Goal: Task Accomplishment & Management: Complete application form

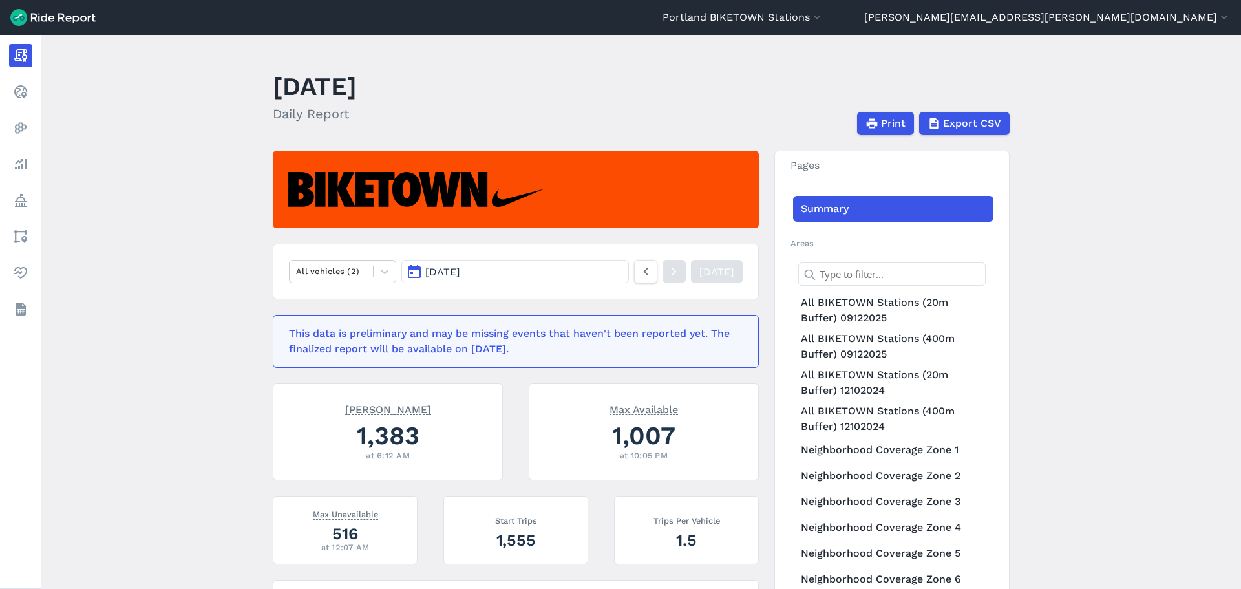
click at [907, 28] on header "Portland BIKETOWN Stations Portland - BIKETOWN Portland - Carshare Portland - M…" at bounding box center [620, 17] width 1241 height 35
click at [823, 21] on button "Portland BIKETOWN Stations" at bounding box center [742, 18] width 161 height 16
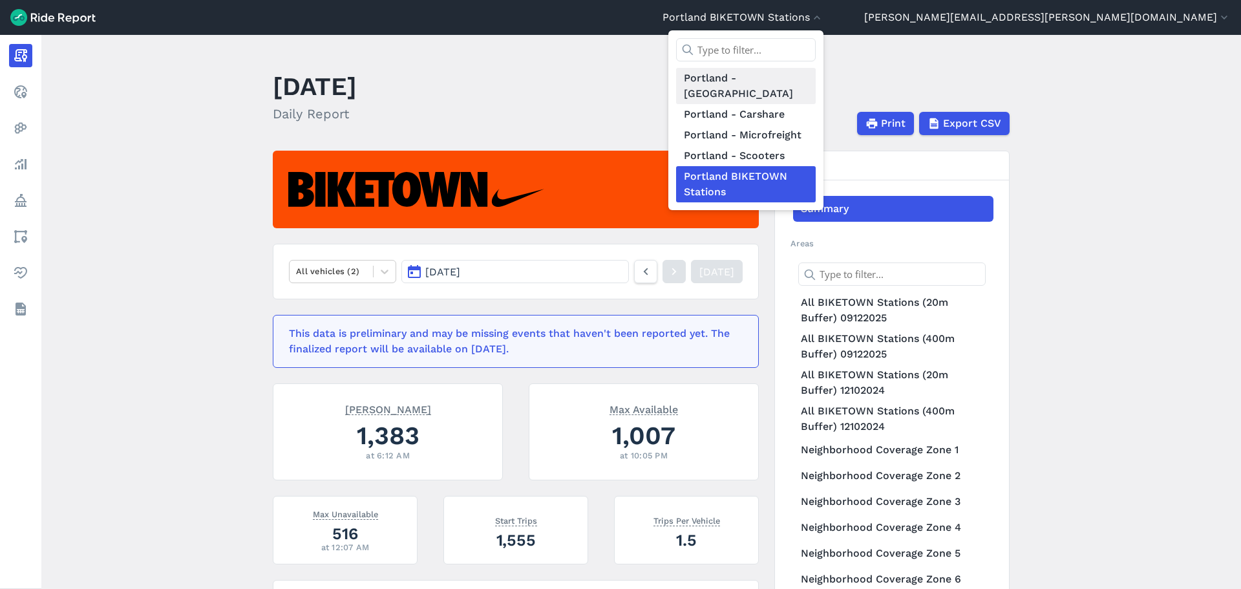
click at [816, 78] on link "Portland - [GEOGRAPHIC_DATA]" at bounding box center [746, 86] width 140 height 36
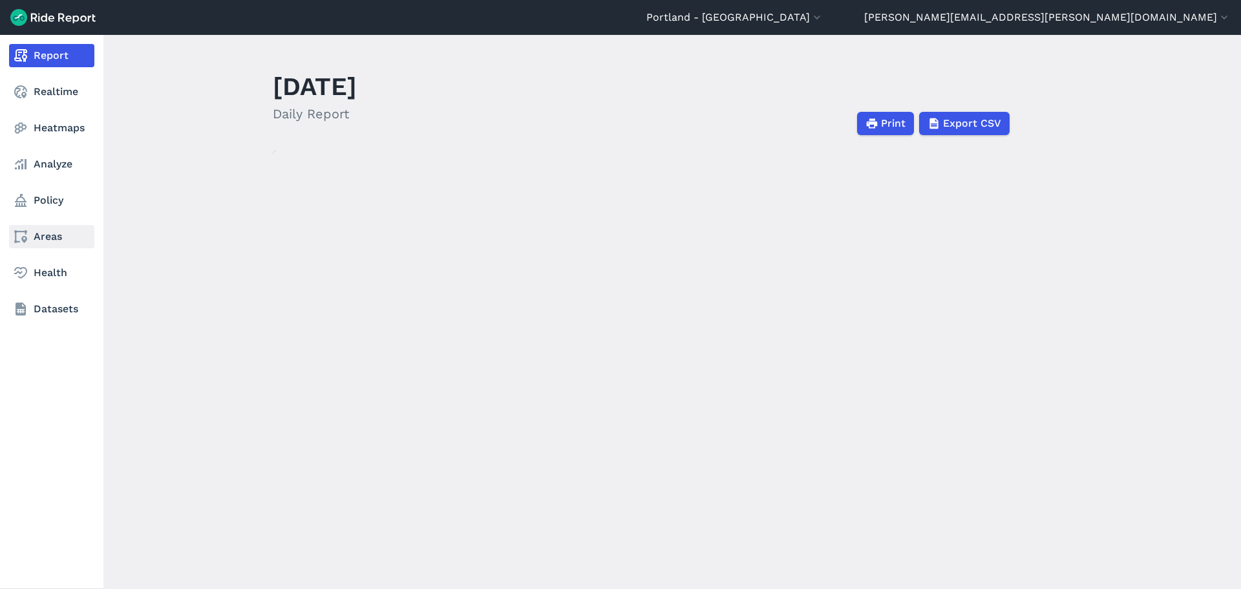
click at [47, 238] on link "Areas" at bounding box center [51, 236] width 85 height 23
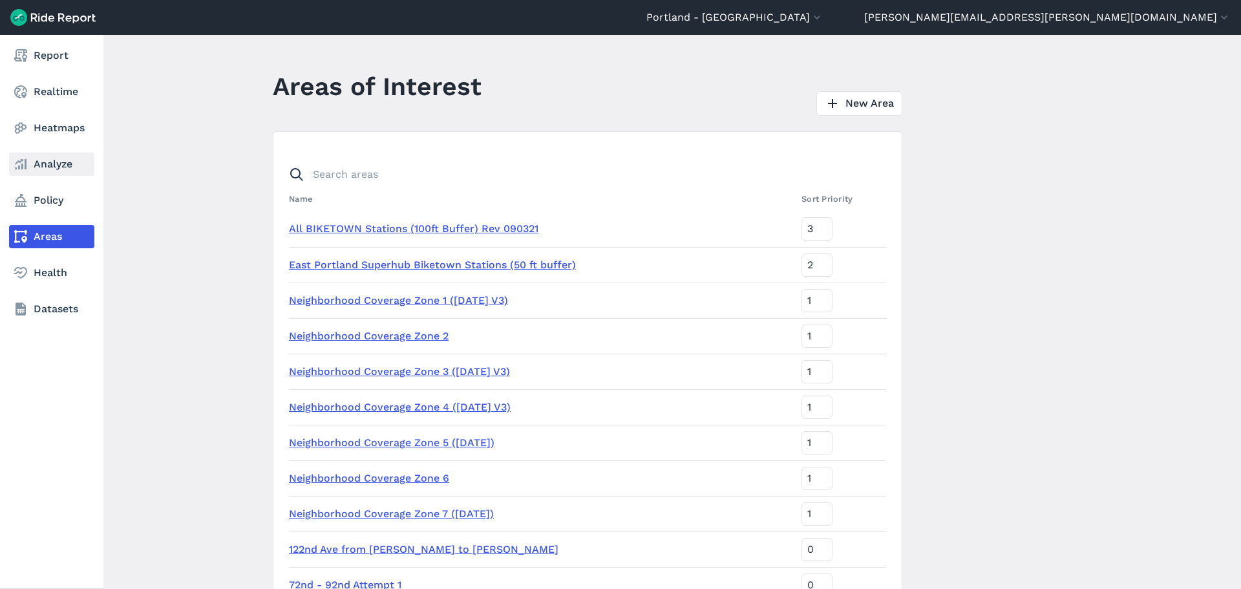
click at [50, 164] on link "Analyze" at bounding box center [51, 164] width 85 height 23
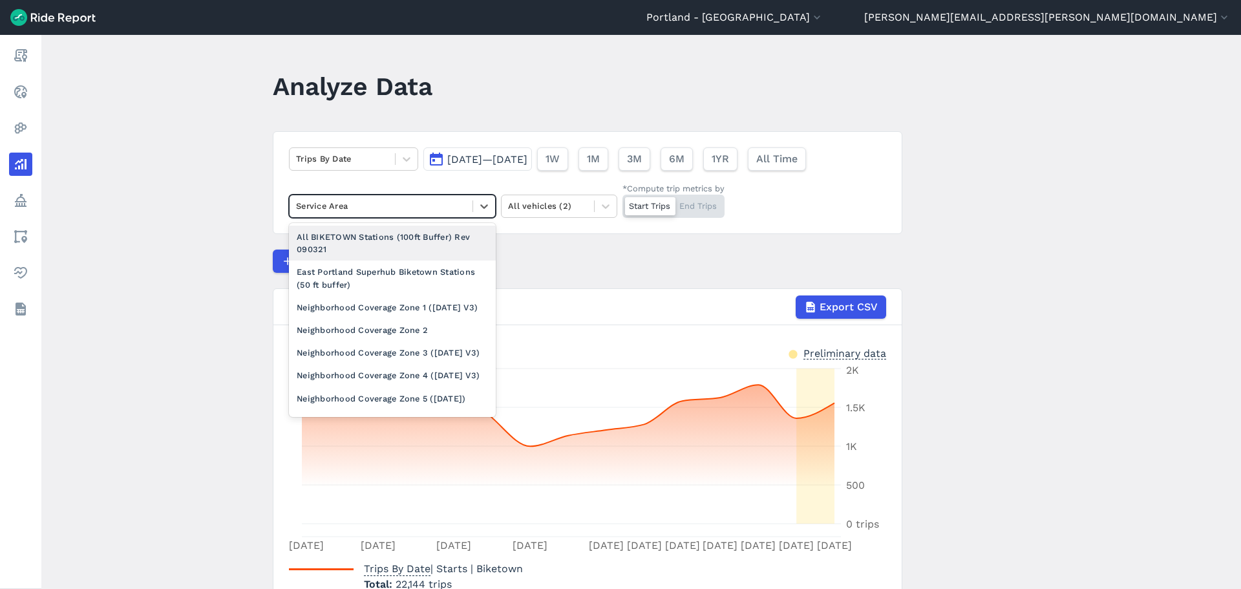
click at [396, 209] on div at bounding box center [381, 205] width 170 height 15
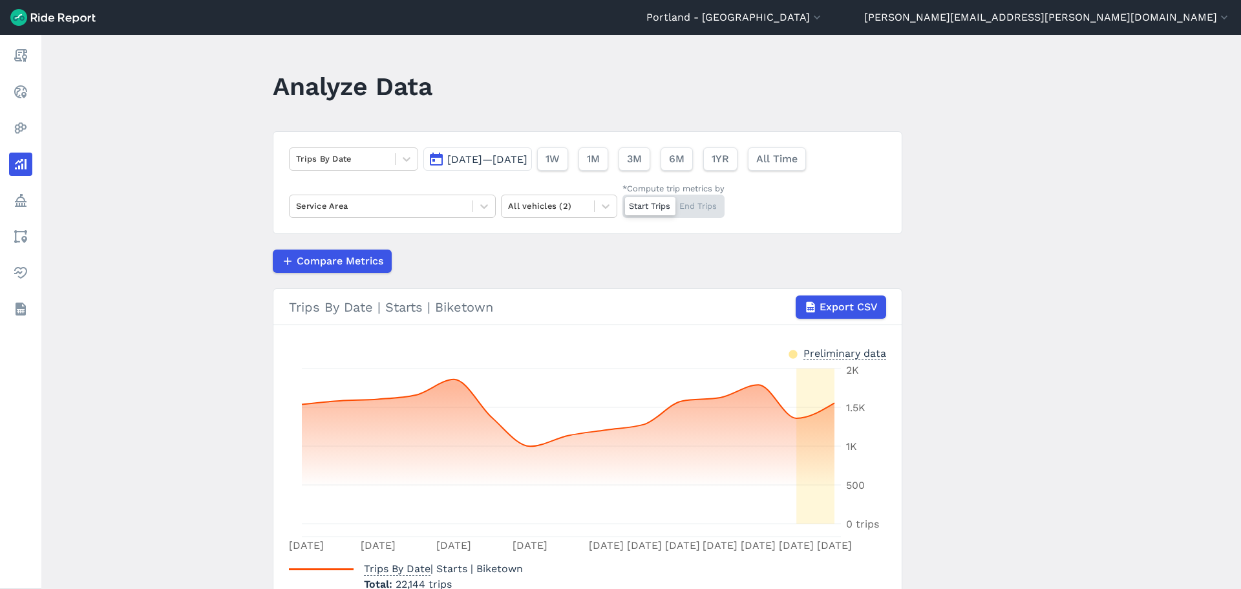
click at [605, 255] on div "Compare Metrics" at bounding box center [587, 260] width 629 height 23
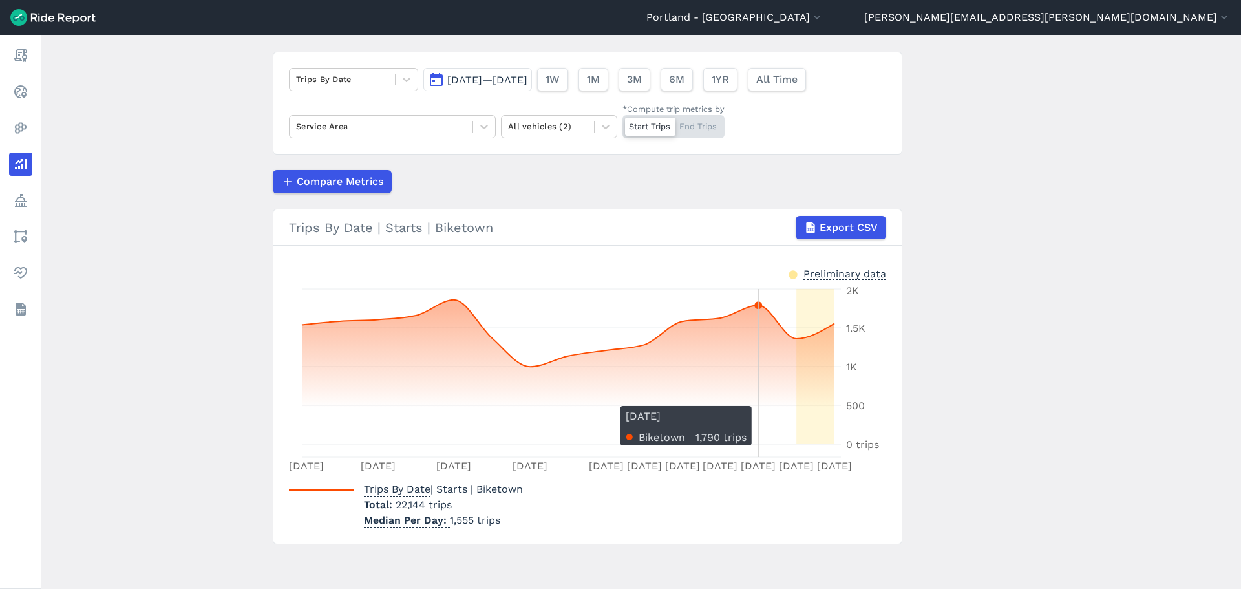
scroll to position [81, 0]
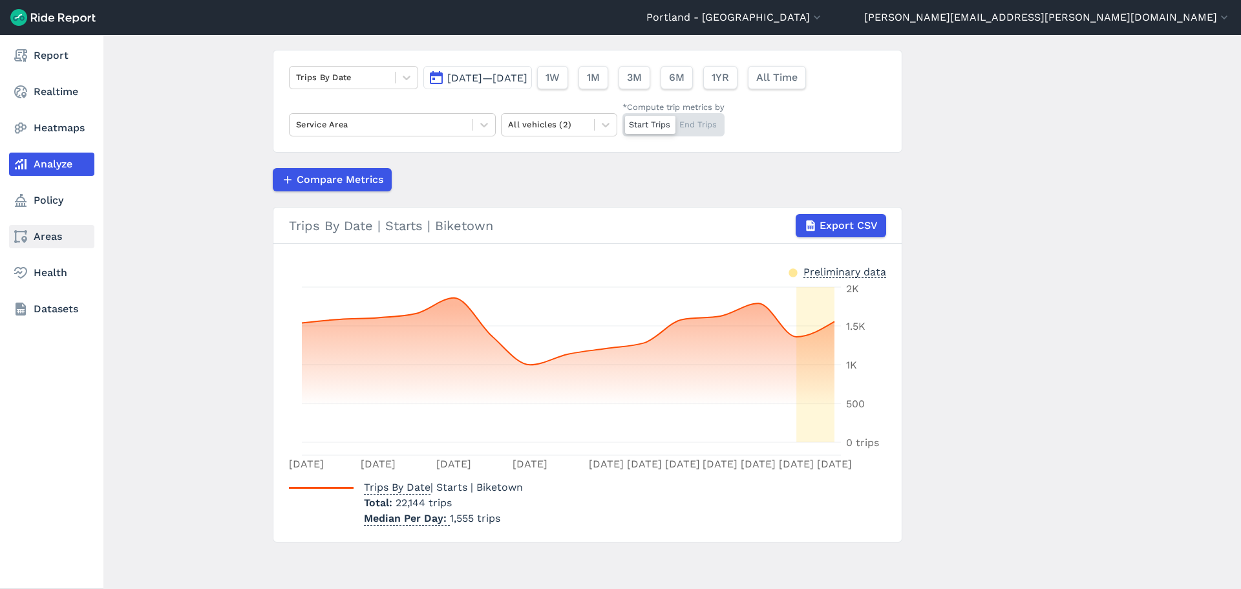
click at [26, 238] on use at bounding box center [20, 236] width 13 height 13
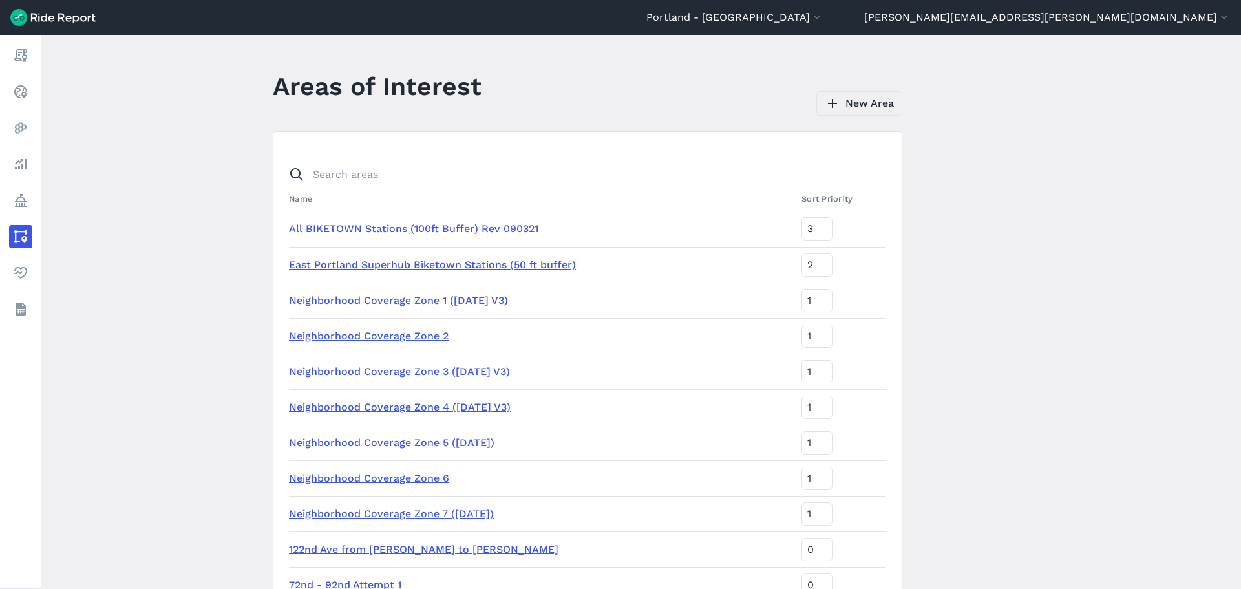
click at [867, 102] on link "New Area" at bounding box center [859, 103] width 86 height 25
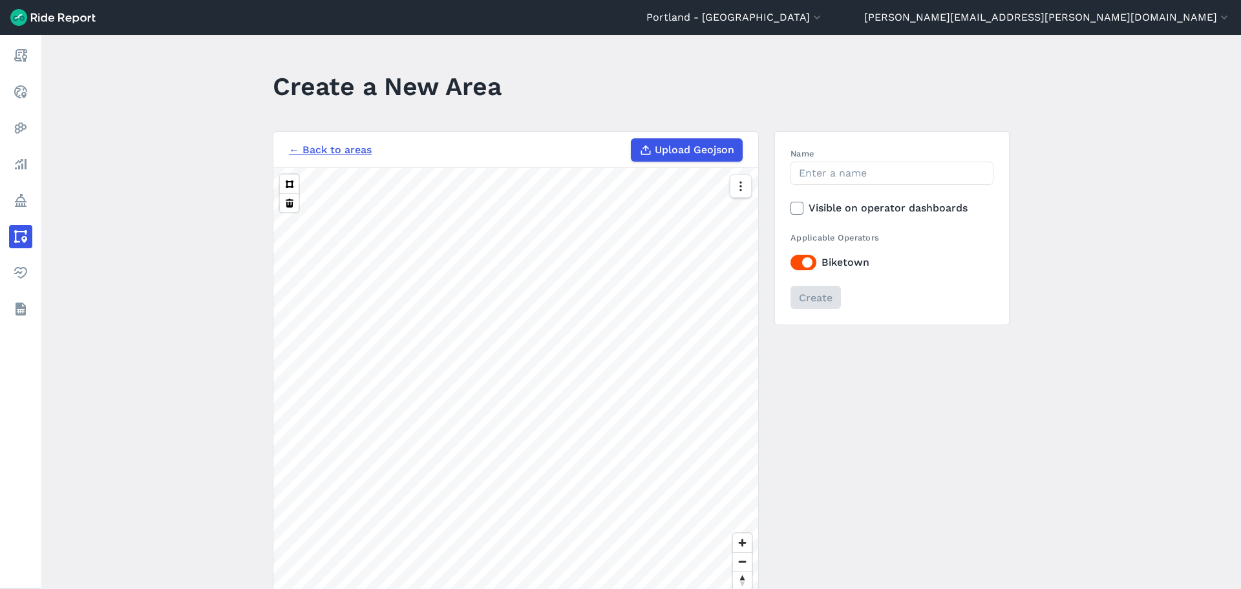
click at [298, 151] on link "← Back to areas" at bounding box center [330, 150] width 83 height 16
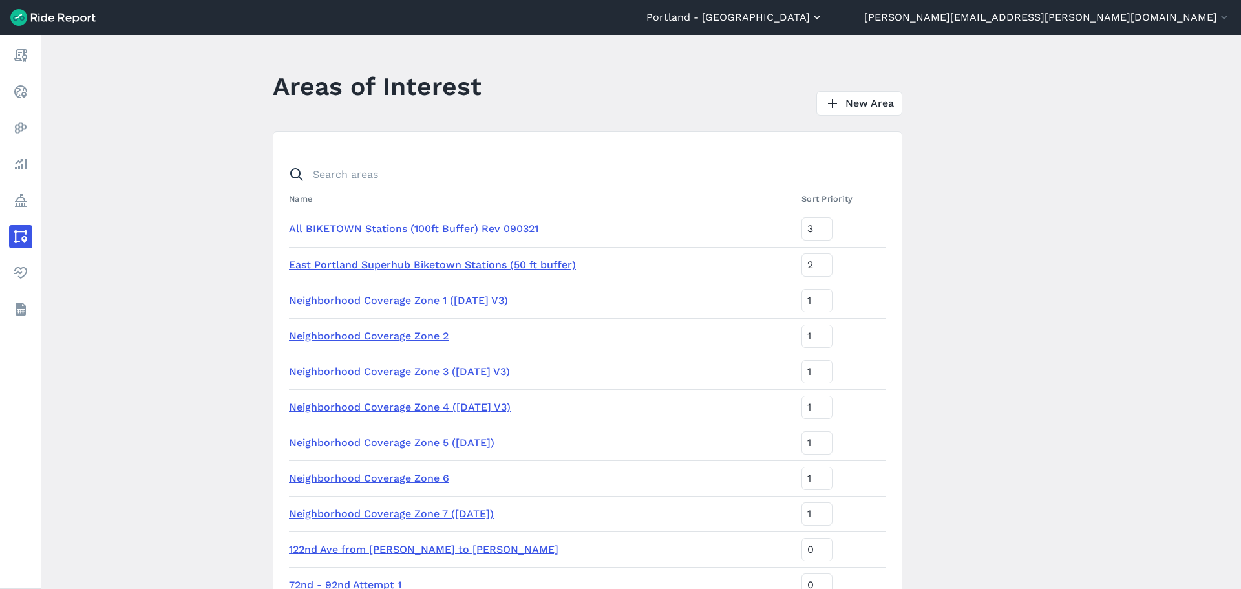
click at [823, 17] on button "Portland - [GEOGRAPHIC_DATA]" at bounding box center [734, 18] width 177 height 16
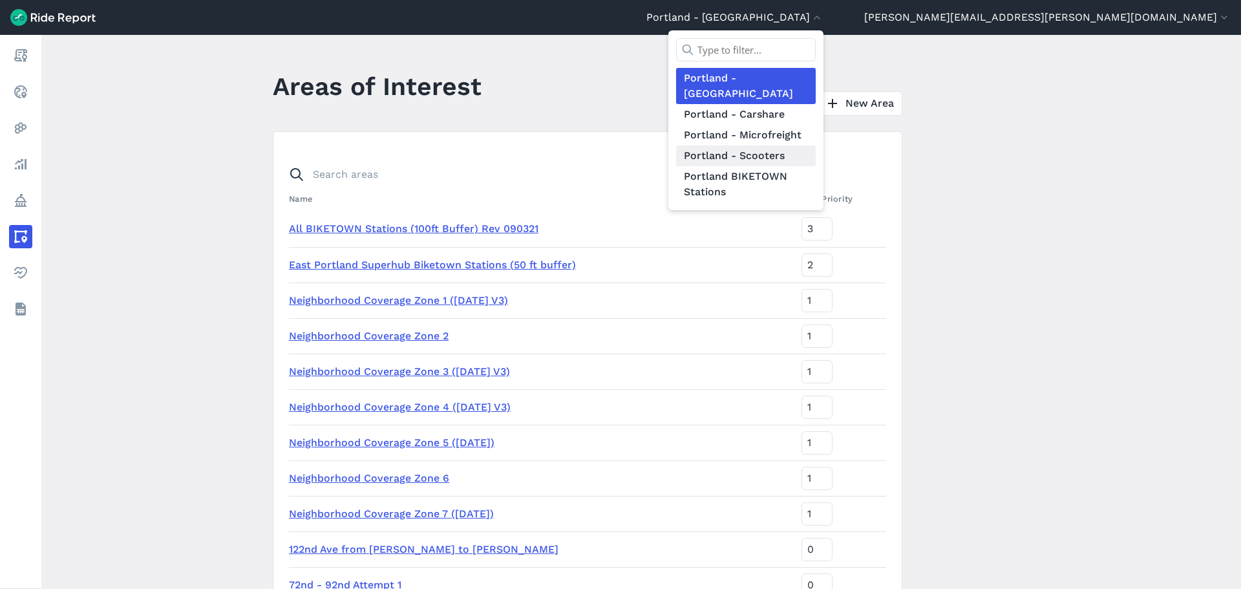
click at [816, 145] on link "Portland - Scooters" at bounding box center [746, 155] width 140 height 21
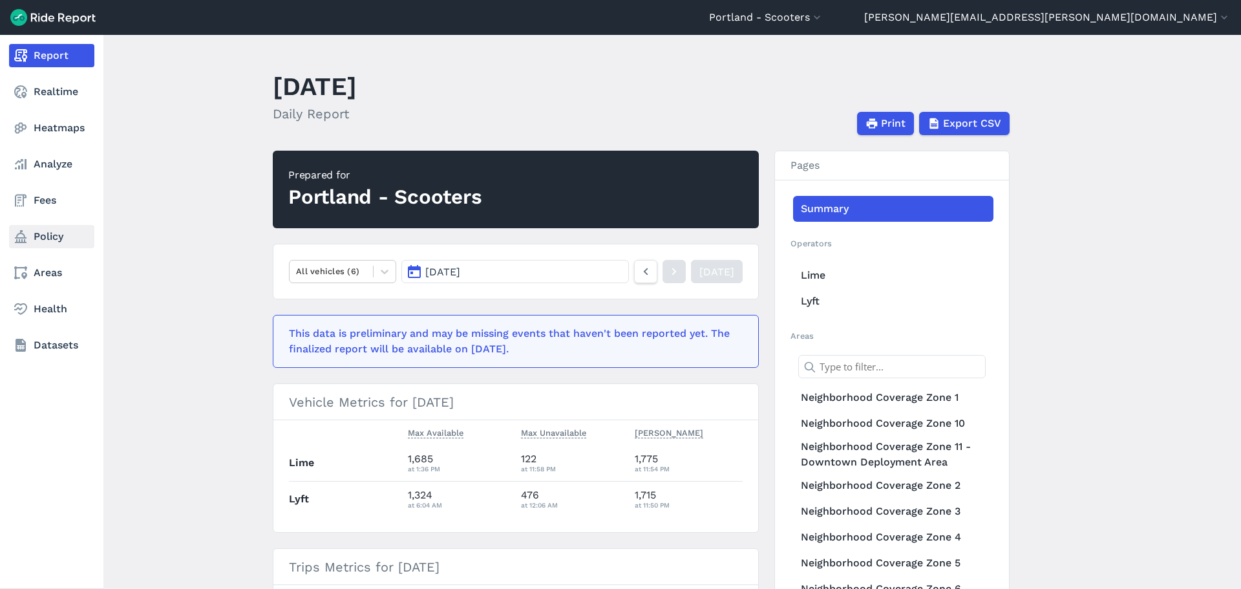
click at [43, 238] on link "Policy" at bounding box center [51, 236] width 85 height 23
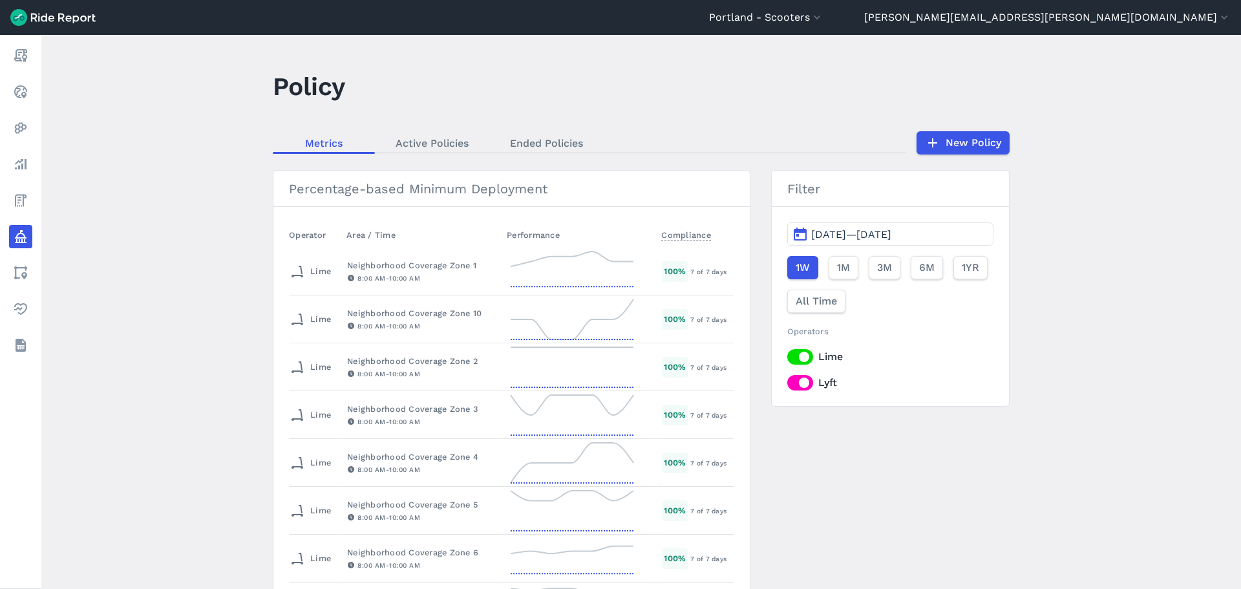
click at [545, 141] on link "Ended Policies" at bounding box center [546, 142] width 114 height 19
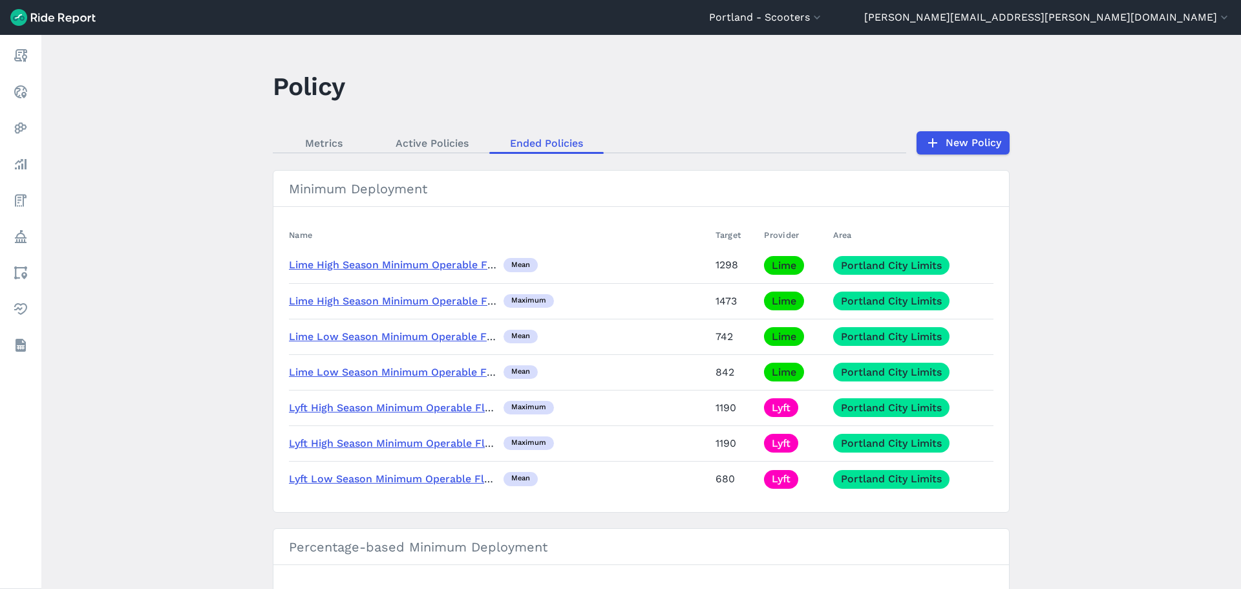
click at [380, 377] on link "Lime Low Season Minimum Operable Fleet (May 1 2025)" at bounding box center [420, 372] width 263 height 12
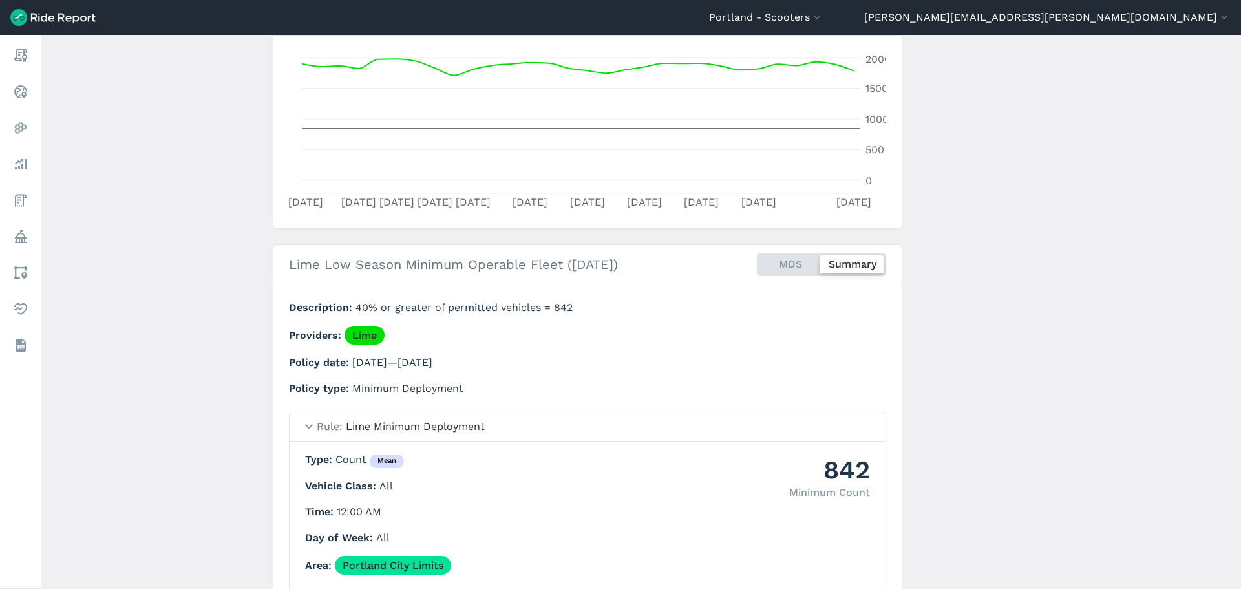
scroll to position [372, 0]
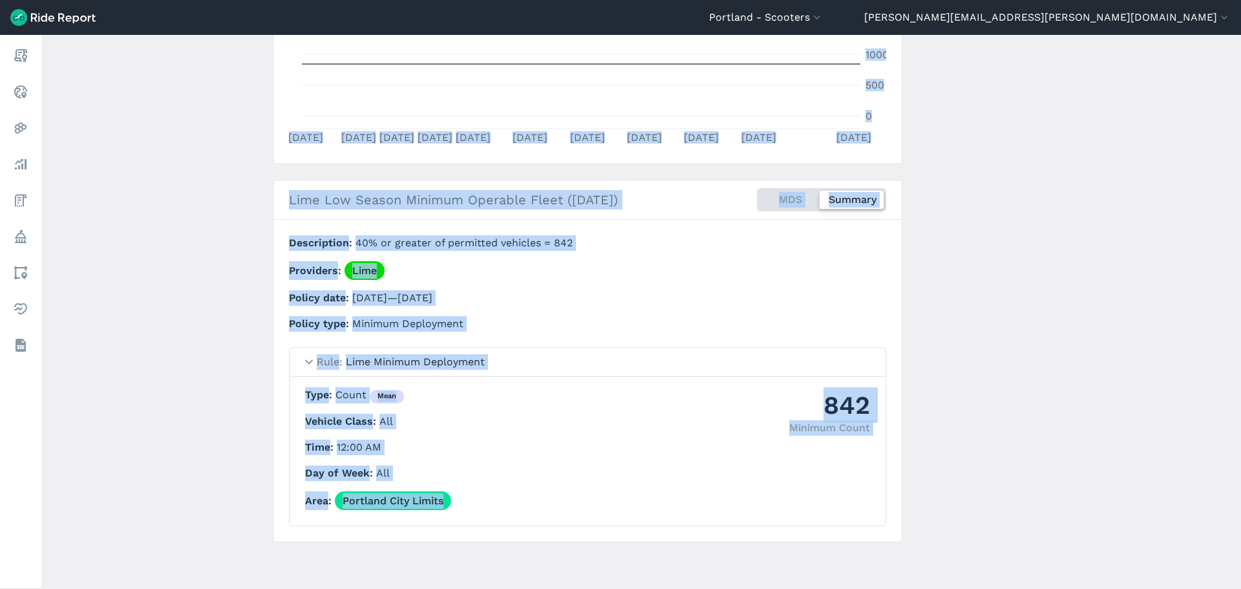
drag, startPoint x: 231, startPoint y: 167, endPoint x: 649, endPoint y: 513, distance: 542.2
click at [649, 513] on main "Lime Low Season Minimum Operable Fleet (May 1 2025) Policy ← Back to Policies E…" at bounding box center [640, 312] width 1199 height 554
click at [158, 386] on main "Lime Low Season Minimum Operable Fleet (May 1 2025) Policy ← Back to Policies E…" at bounding box center [640, 312] width 1199 height 554
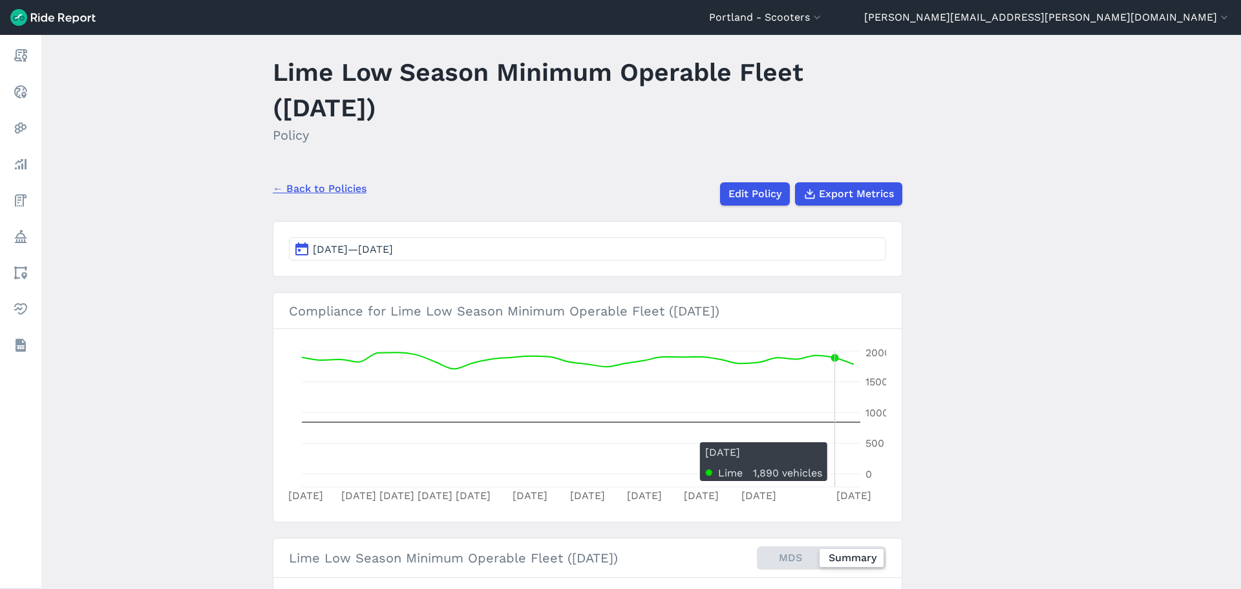
scroll to position [0, 0]
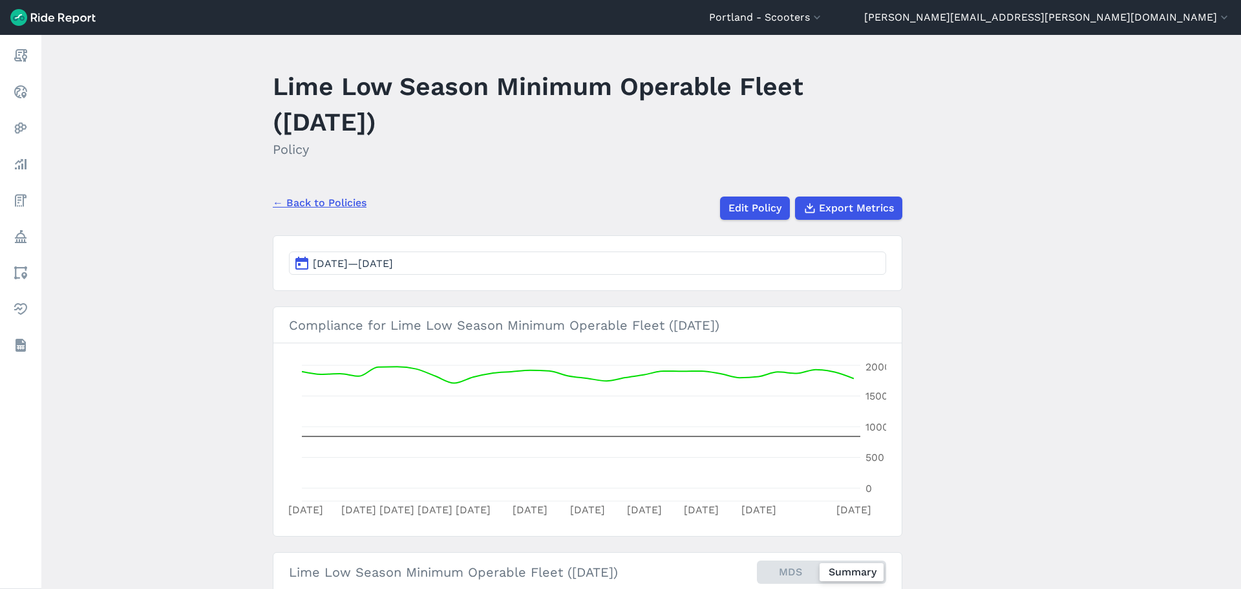
click at [332, 202] on link "← Back to Policies" at bounding box center [320, 203] width 94 height 16
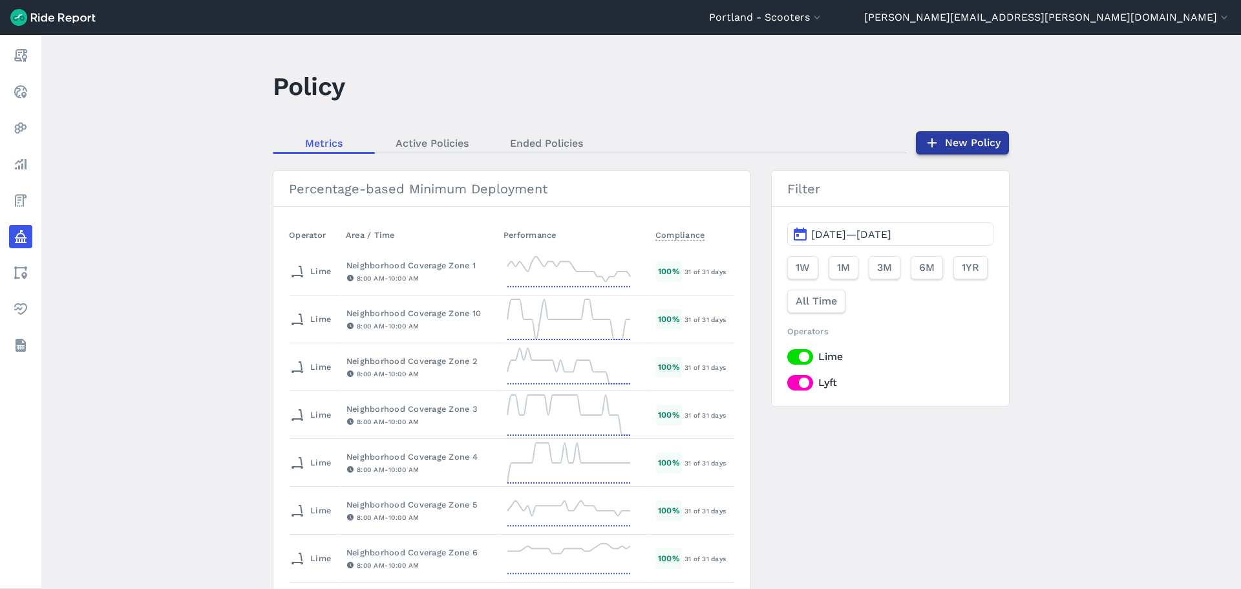
click at [956, 140] on link "New Policy" at bounding box center [962, 142] width 93 height 23
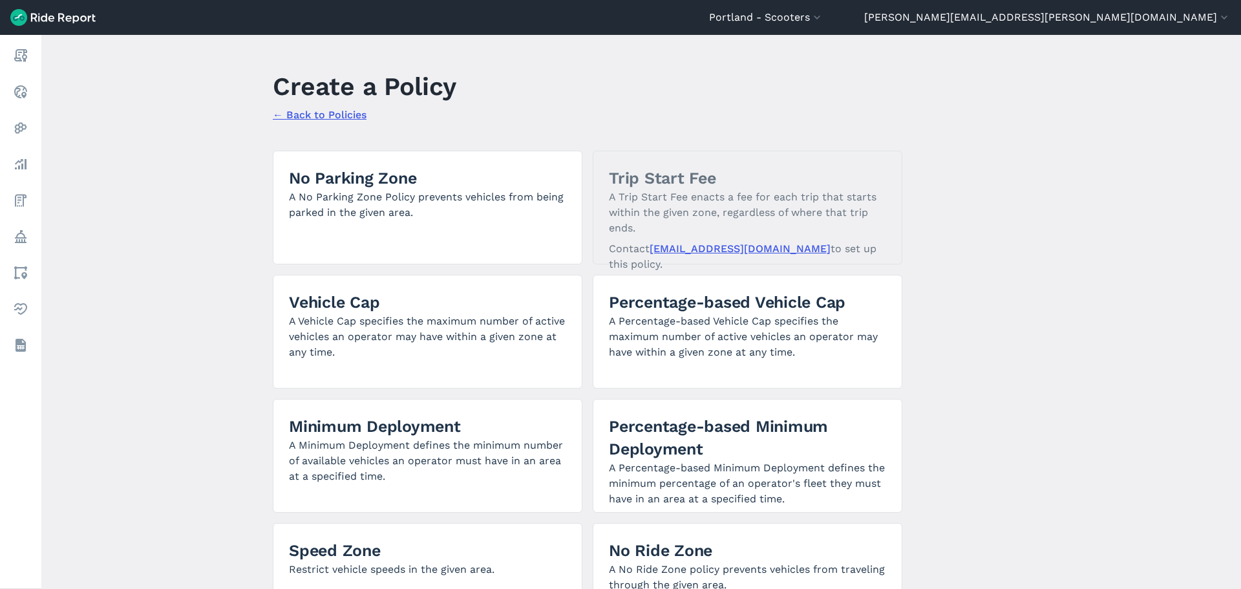
click at [317, 111] on link "← Back to Policies" at bounding box center [320, 115] width 94 height 12
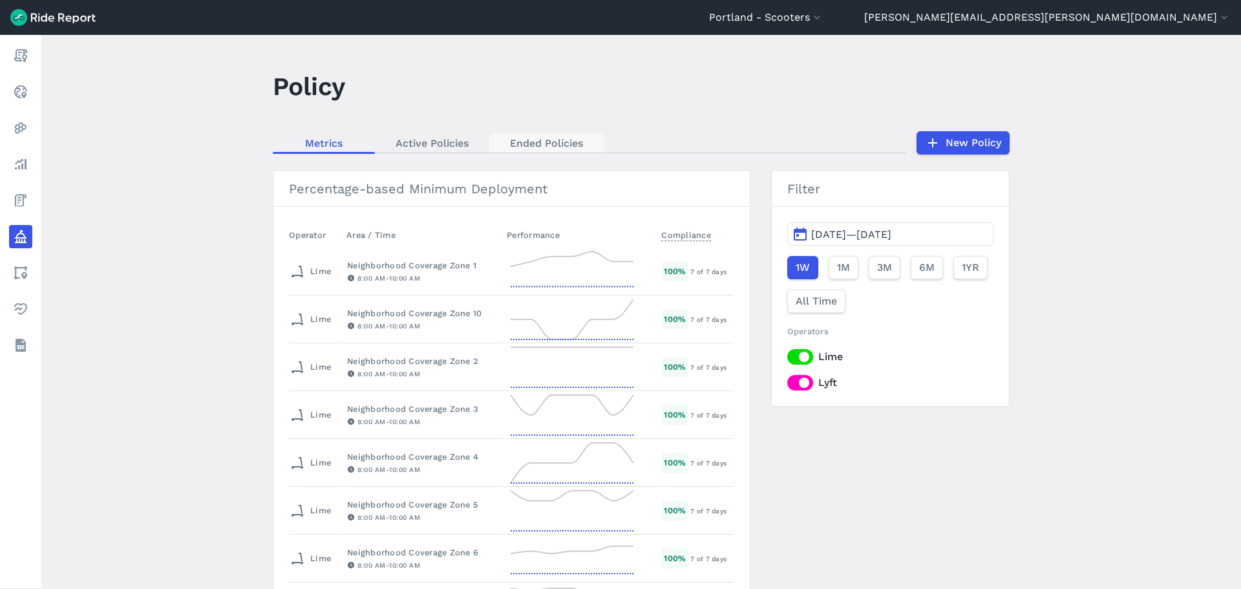
click at [532, 138] on link "Ended Policies" at bounding box center [546, 142] width 114 height 19
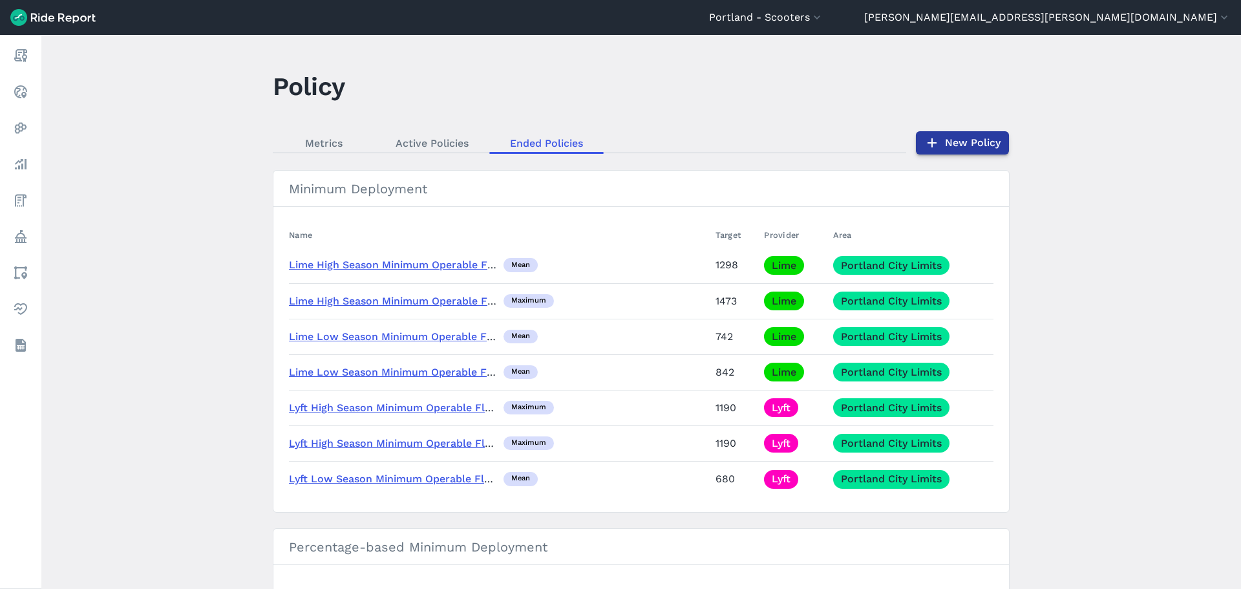
click at [957, 138] on link "New Policy" at bounding box center [962, 142] width 93 height 23
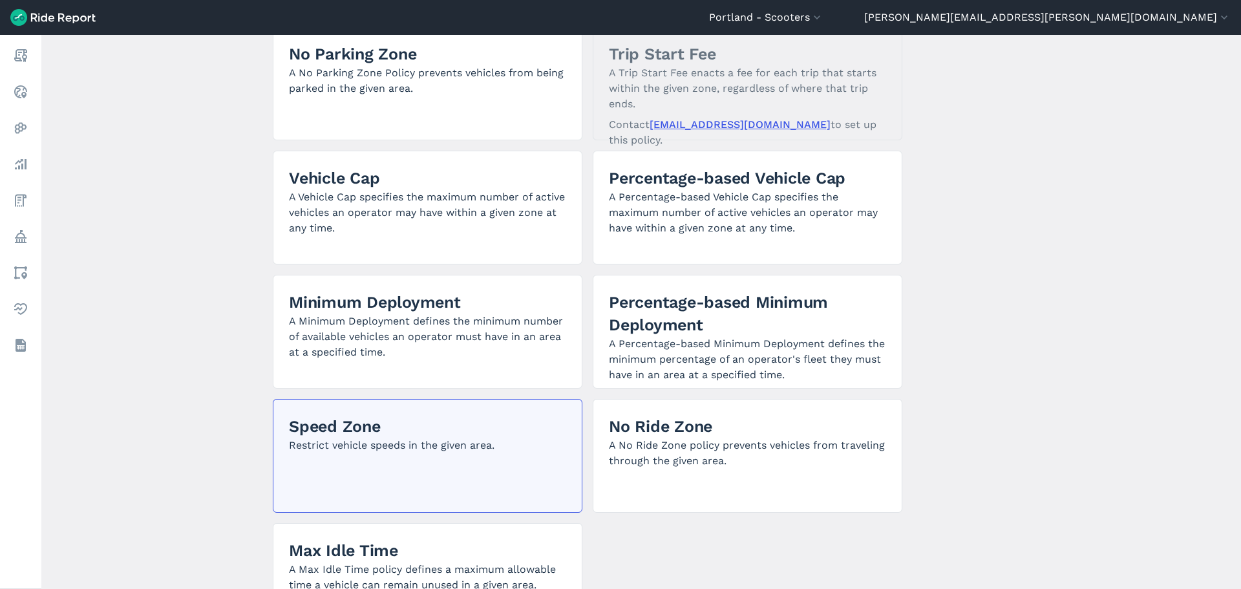
scroll to position [129, 0]
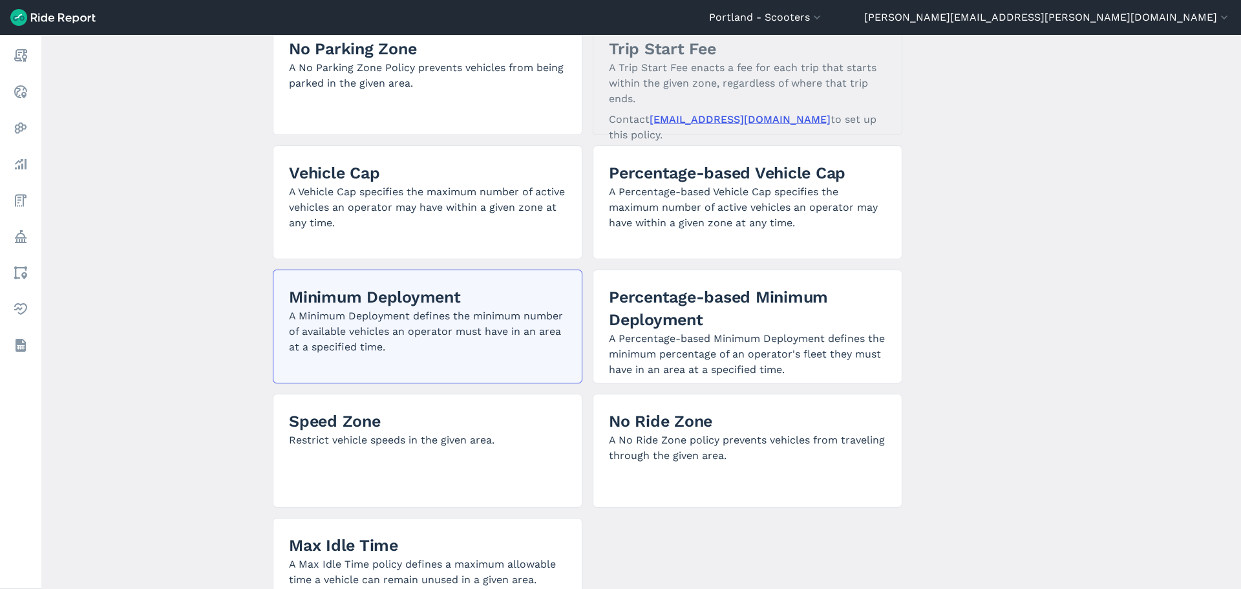
click at [478, 328] on p "A Minimum Deployment defines the minimum number of available vehicles an operat…" at bounding box center [427, 331] width 277 height 47
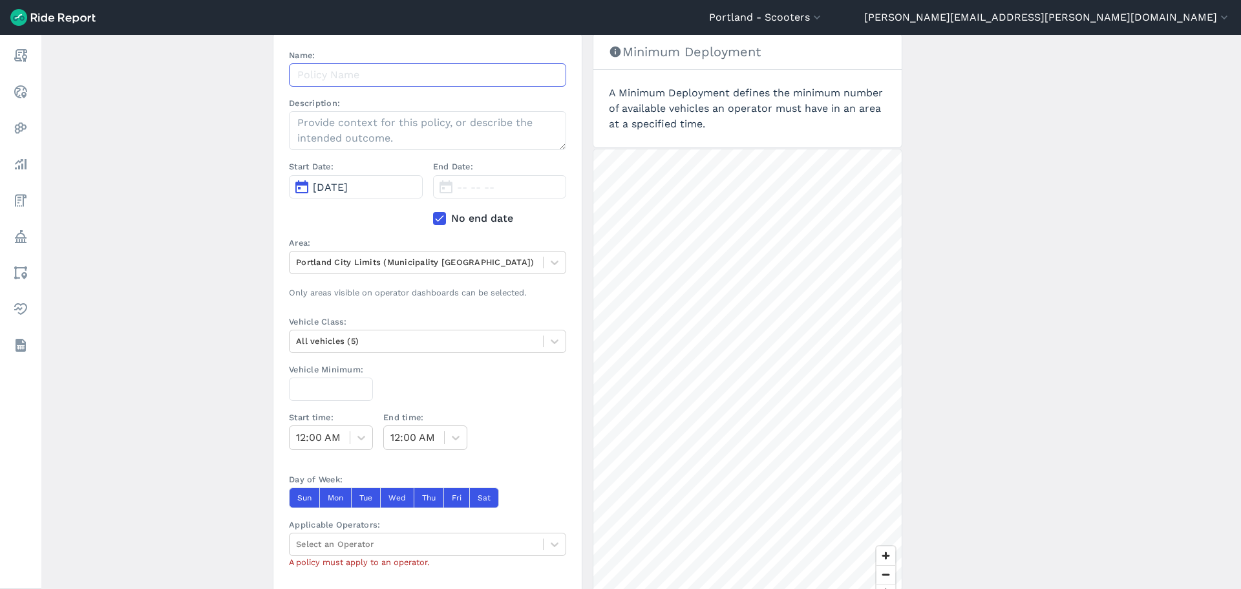
click at [370, 77] on input "Name:" at bounding box center [427, 74] width 277 height 23
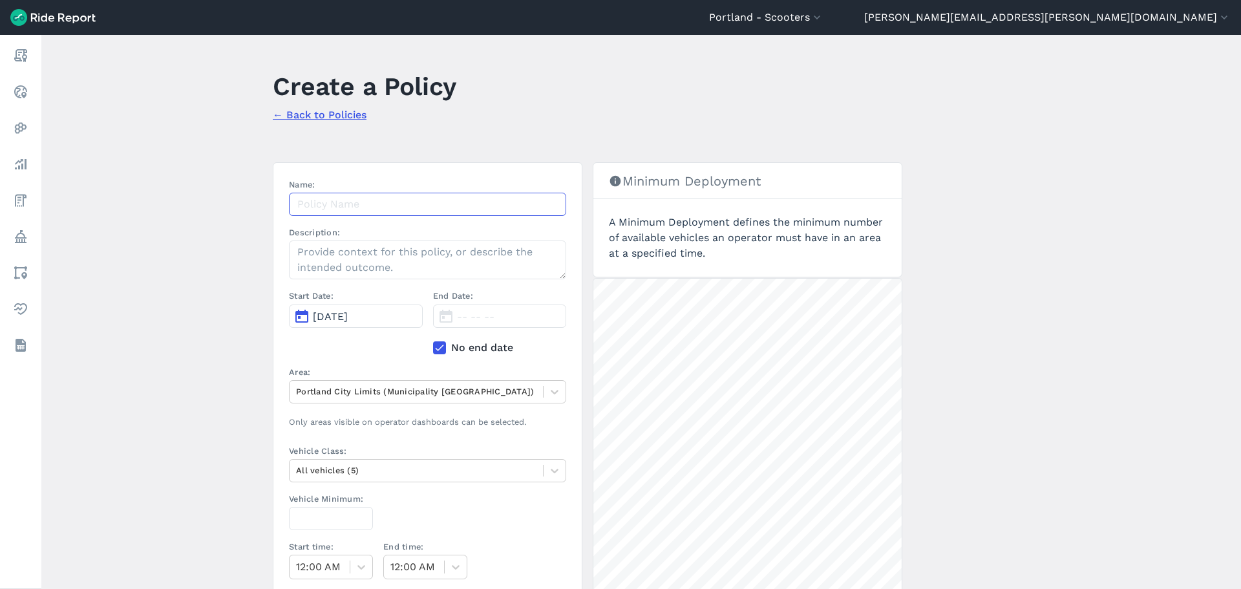
click at [386, 200] on input "Name:" at bounding box center [427, 204] width 277 height 23
type input "Lime Low Season Minimum Operable Fleet"
click at [335, 249] on textarea "Description:" at bounding box center [427, 259] width 277 height 39
type textarea "40% or greater of permitted vehicles = 842"
click at [320, 316] on span "Oct 8, 2025" at bounding box center [330, 316] width 35 height 12
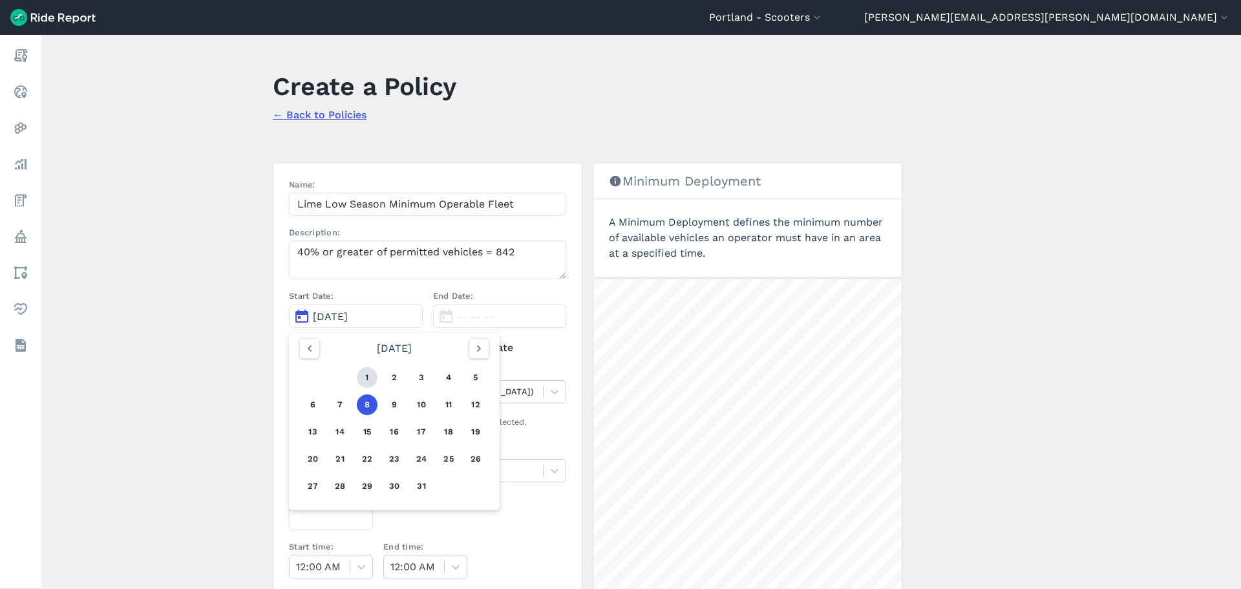
click at [365, 379] on button "1" at bounding box center [367, 377] width 21 height 21
click at [443, 342] on icon at bounding box center [440, 347] width 12 height 13
click at [433, 342] on input "No end date" at bounding box center [433, 344] width 0 height 8
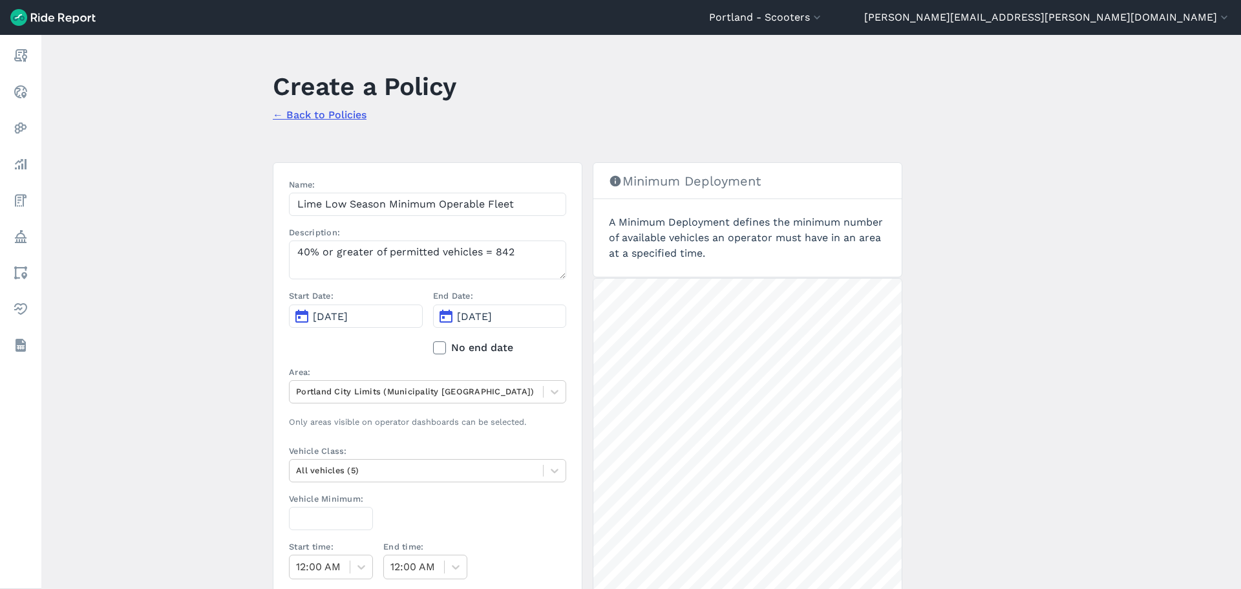
click at [458, 319] on span "Oct 1, 2025" at bounding box center [474, 316] width 35 height 12
click at [621, 344] on icon "button" at bounding box center [623, 348] width 13 height 13
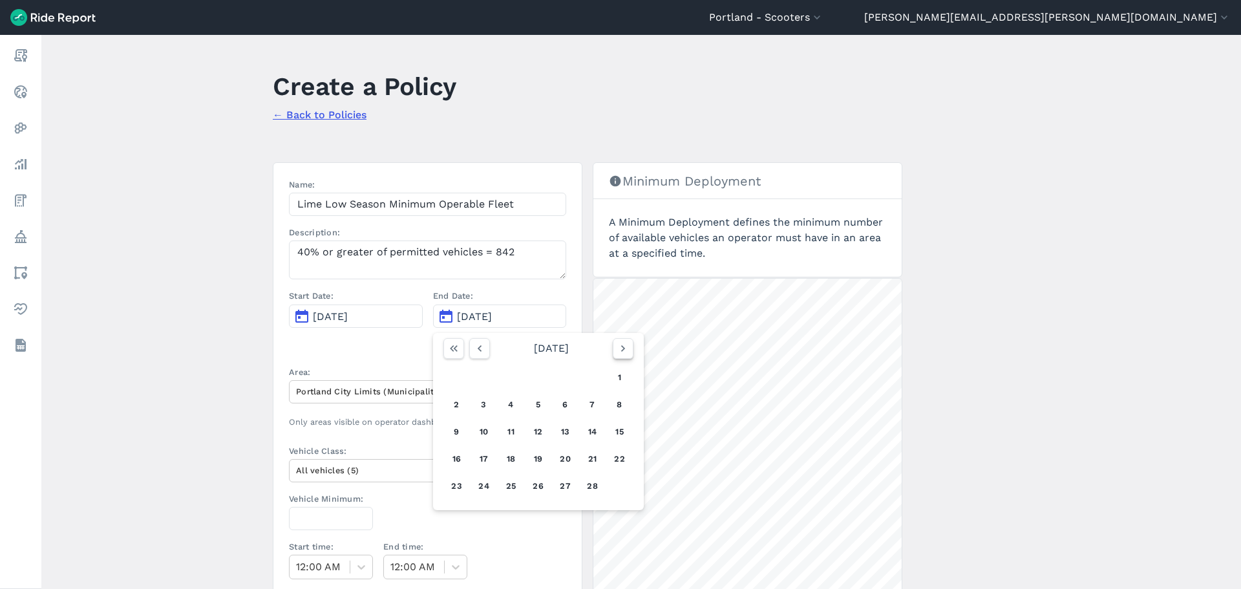
click at [621, 344] on icon "button" at bounding box center [623, 348] width 13 height 13
click at [483, 485] on button "30" at bounding box center [484, 486] width 21 height 21
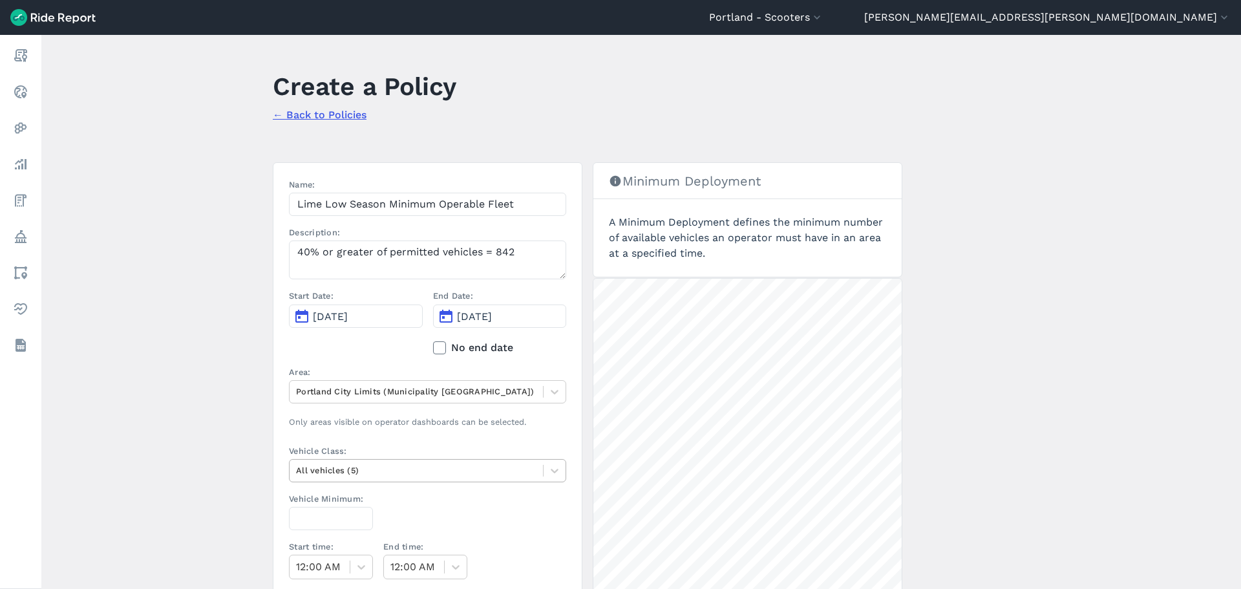
click at [425, 464] on div at bounding box center [416, 470] width 240 height 15
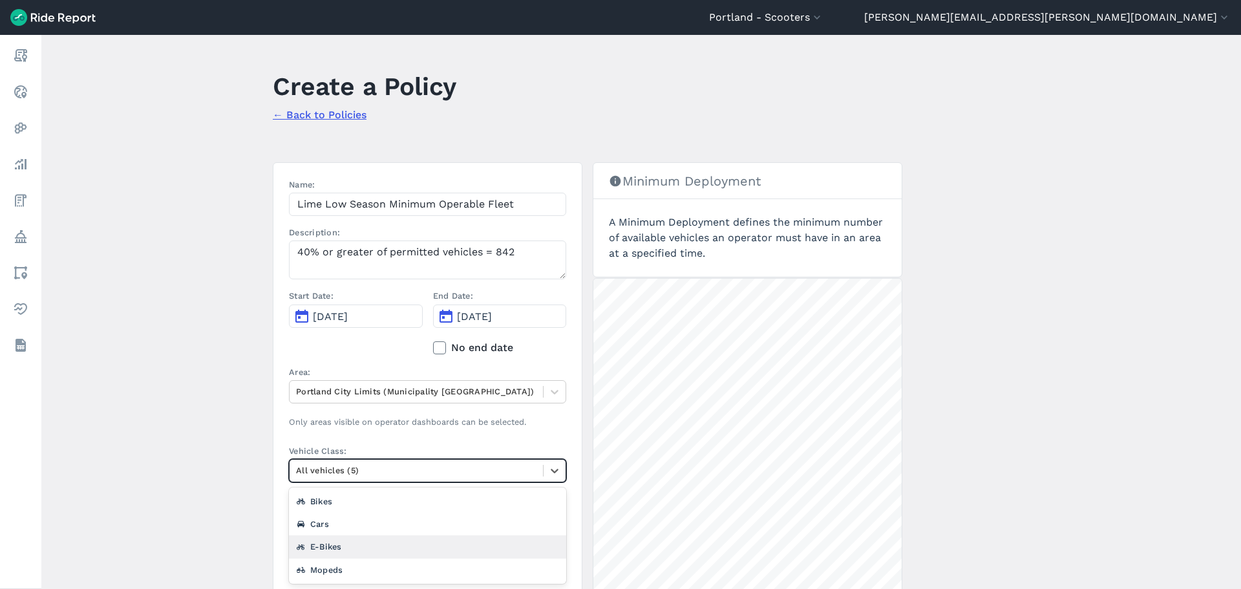
scroll to position [23, 0]
click at [324, 565] on div "Scooters" at bounding box center [427, 569] width 277 height 23
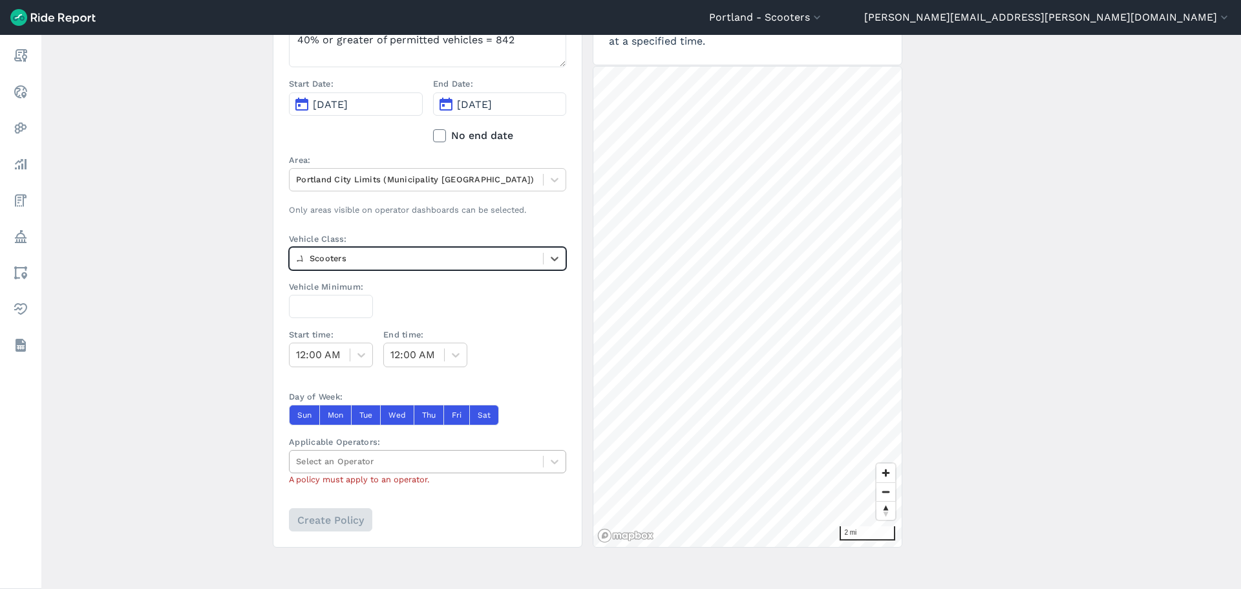
scroll to position [217, 0]
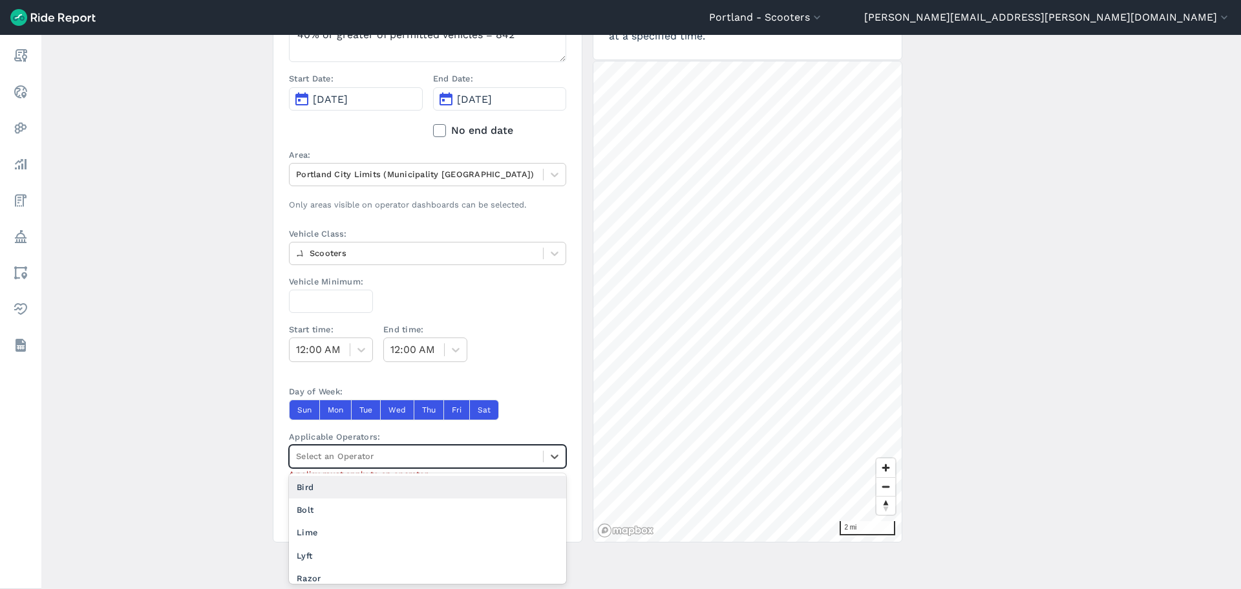
click at [391, 461] on div at bounding box center [416, 456] width 240 height 15
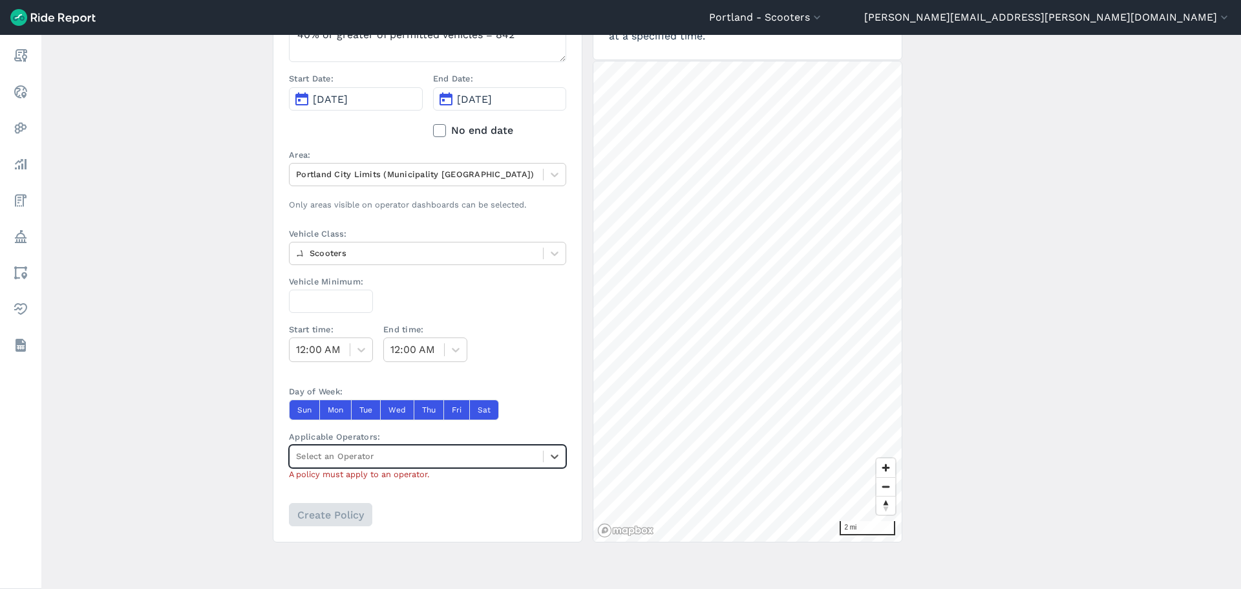
click at [390, 457] on div at bounding box center [416, 456] width 240 height 15
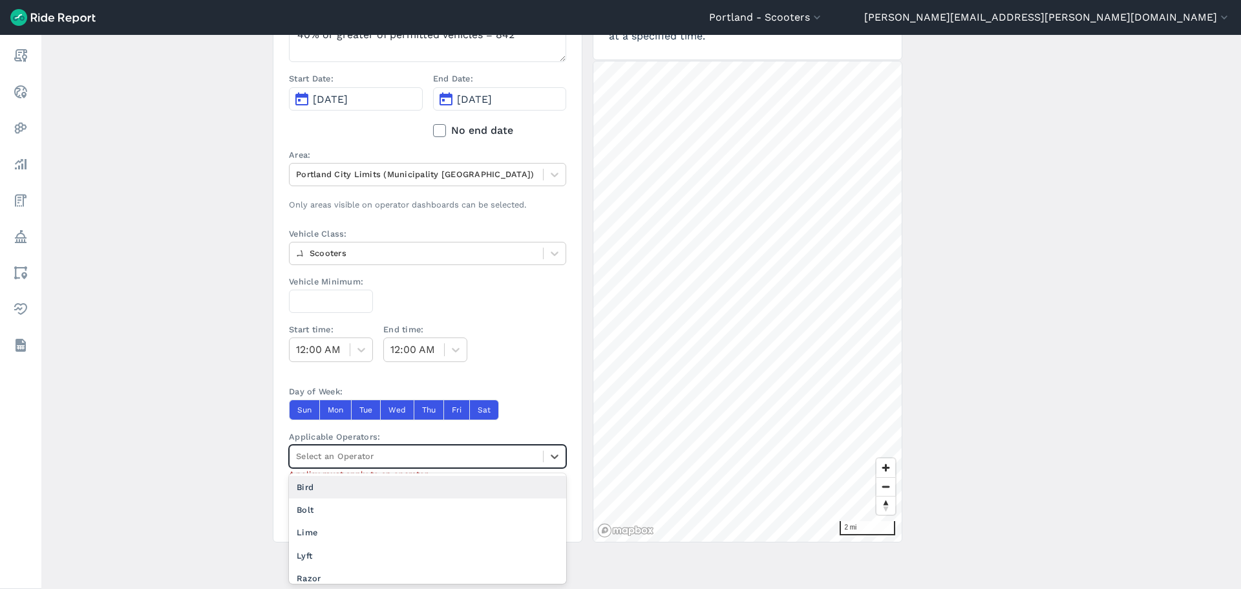
click at [390, 449] on div at bounding box center [416, 456] width 240 height 15
click at [336, 529] on div "Lime" at bounding box center [427, 532] width 277 height 23
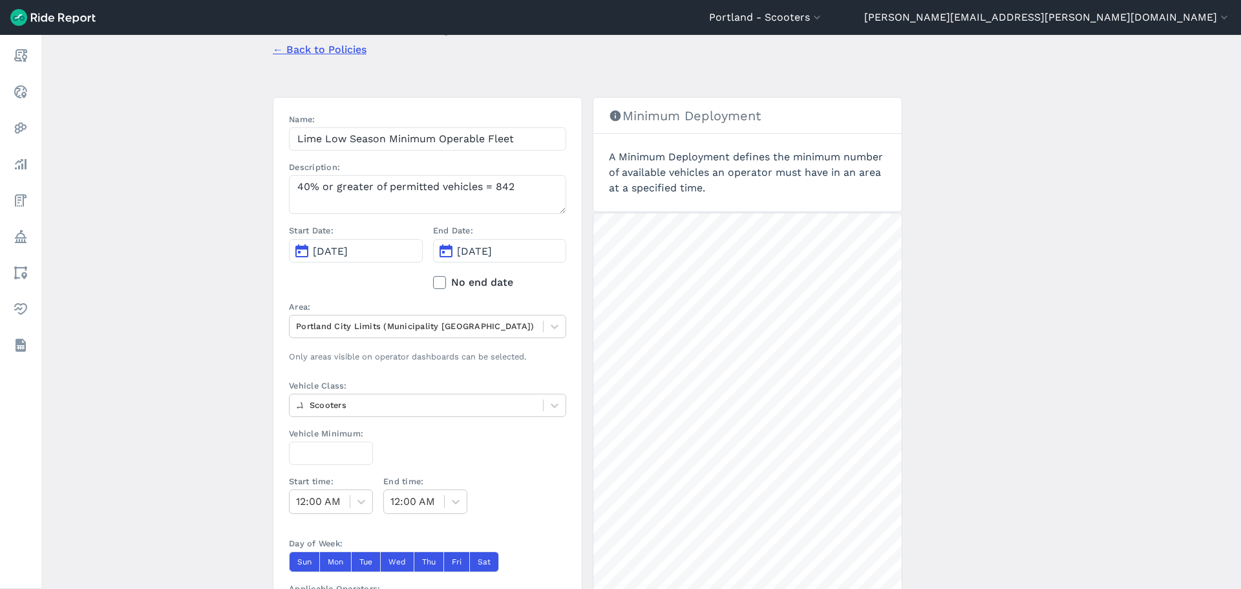
scroll to position [88, 0]
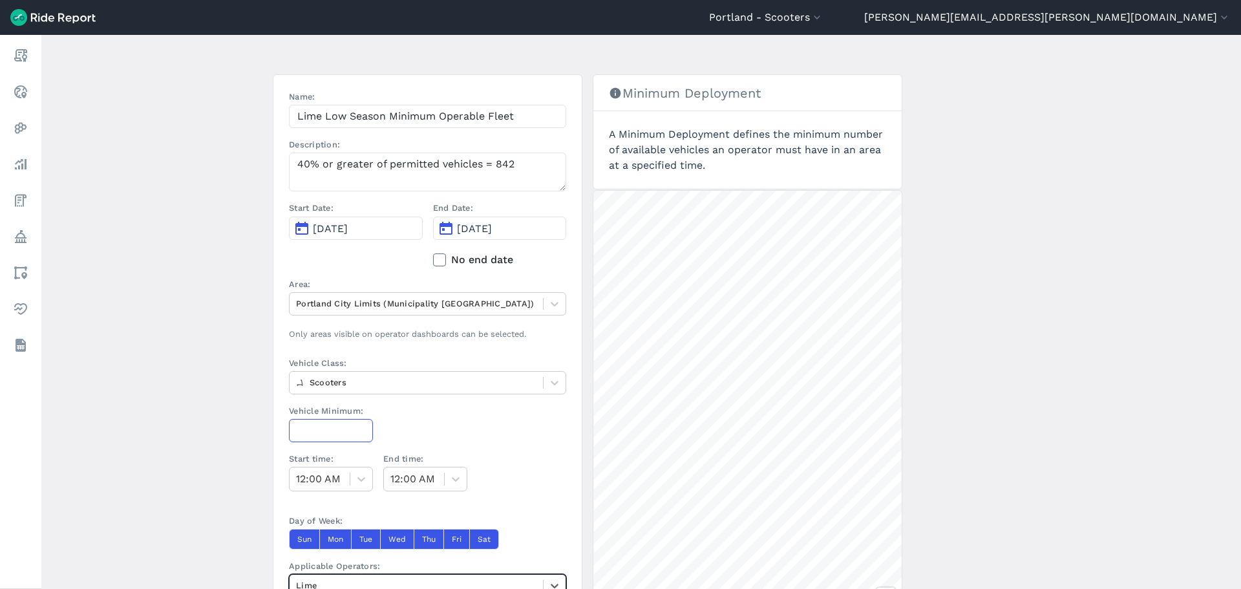
click at [337, 436] on input "Vehicle Minimum:" at bounding box center [331, 430] width 84 height 23
type input "842"
click at [533, 438] on div "Vehicle Minimum: 842" at bounding box center [427, 429] width 277 height 48
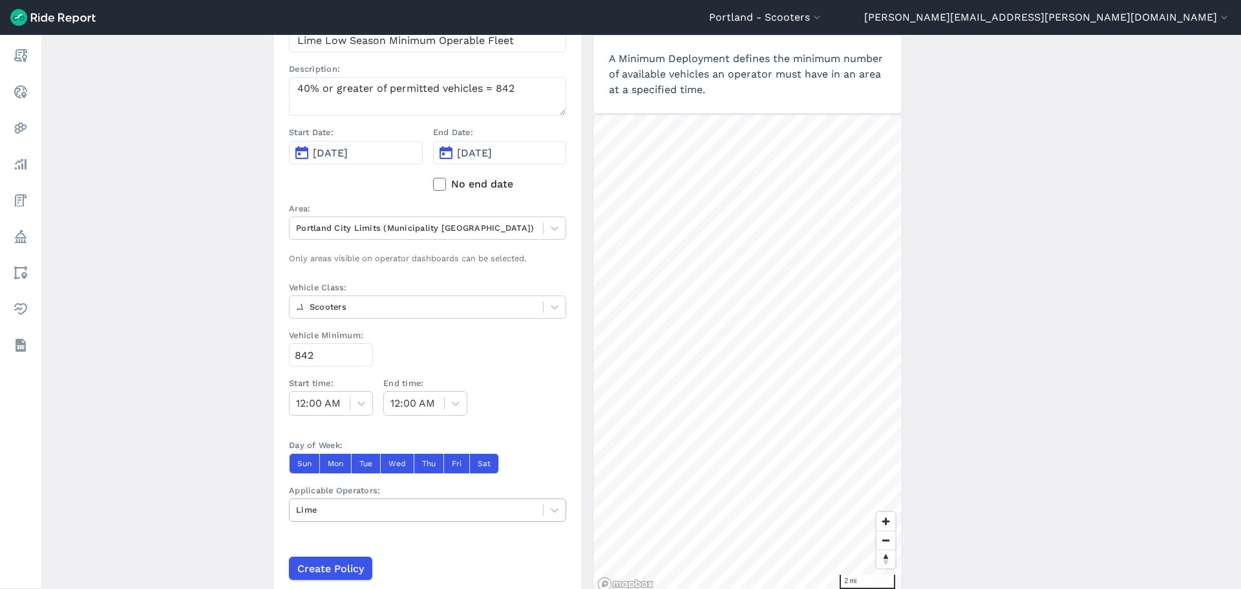
scroll to position [217, 0]
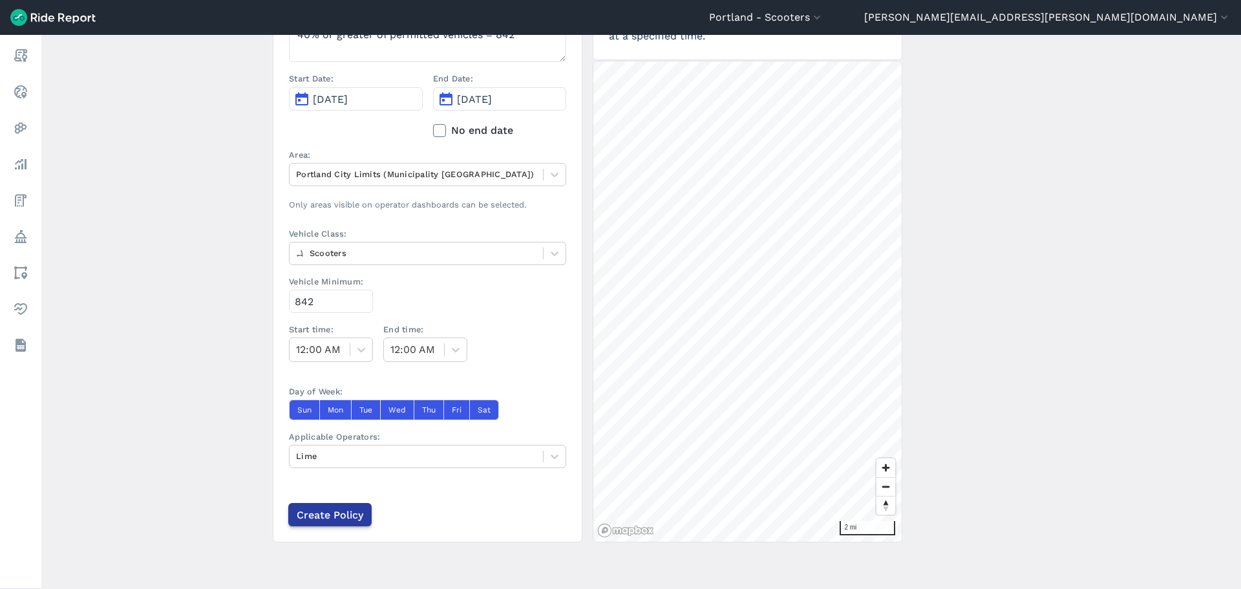
click at [323, 512] on input "Create Policy" at bounding box center [329, 514] width 83 height 23
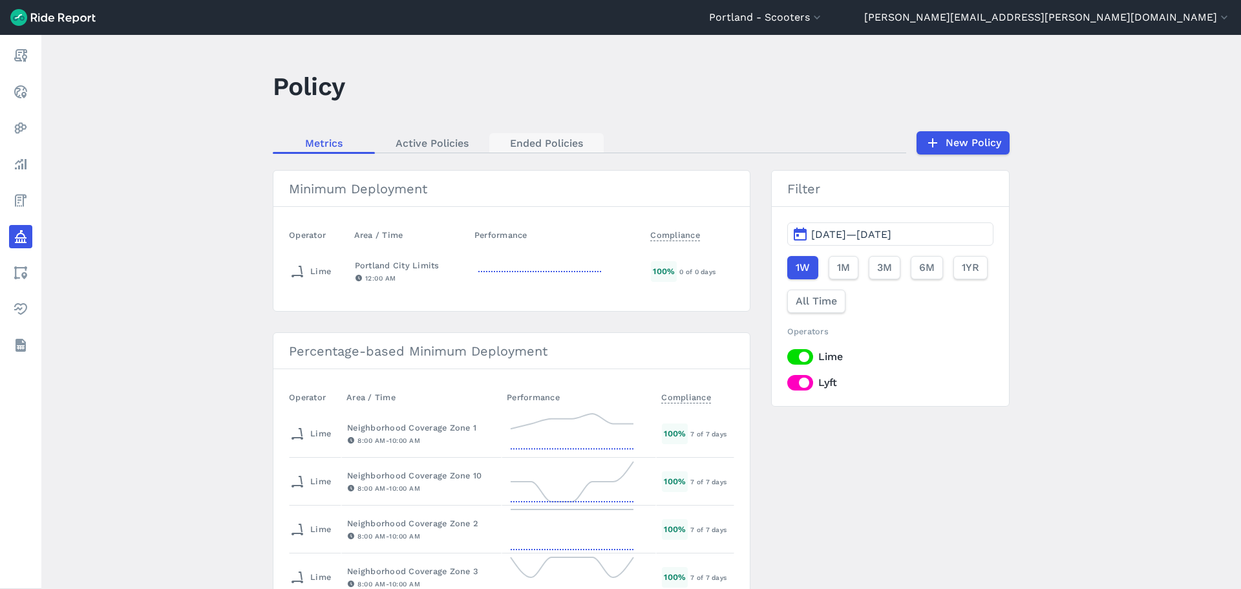
click at [509, 138] on link "Ended Policies" at bounding box center [546, 142] width 114 height 19
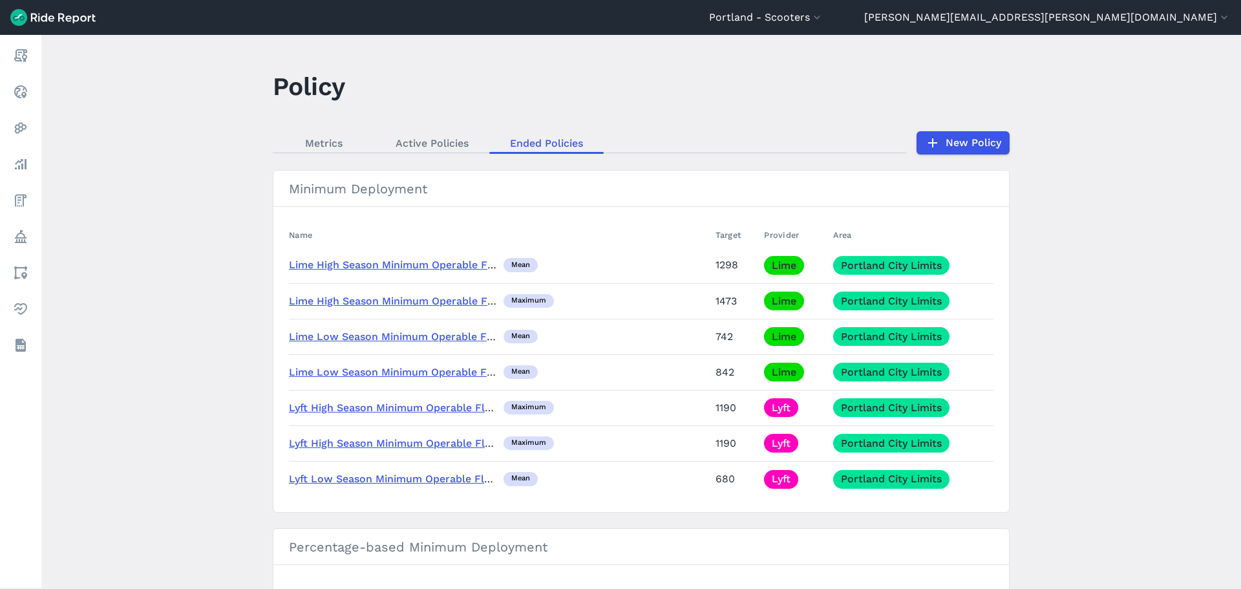
click at [424, 329] on span "Lime Low Season Minimum Operable Fleet" at bounding box center [393, 337] width 208 height 16
click at [424, 333] on link "Lime Low Season Minimum Operable Fleet" at bounding box center [397, 336] width 217 height 12
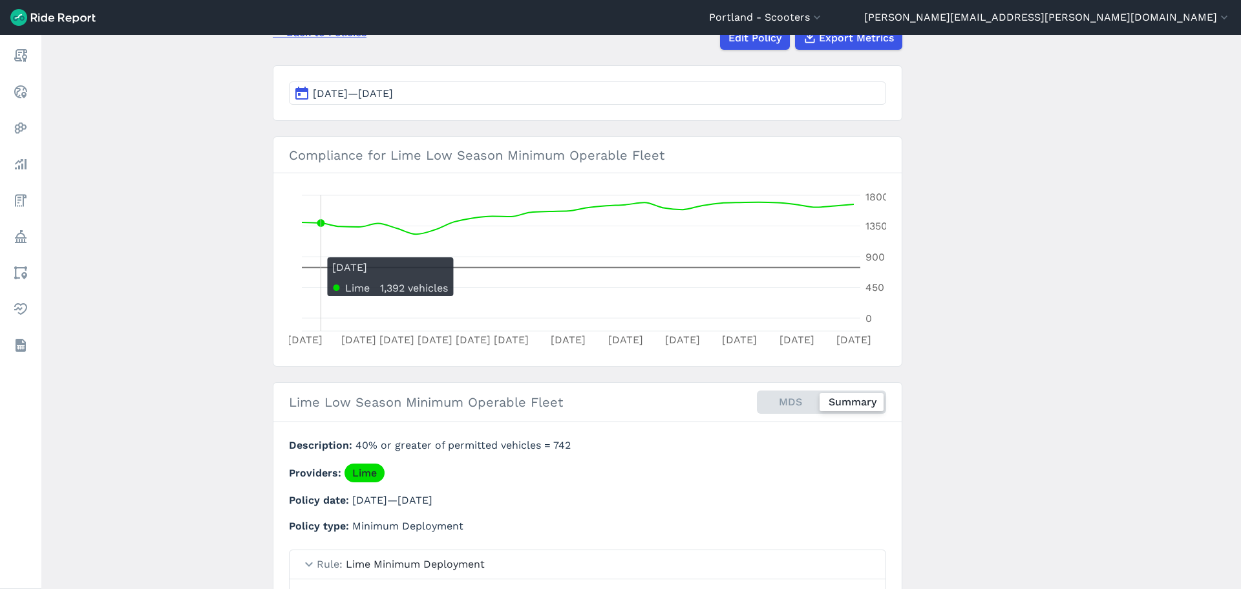
scroll to position [129, 0]
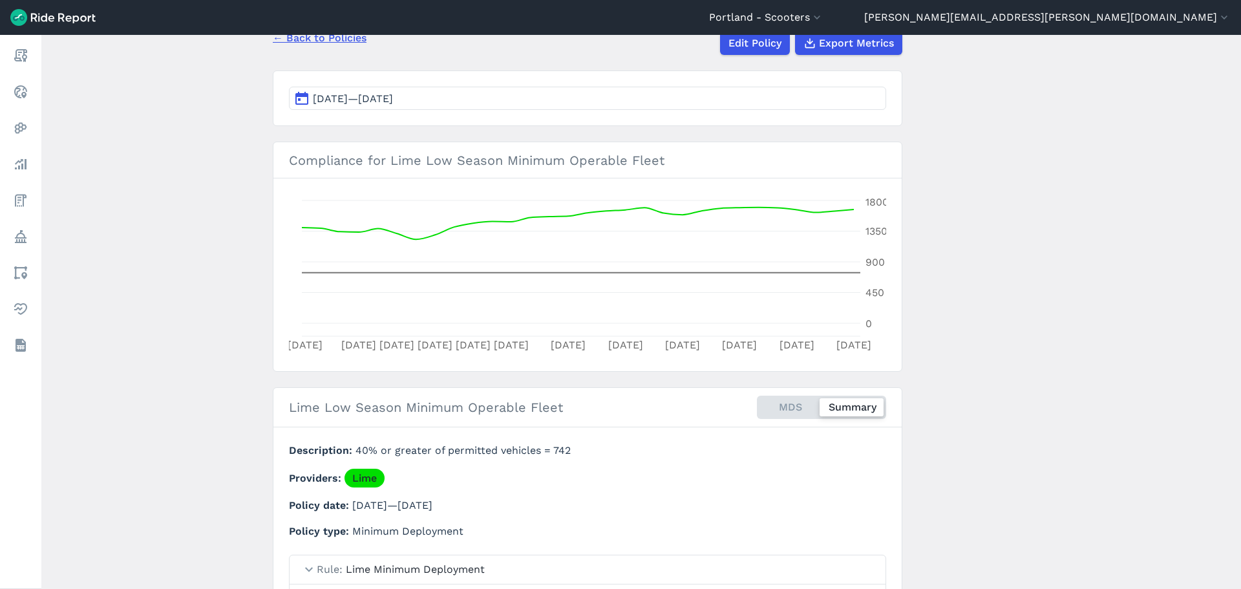
click at [345, 94] on span "Mar 31, 2025—Apr 30, 2025" at bounding box center [353, 98] width 80 height 12
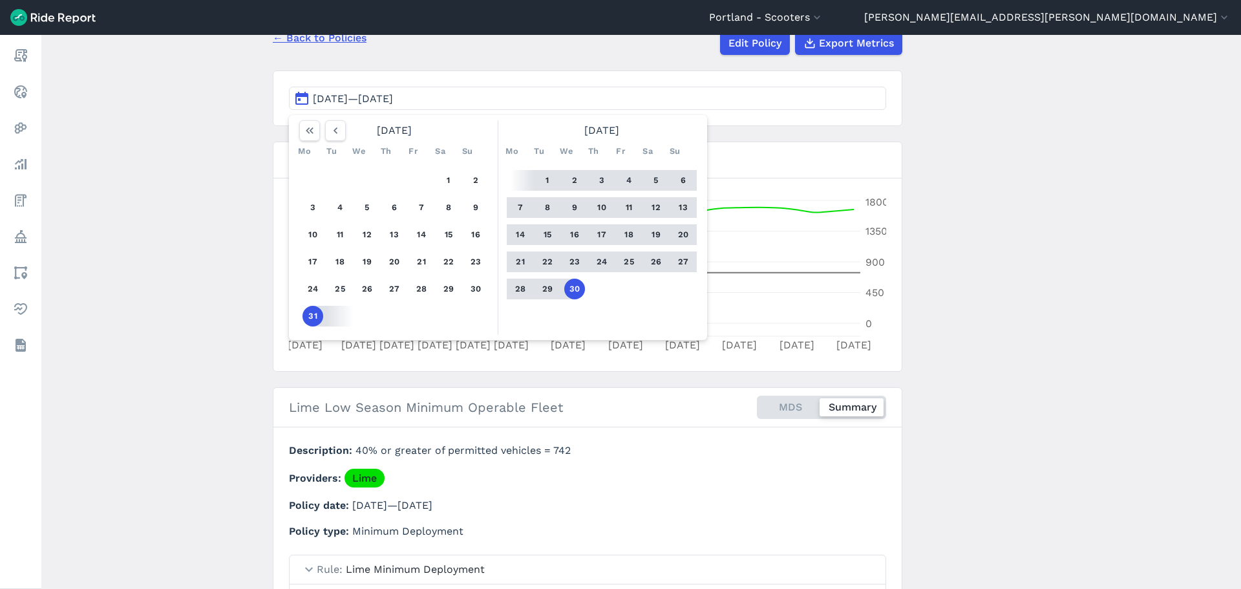
click at [566, 284] on button "30" at bounding box center [574, 289] width 21 height 21
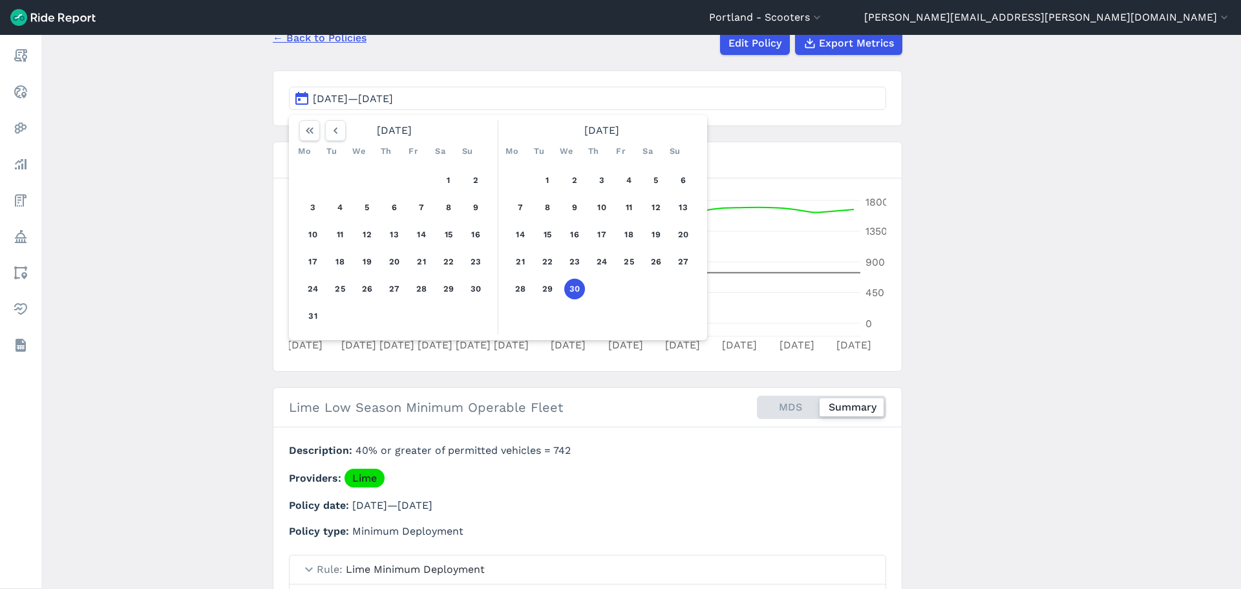
click at [574, 287] on button "30" at bounding box center [574, 289] width 21 height 21
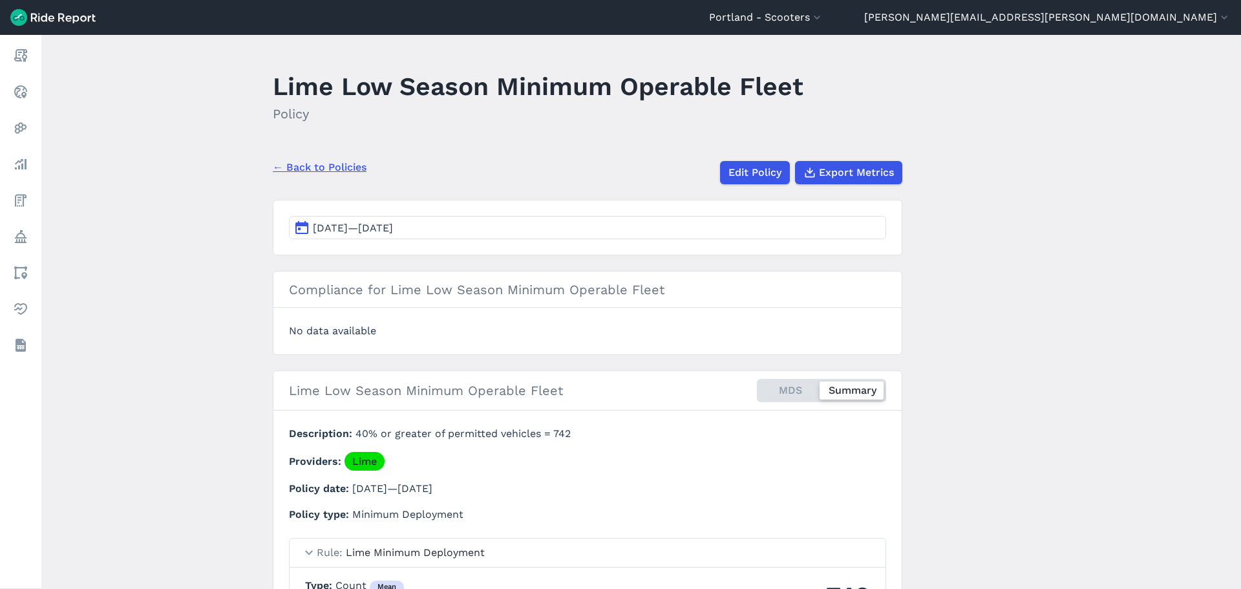
click at [420, 220] on button "Apr 30, 2025—Apr 30, 2025" at bounding box center [587, 227] width 597 height 23
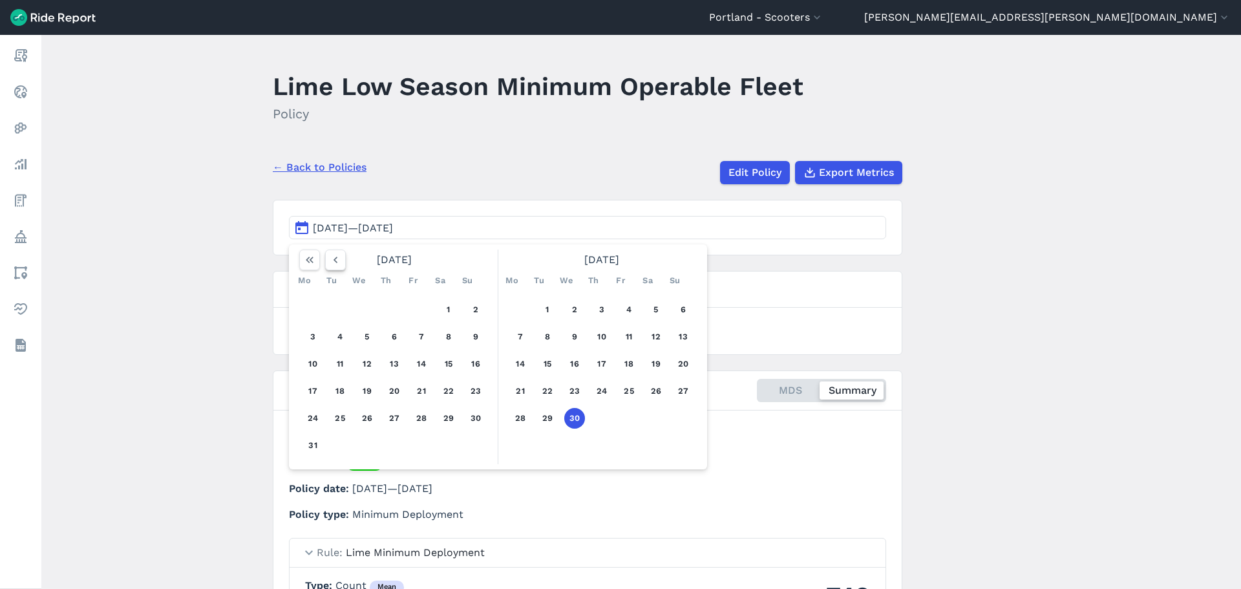
click at [334, 259] on use "button" at bounding box center [335, 260] width 4 height 6
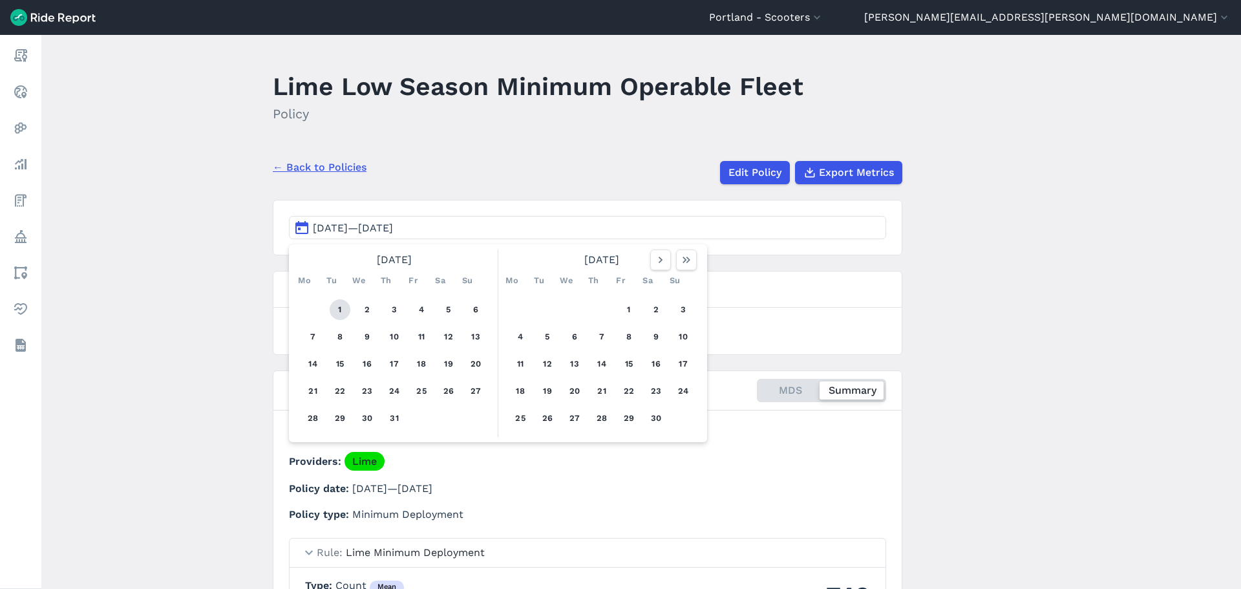
click at [333, 313] on button "1" at bounding box center [340, 309] width 21 height 21
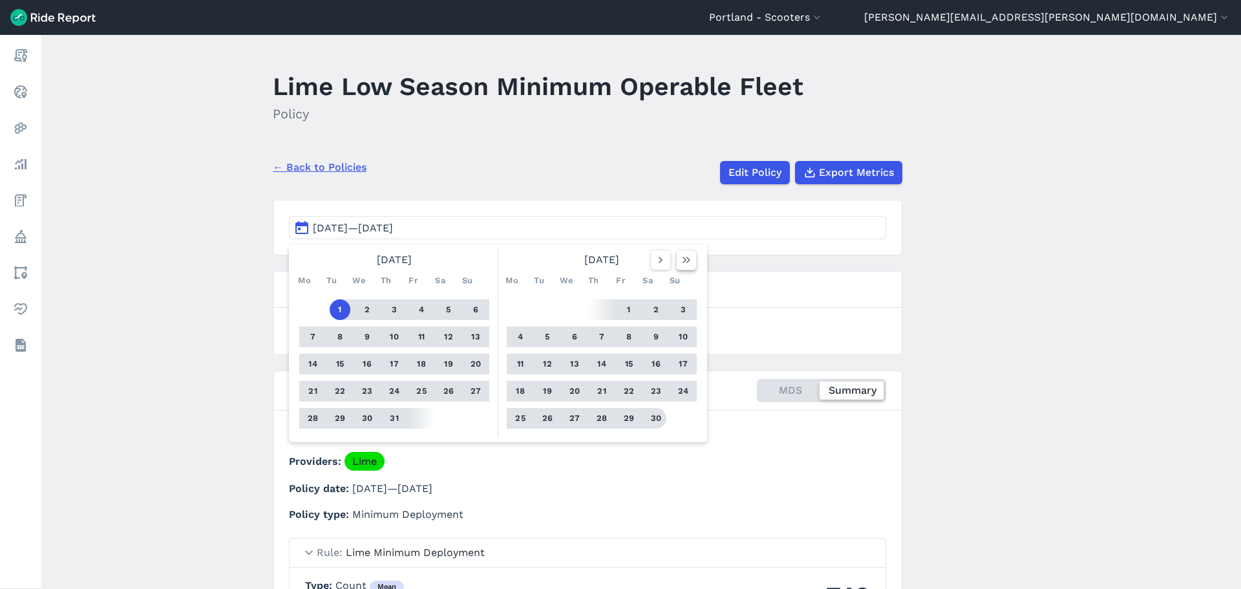
click at [685, 262] on use "button" at bounding box center [686, 260] width 8 height 6
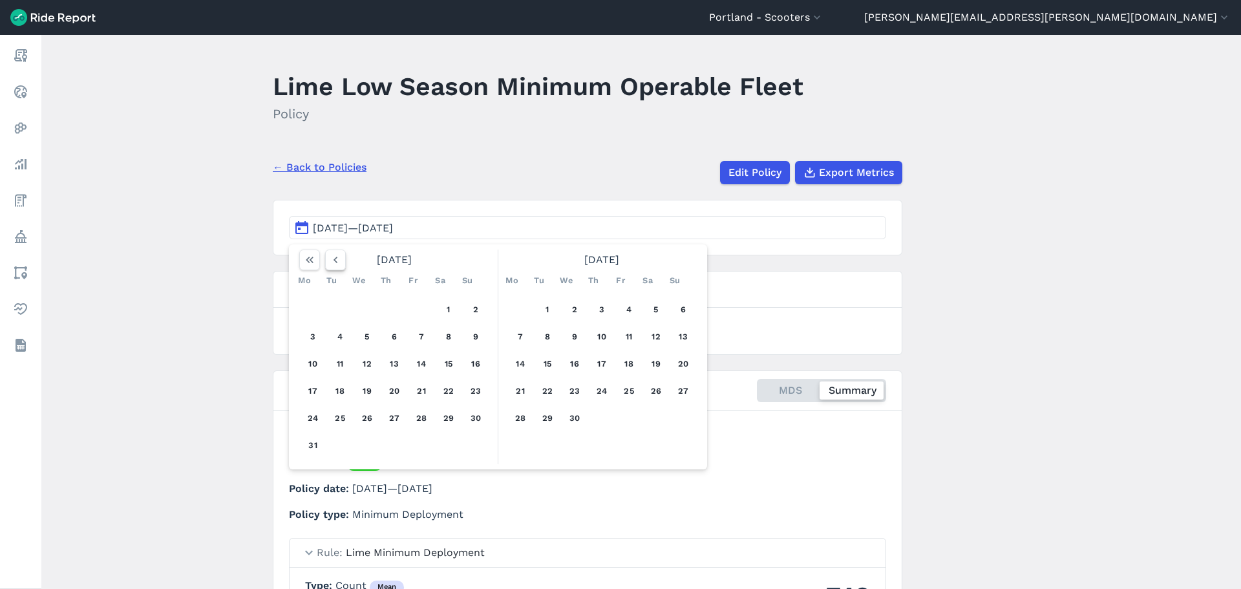
click at [333, 257] on icon "button" at bounding box center [335, 259] width 13 height 13
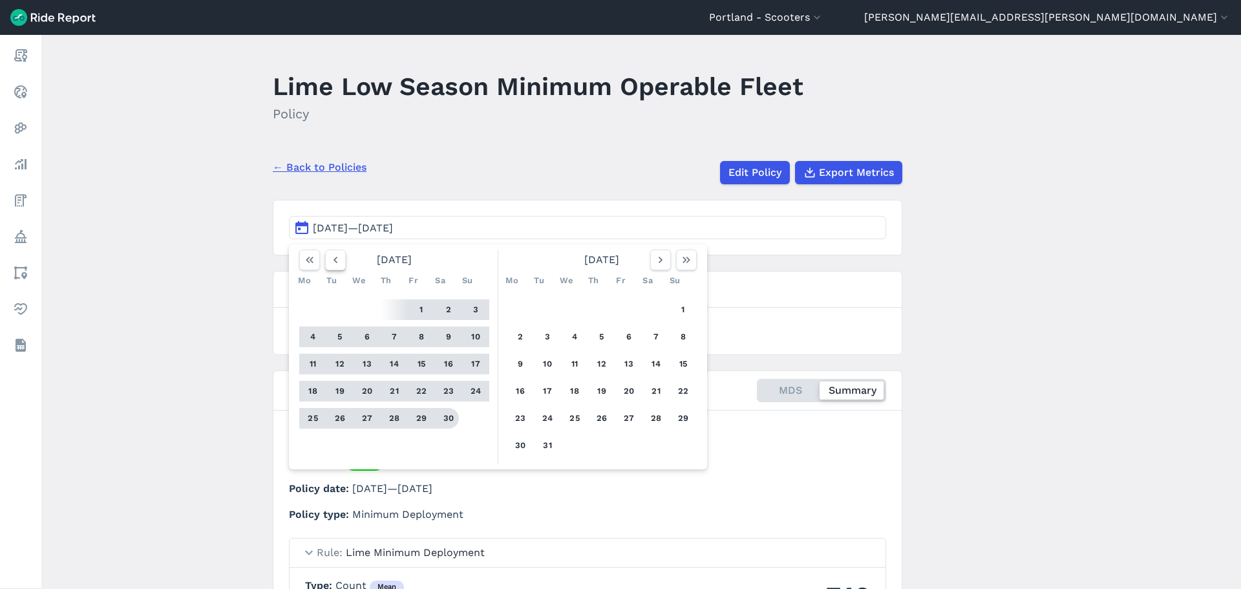
click at [333, 257] on icon "button" at bounding box center [335, 259] width 13 height 13
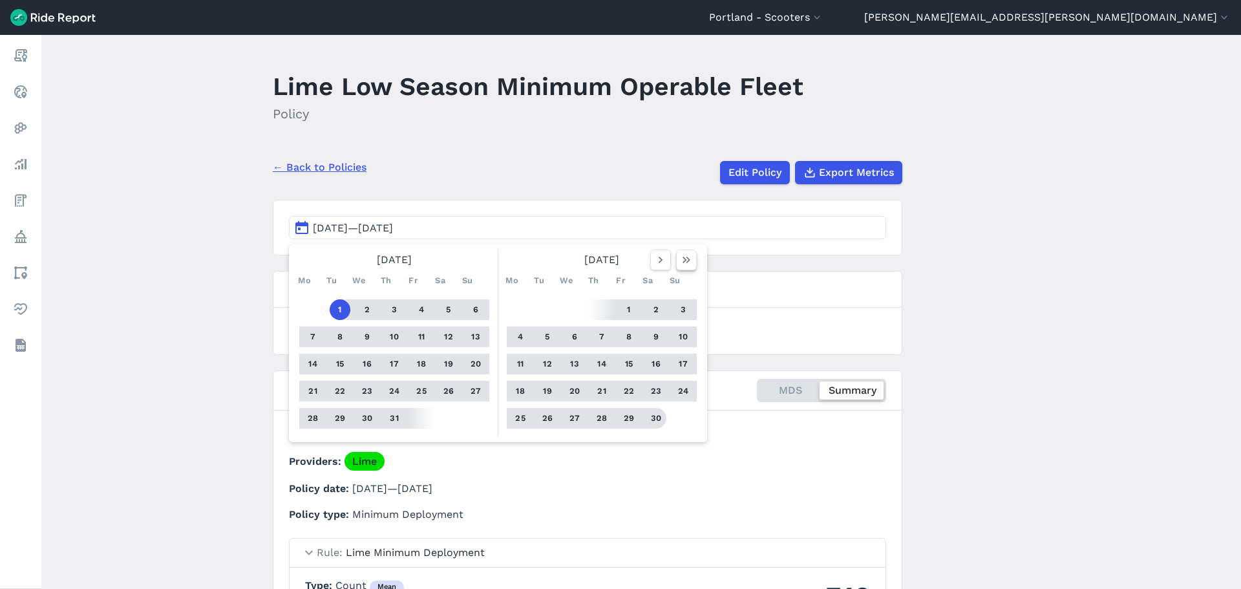
click at [687, 259] on icon "button" at bounding box center [686, 259] width 13 height 13
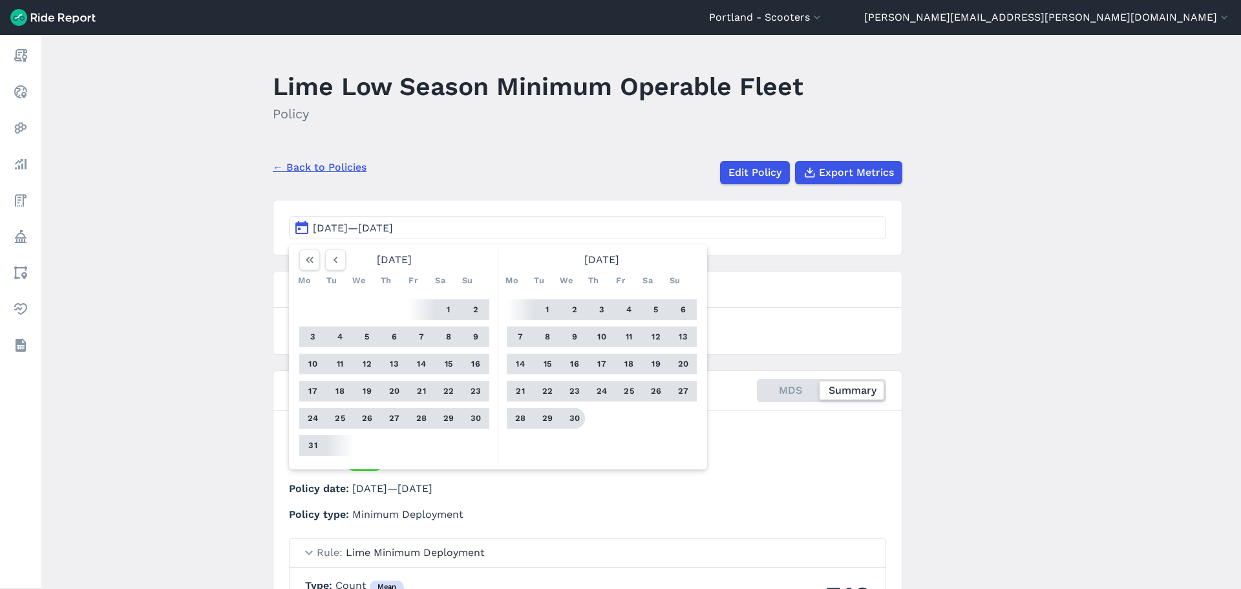
click at [565, 417] on button "30" at bounding box center [574, 418] width 21 height 21
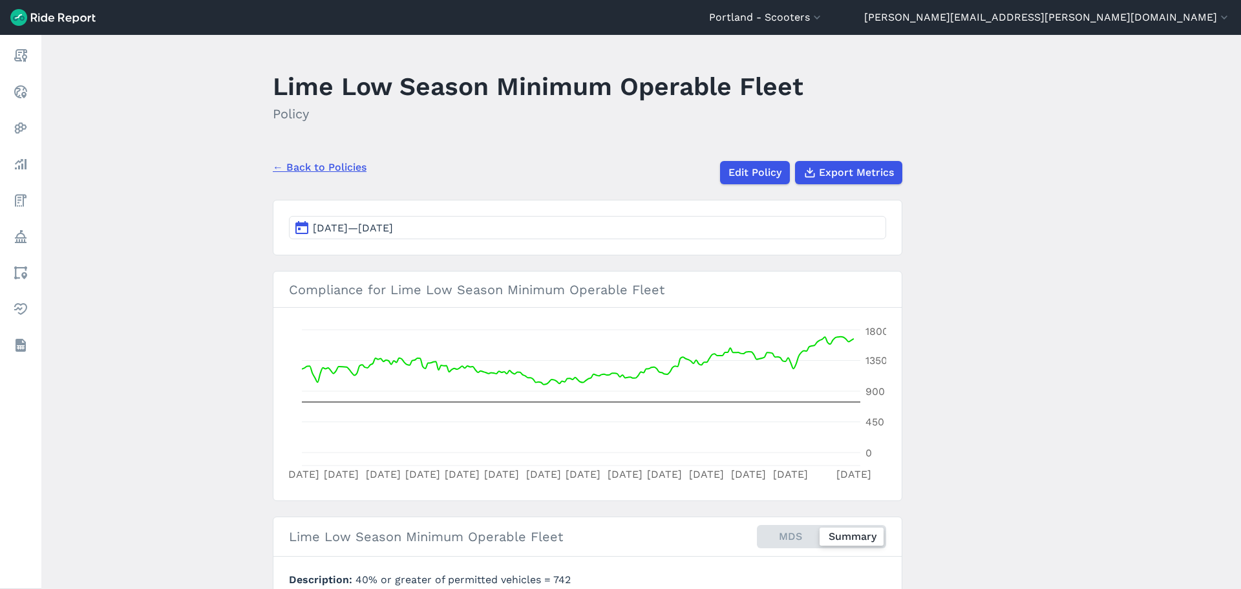
click at [324, 169] on link "← Back to Policies" at bounding box center [320, 168] width 94 height 16
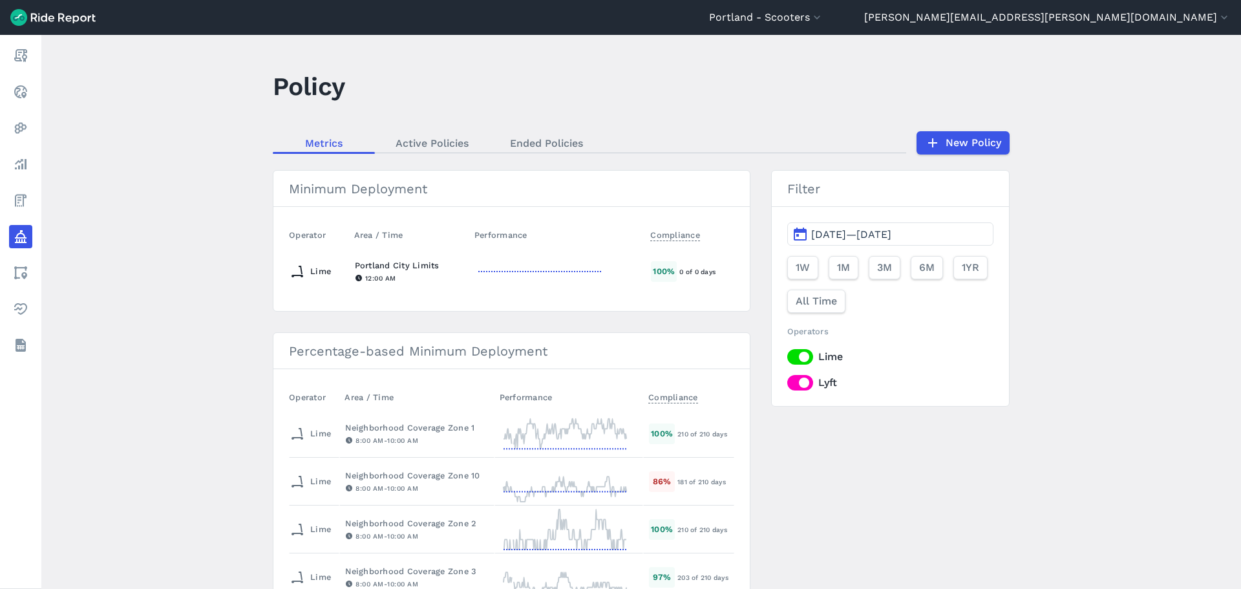
click at [385, 272] on div "12:00 AM" at bounding box center [409, 278] width 109 height 12
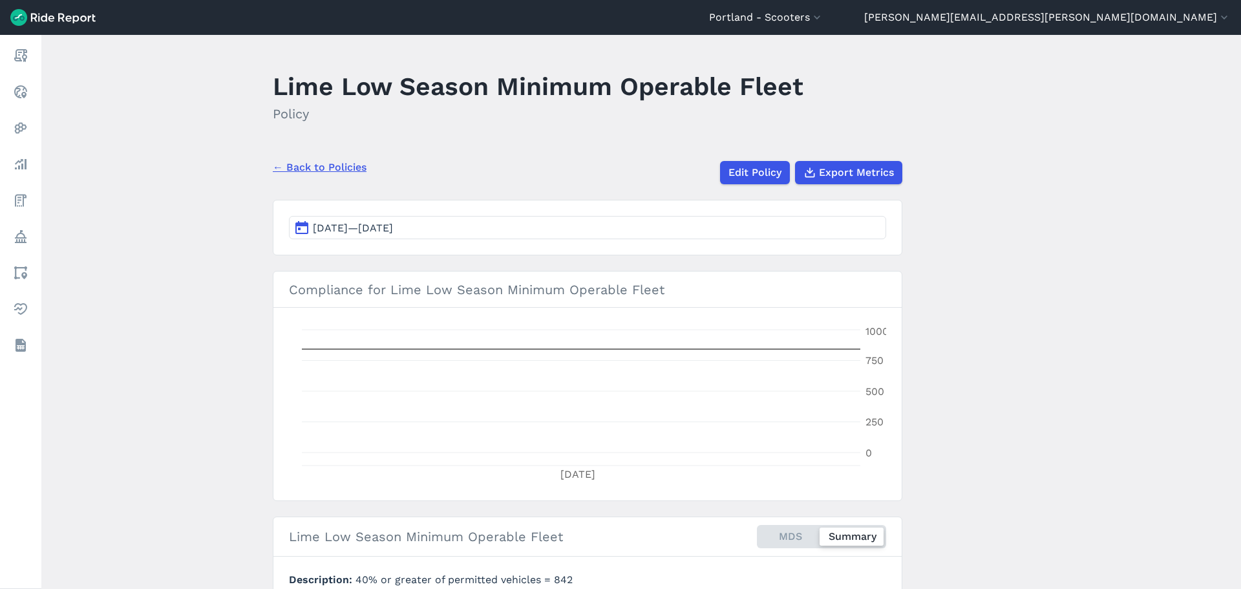
click at [324, 169] on link "← Back to Policies" at bounding box center [320, 168] width 94 height 16
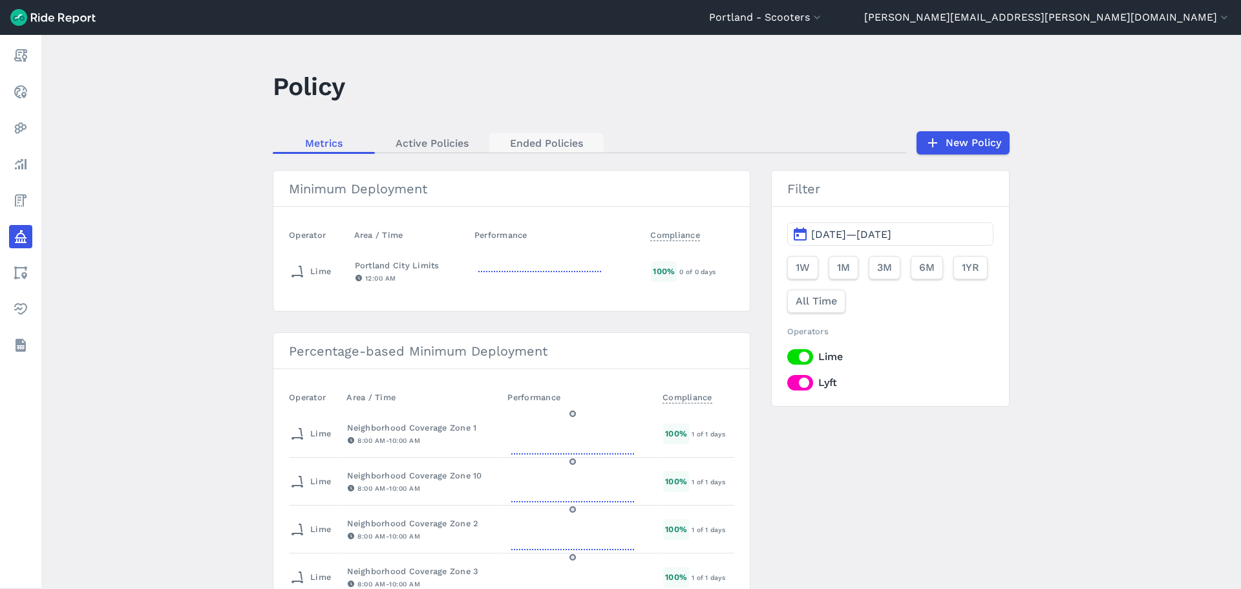
click at [541, 143] on link "Ended Policies" at bounding box center [546, 142] width 114 height 19
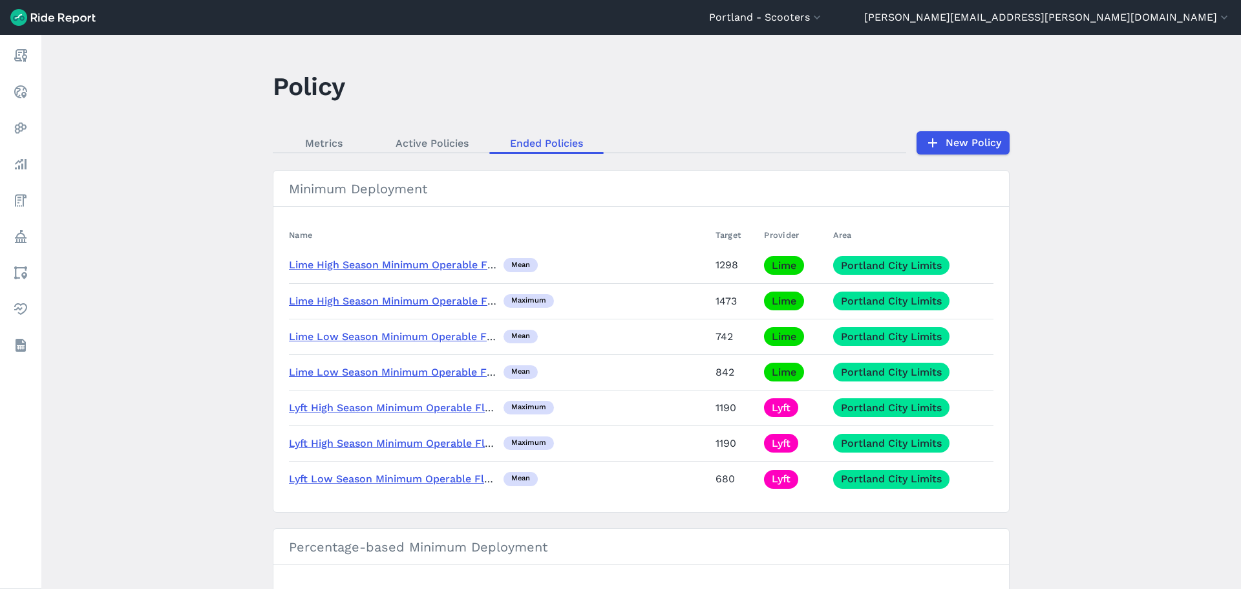
click at [427, 376] on link "Lime Low Season Minimum Operable Fleet (May 1 2025)" at bounding box center [420, 372] width 263 height 12
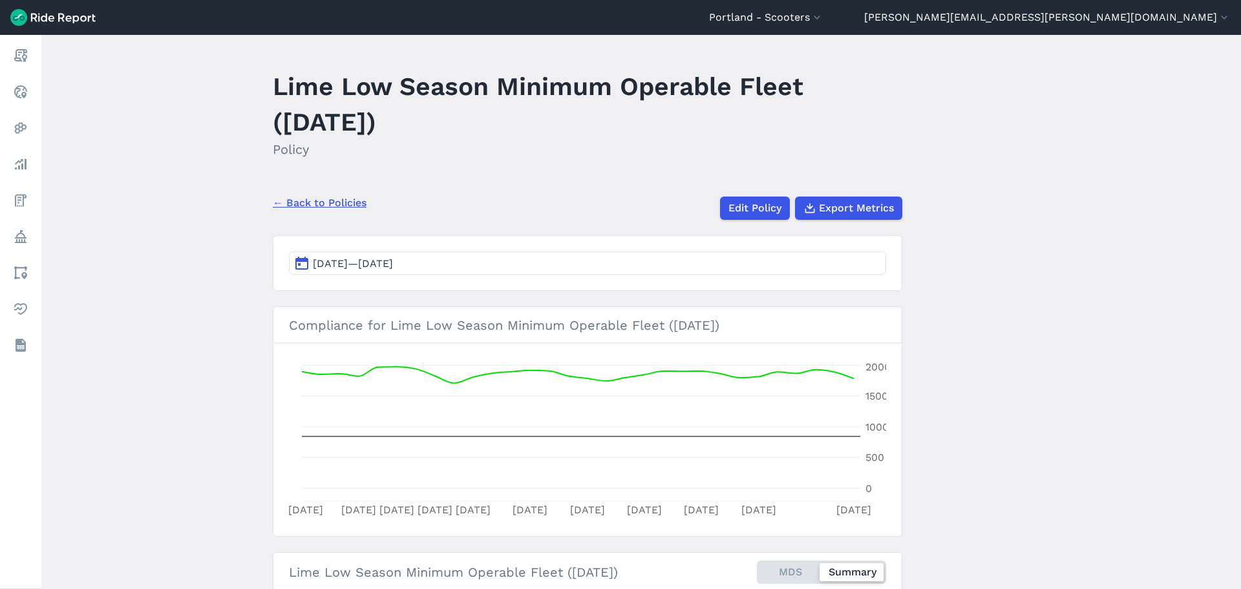
click at [319, 200] on link "← Back to Policies" at bounding box center [320, 203] width 94 height 16
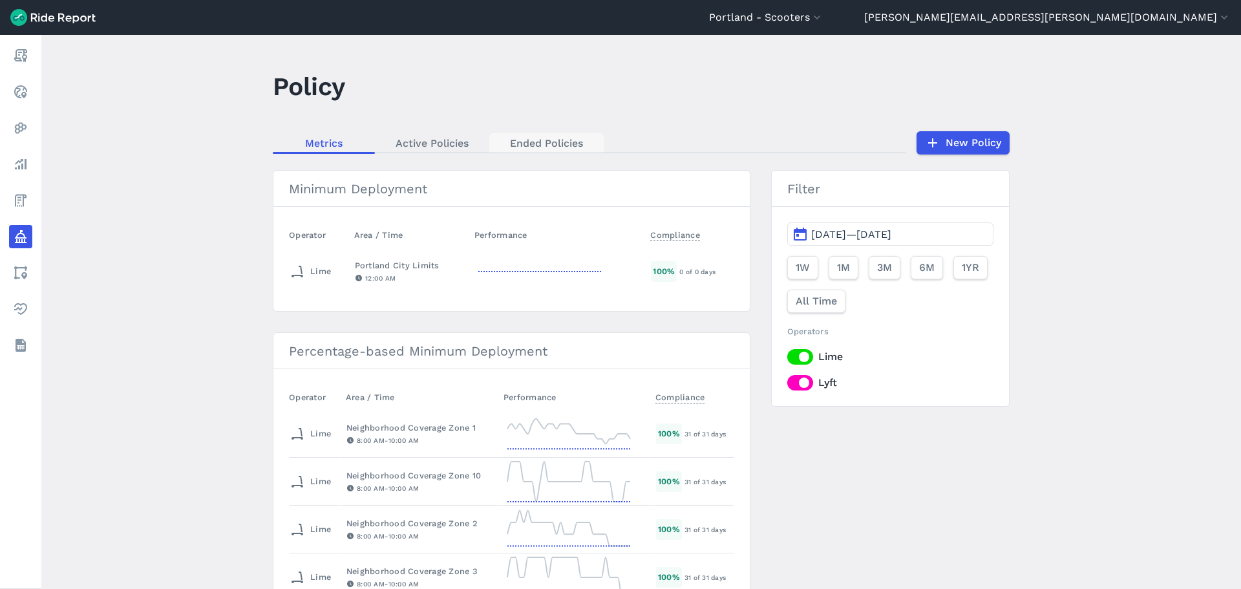
click at [544, 136] on link "Ended Policies" at bounding box center [546, 142] width 114 height 19
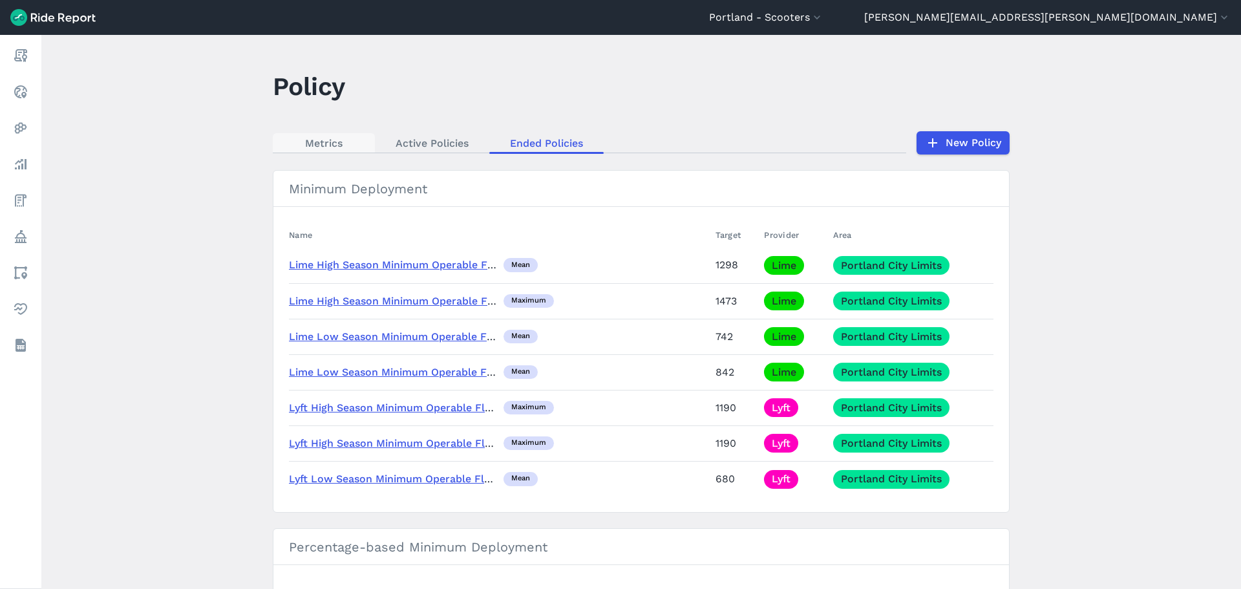
click at [333, 142] on link "Metrics" at bounding box center [324, 142] width 102 height 19
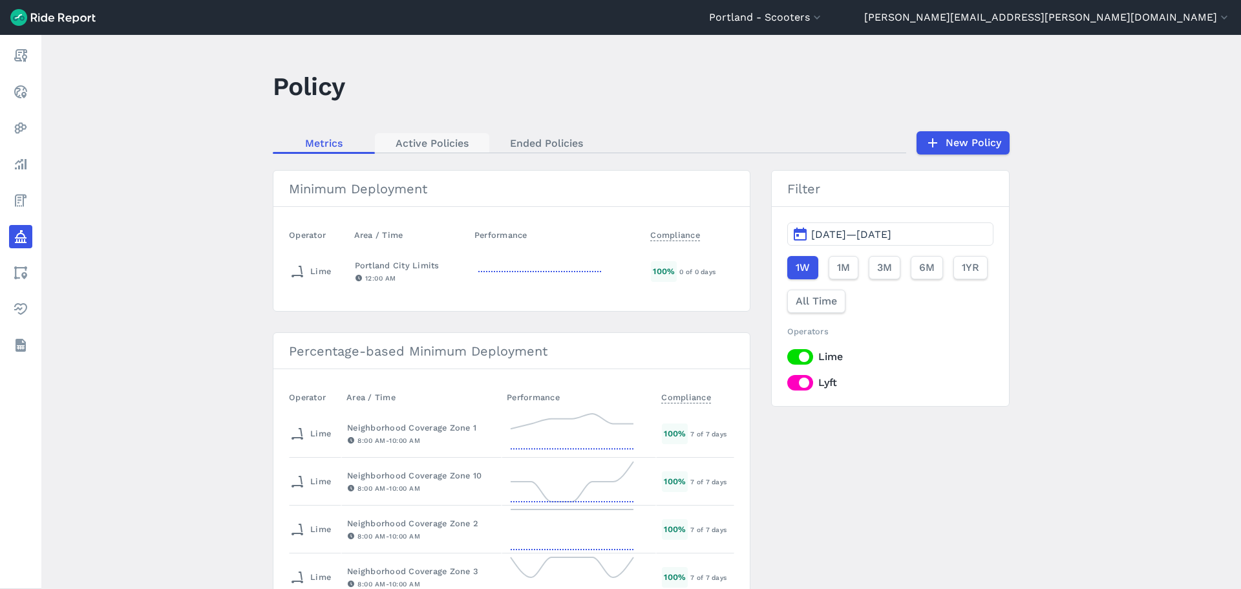
click at [433, 145] on link "Active Policies" at bounding box center [432, 142] width 114 height 19
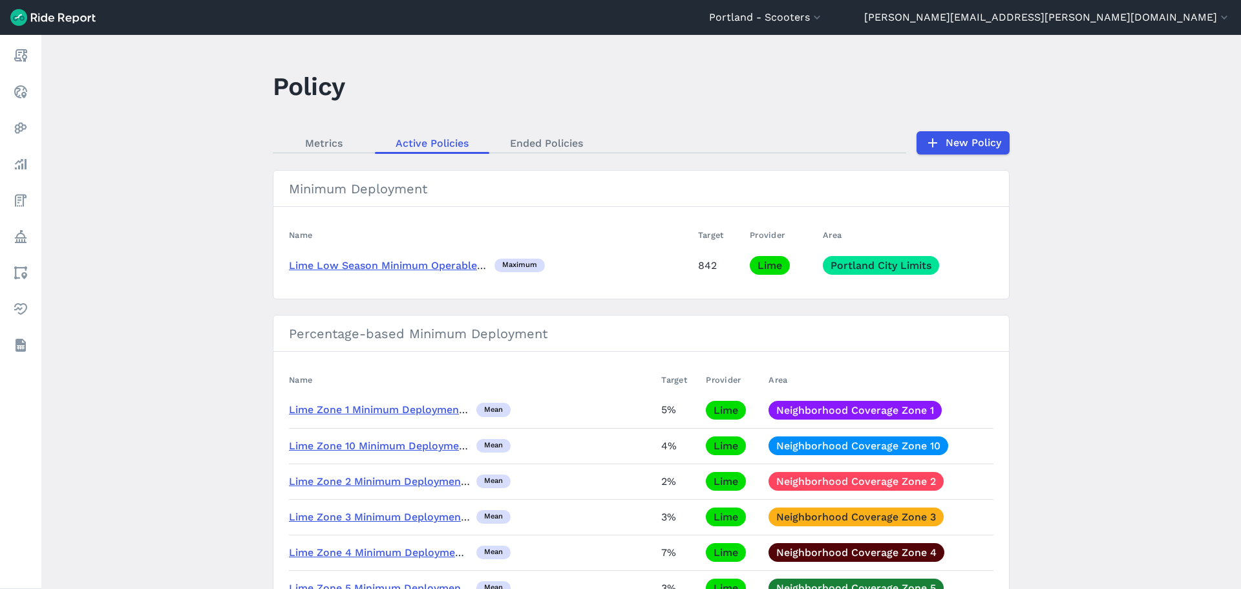
click at [513, 262] on div "maximum" at bounding box center [519, 266] width 50 height 14
click at [544, 146] on link "Ended Policies" at bounding box center [546, 142] width 114 height 19
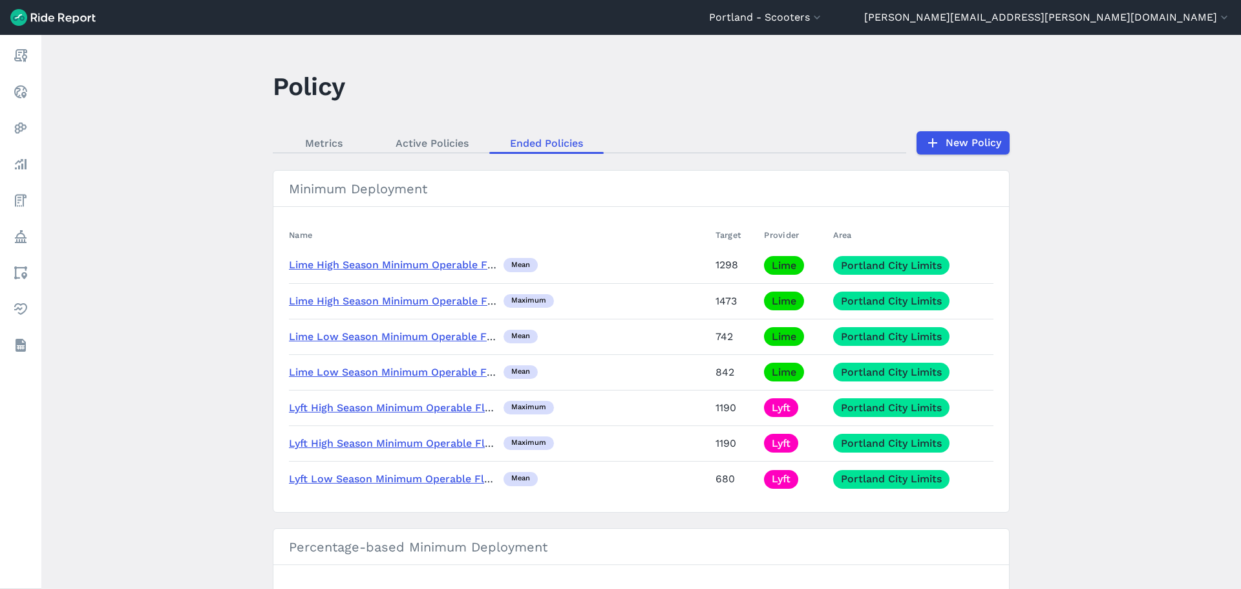
click at [455, 411] on link "Lyft High Season Minimum Operable Fleet" at bounding box center [395, 407] width 212 height 12
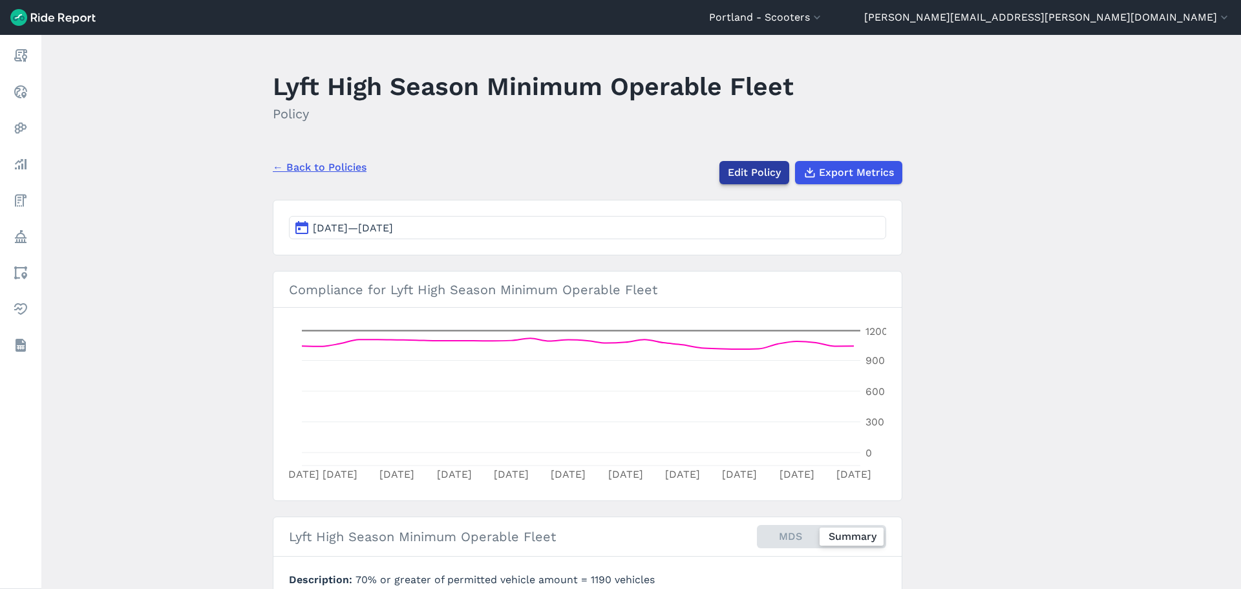
click at [734, 174] on link "Edit Policy" at bounding box center [754, 172] width 70 height 23
click at [319, 161] on link "← Back to Policies" at bounding box center [320, 168] width 94 height 16
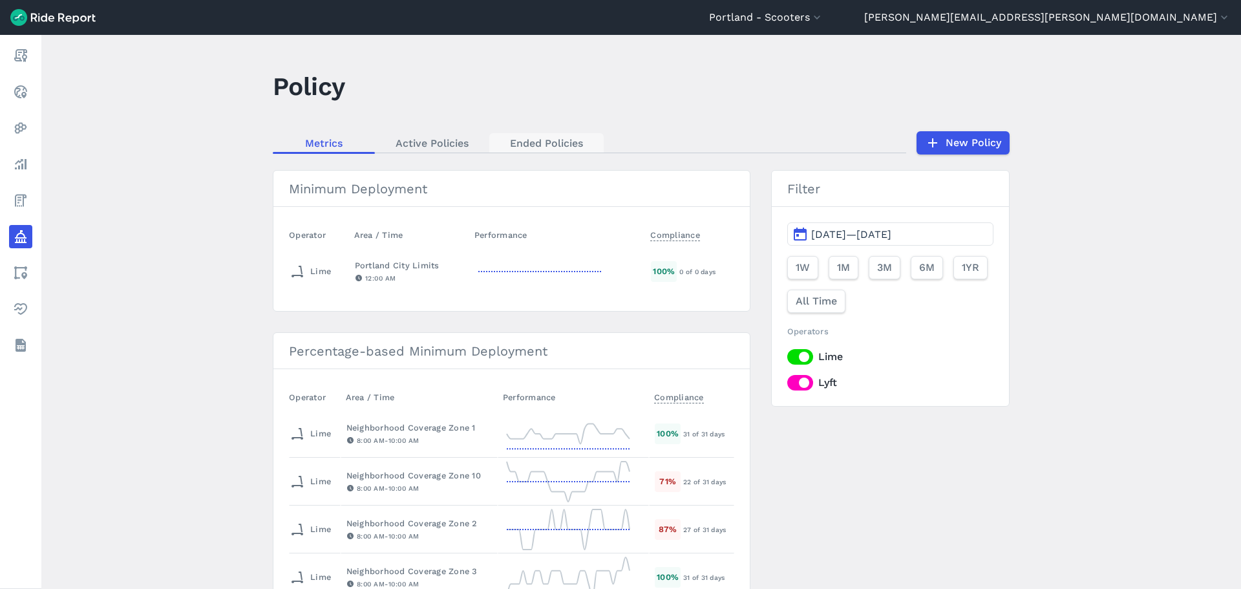
click at [553, 151] on link "Ended Policies" at bounding box center [546, 142] width 114 height 19
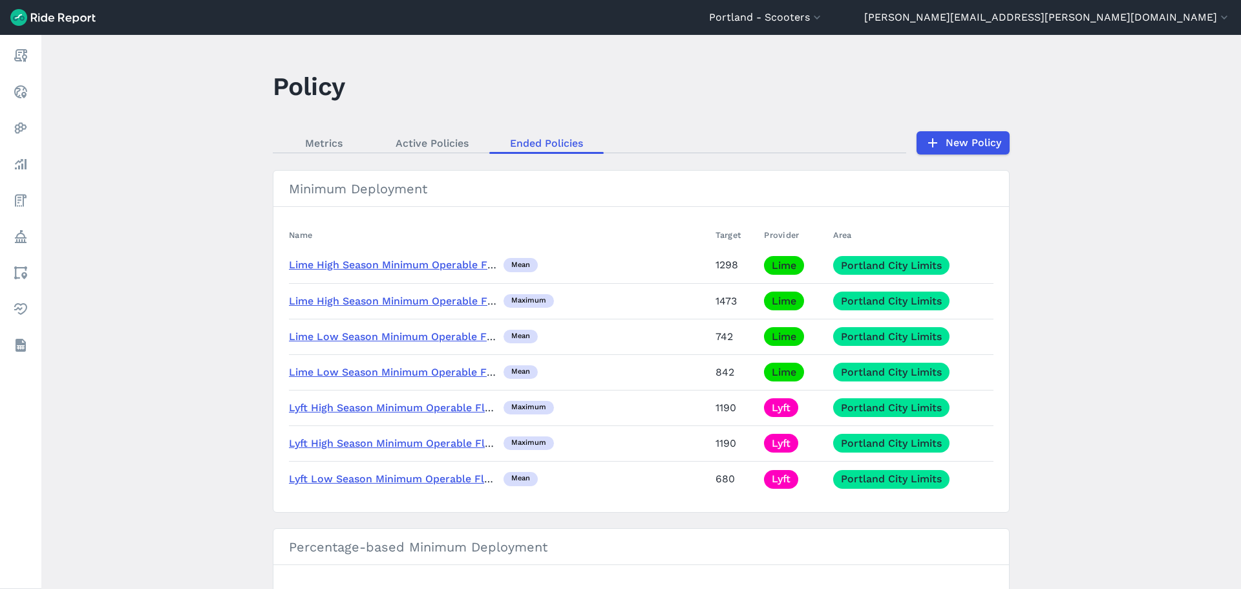
click at [417, 449] on span "Lyft High Season Minimum Operable Fleet" at bounding box center [393, 444] width 208 height 16
click at [419, 443] on link "Lyft High Season Minimum Operable Fleet" at bounding box center [395, 443] width 212 height 12
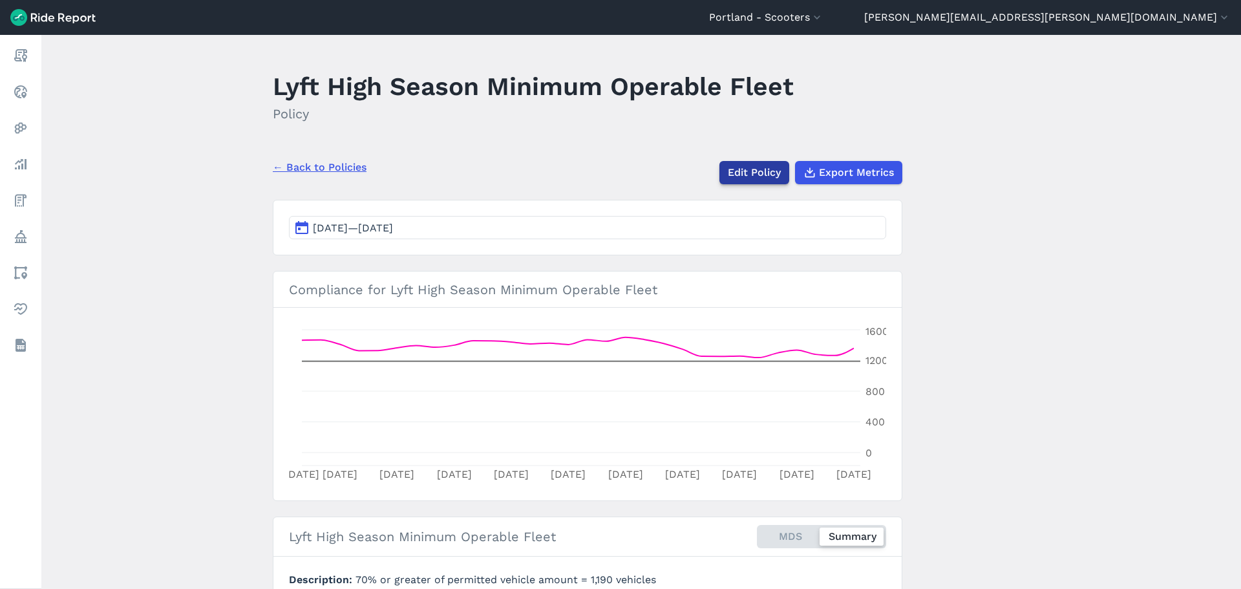
click at [746, 171] on link "Edit Policy" at bounding box center [754, 172] width 70 height 23
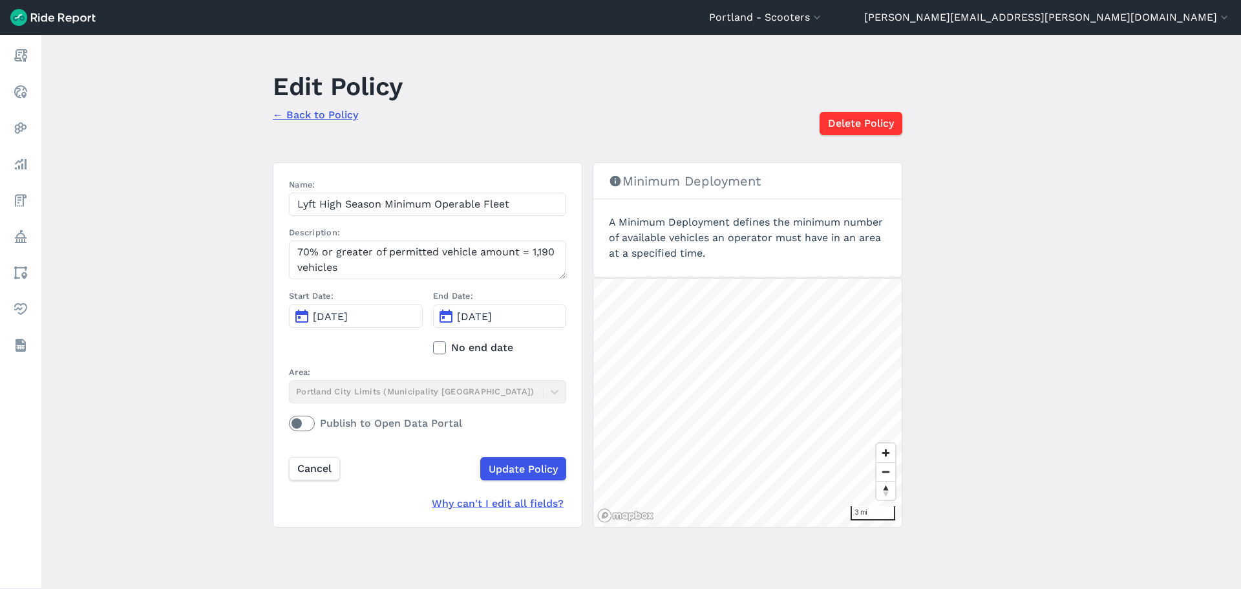
click at [332, 122] on p "← Back to Policy" at bounding box center [338, 113] width 130 height 19
click at [333, 118] on link "← Back to Policy" at bounding box center [315, 115] width 85 height 12
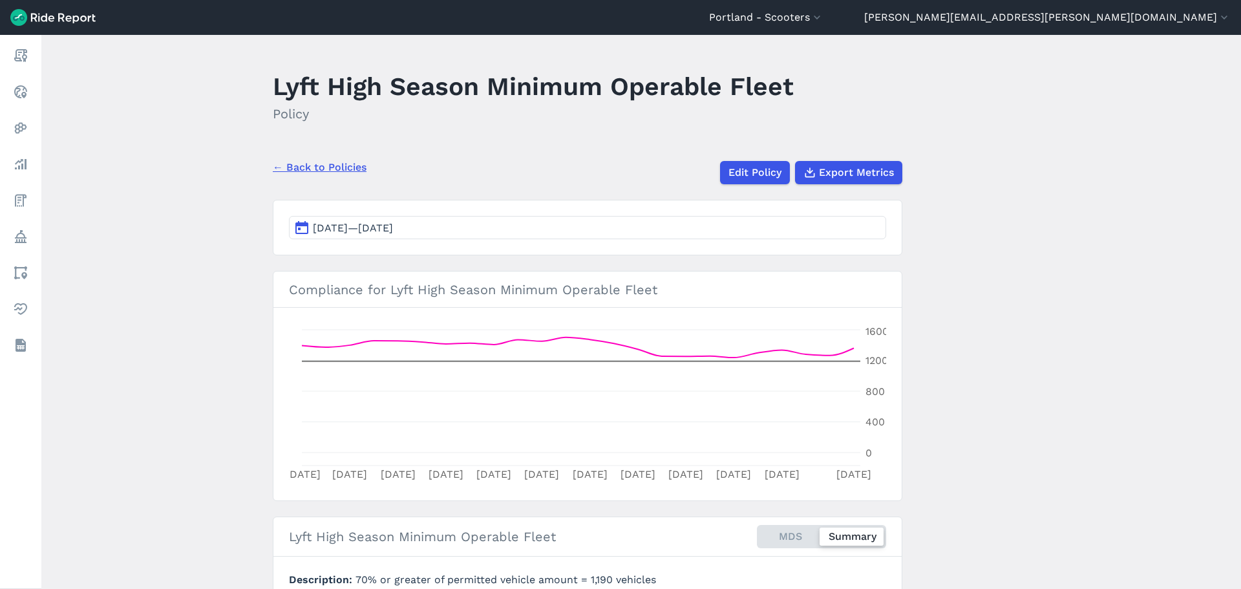
click at [327, 163] on link "← Back to Policies" at bounding box center [320, 168] width 94 height 16
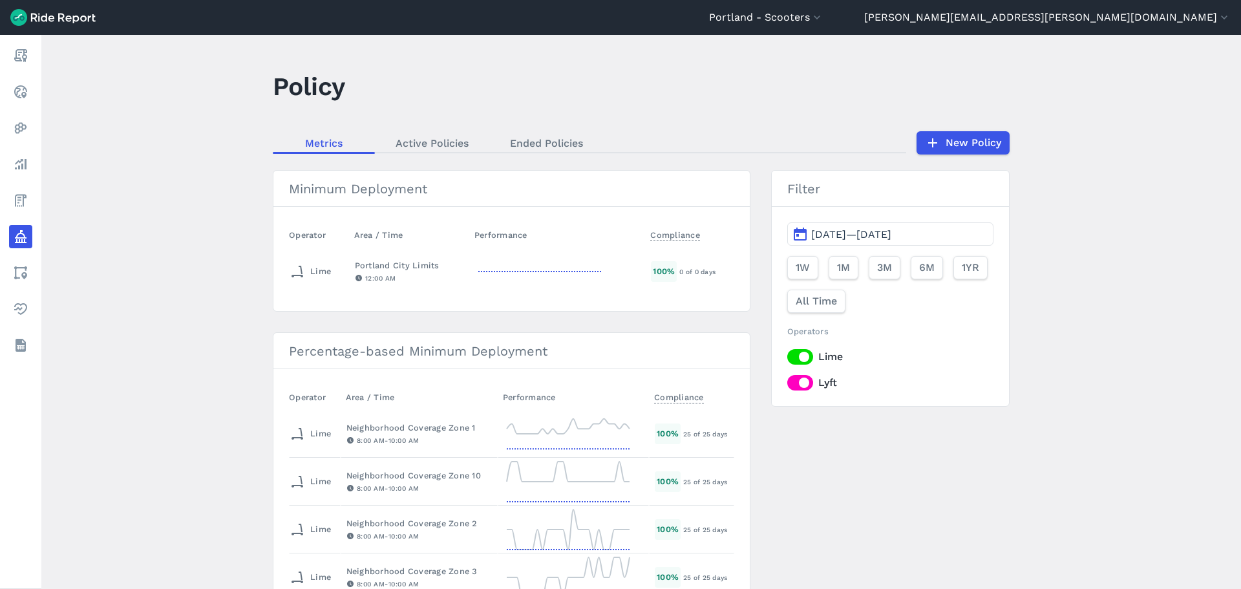
click at [549, 145] on link "Ended Policies" at bounding box center [546, 142] width 114 height 19
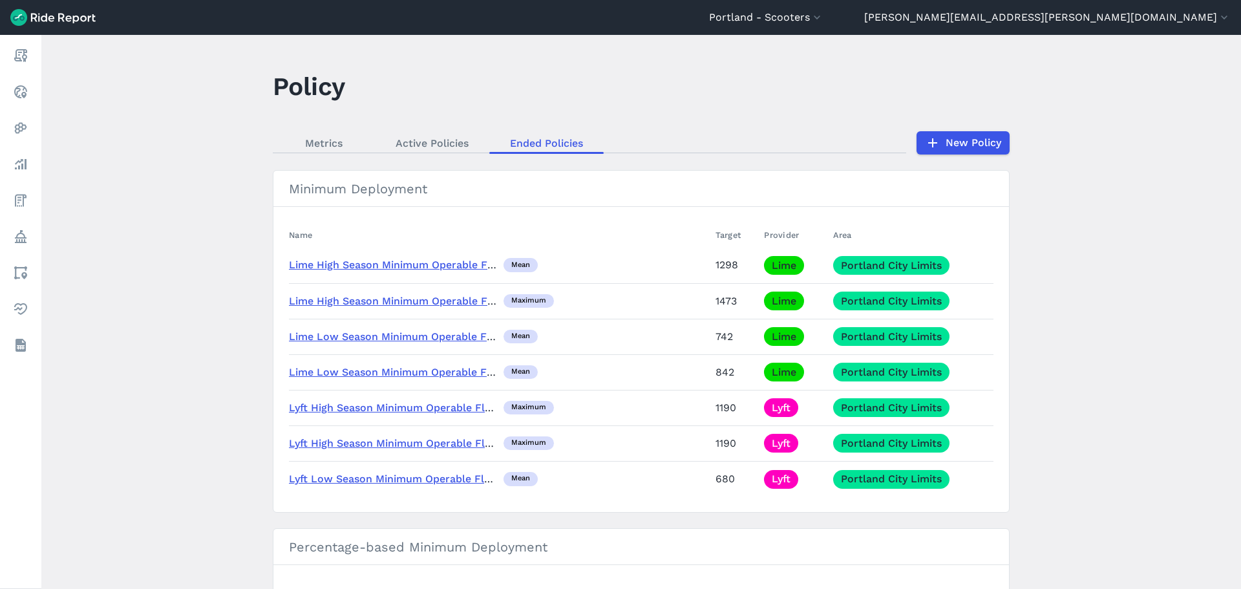
click at [455, 442] on link "Lyft High Season Minimum Operable Fleet" at bounding box center [395, 443] width 212 height 12
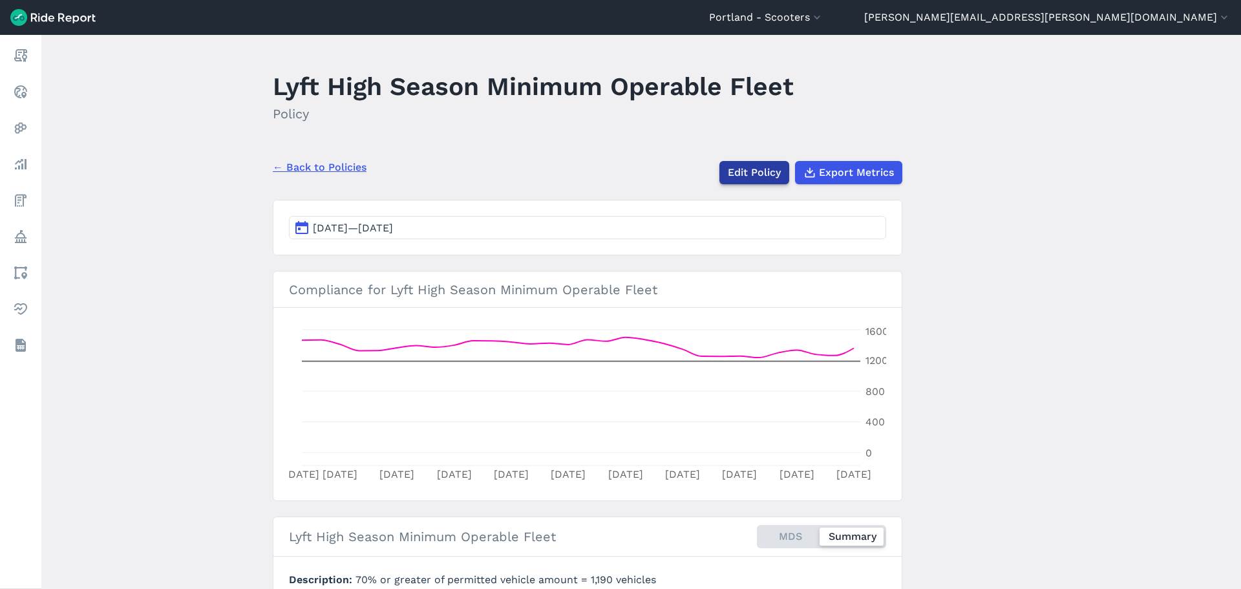
click at [755, 175] on link "Edit Policy" at bounding box center [754, 172] width 70 height 23
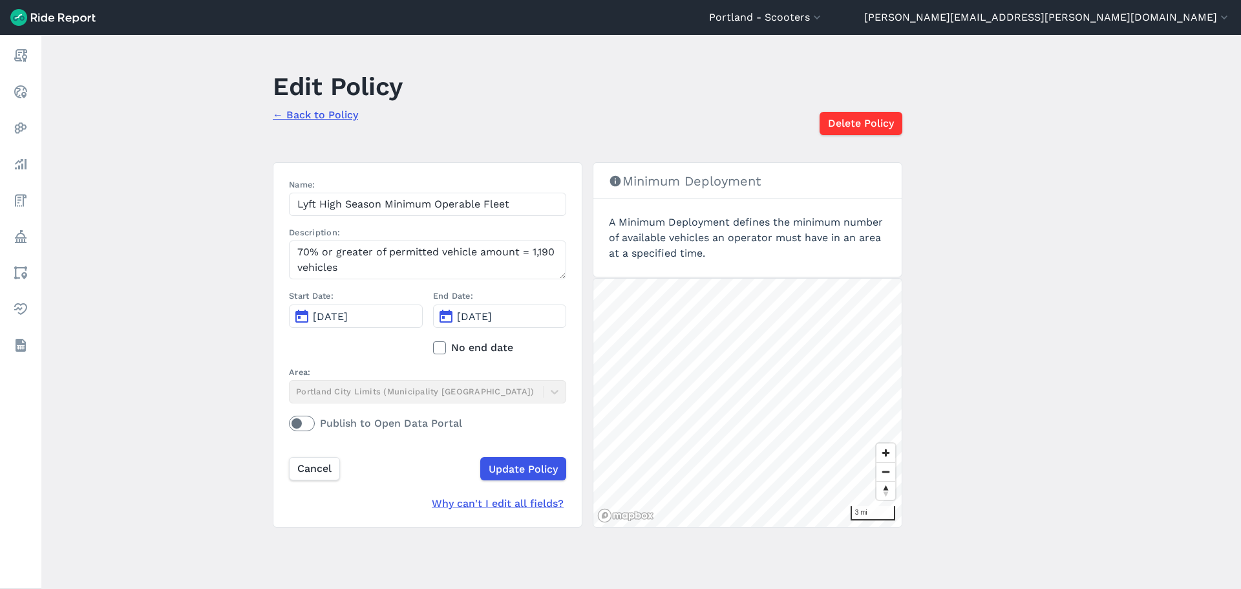
click at [335, 111] on link "← Back to Policy" at bounding box center [315, 115] width 85 height 12
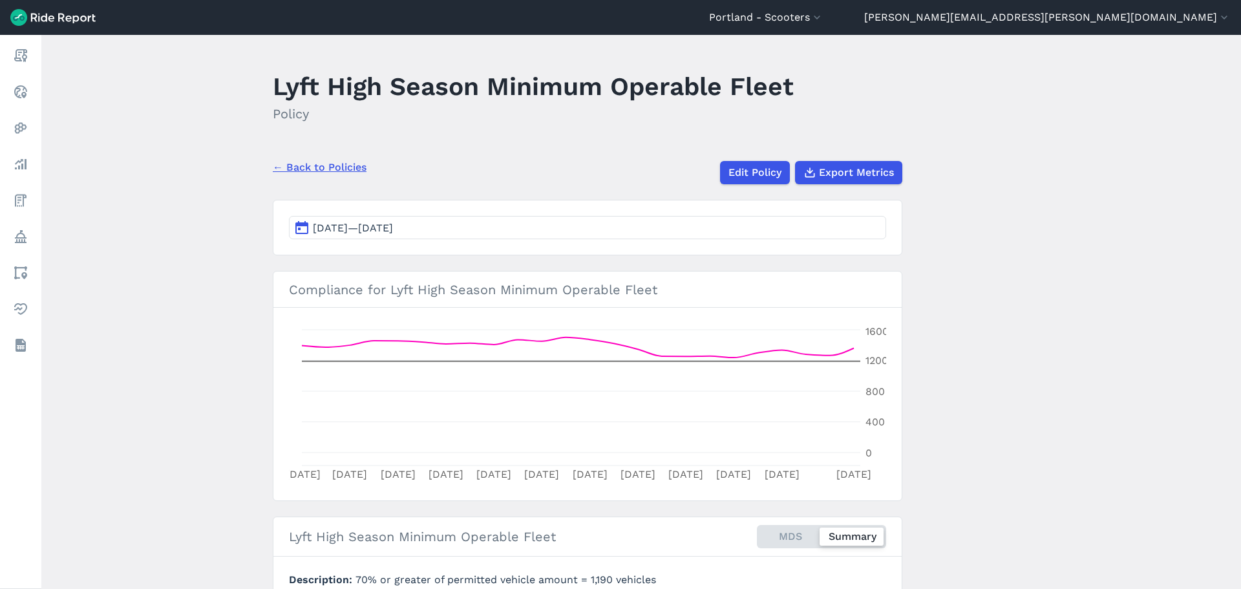
click at [381, 232] on span "Sep 7, 2025—Oct 1, 2025" at bounding box center [353, 228] width 80 height 12
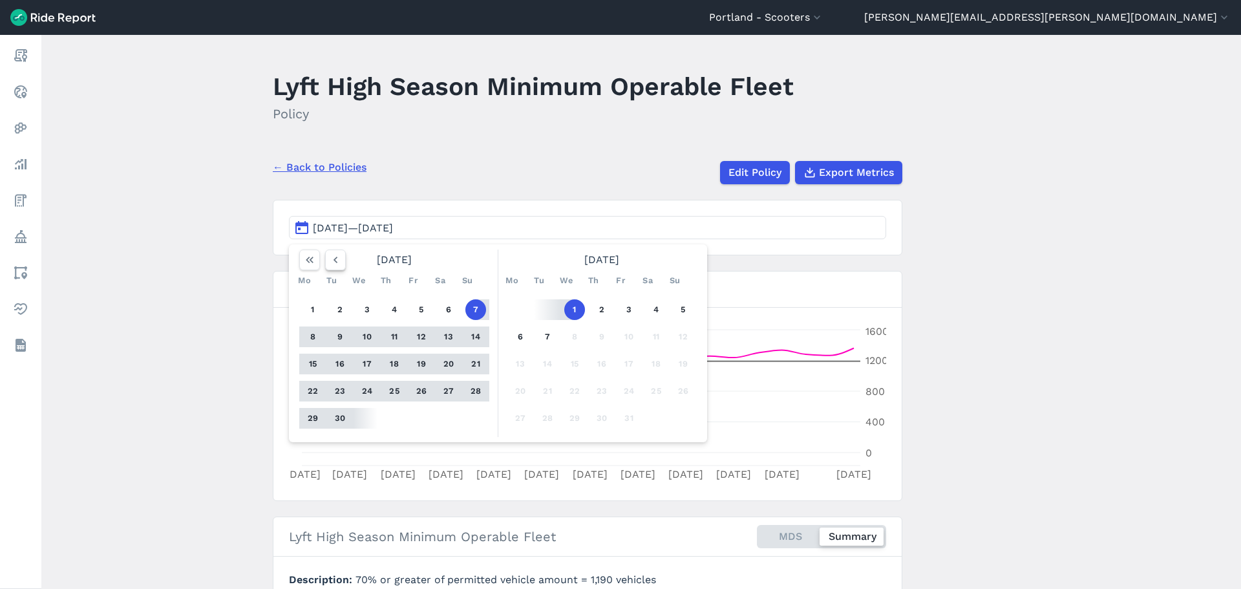
click at [336, 256] on icon "button" at bounding box center [335, 259] width 13 height 13
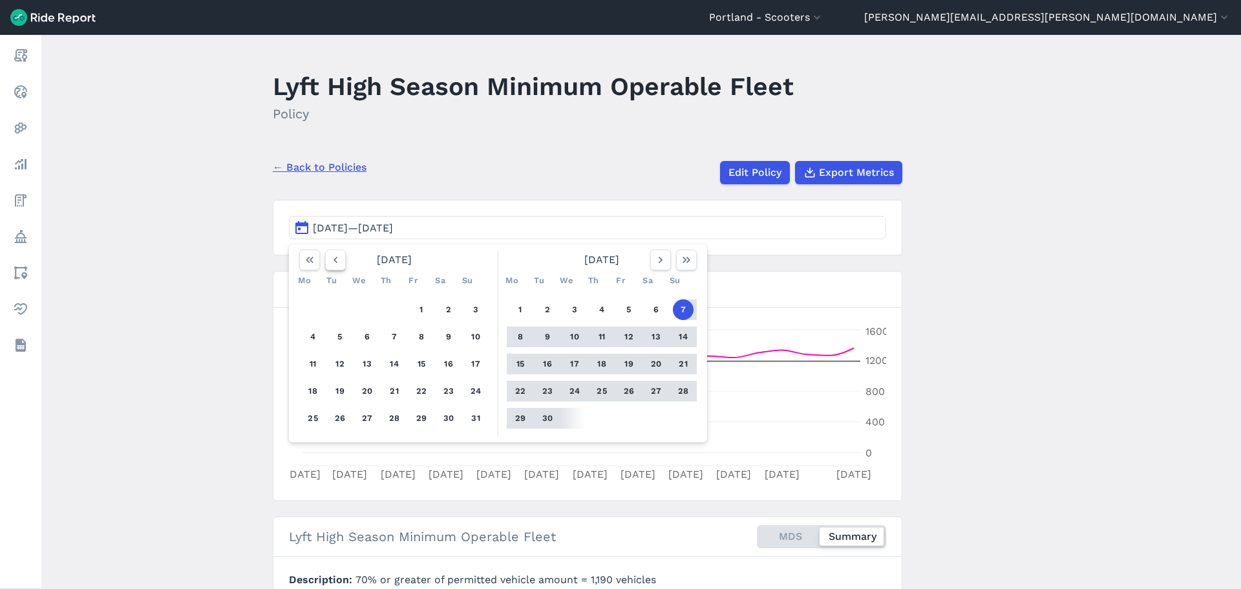
click at [335, 256] on icon "button" at bounding box center [335, 259] width 13 height 13
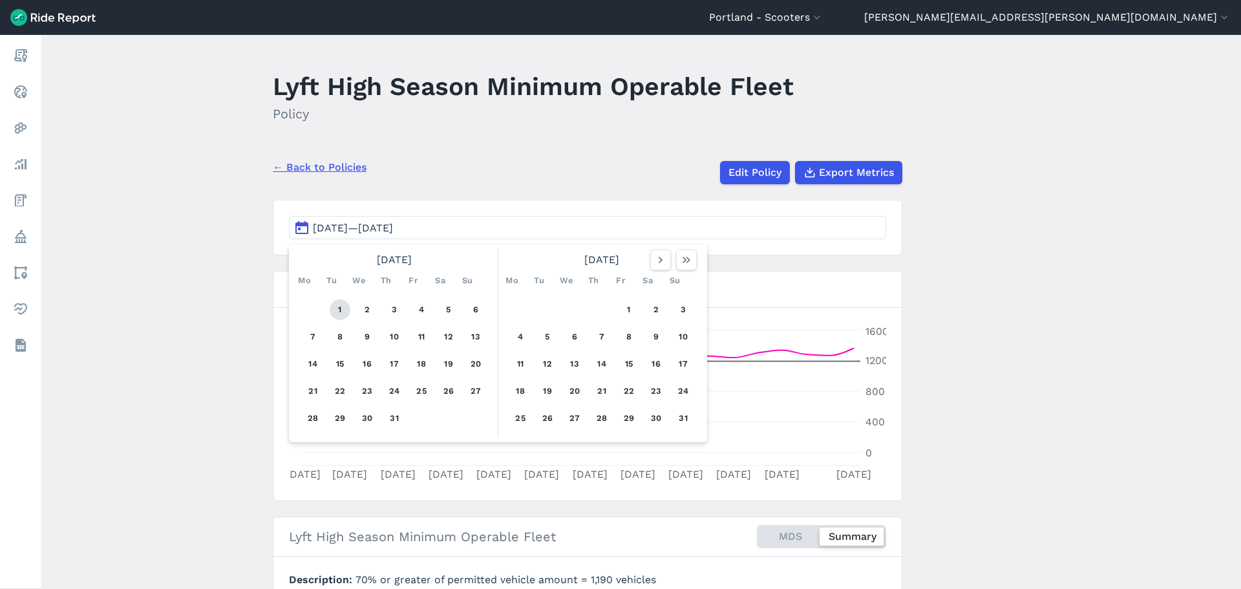
click at [333, 306] on button "1" at bounding box center [340, 309] width 21 height 21
click at [686, 265] on icon "button" at bounding box center [686, 259] width 13 height 13
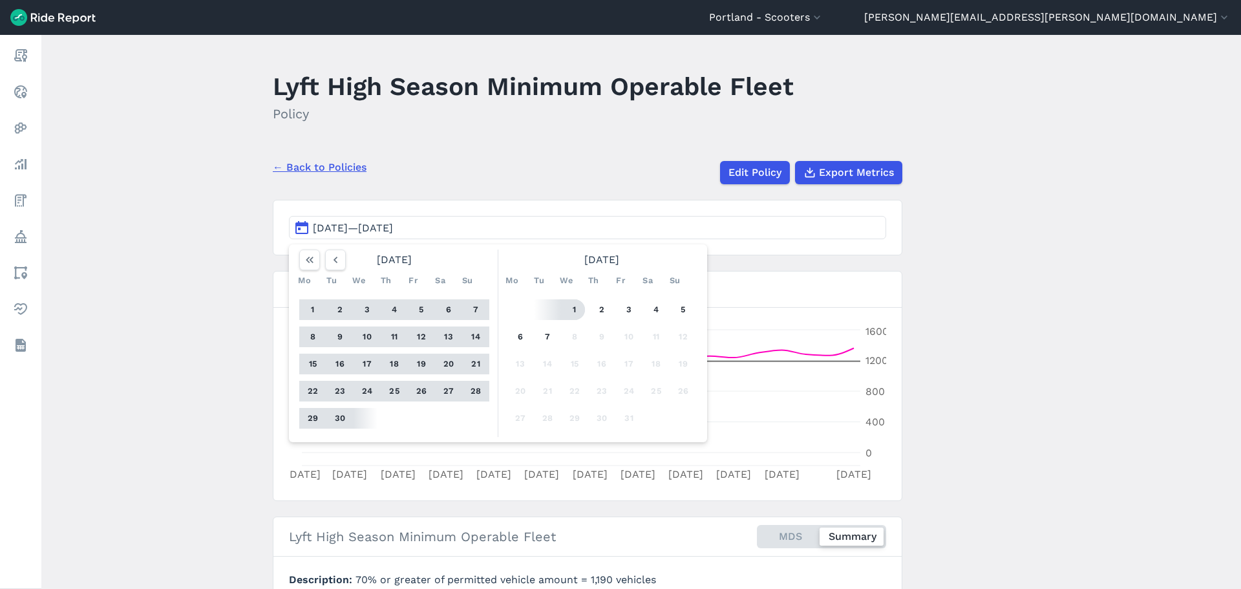
click at [573, 307] on button "1" at bounding box center [574, 309] width 21 height 21
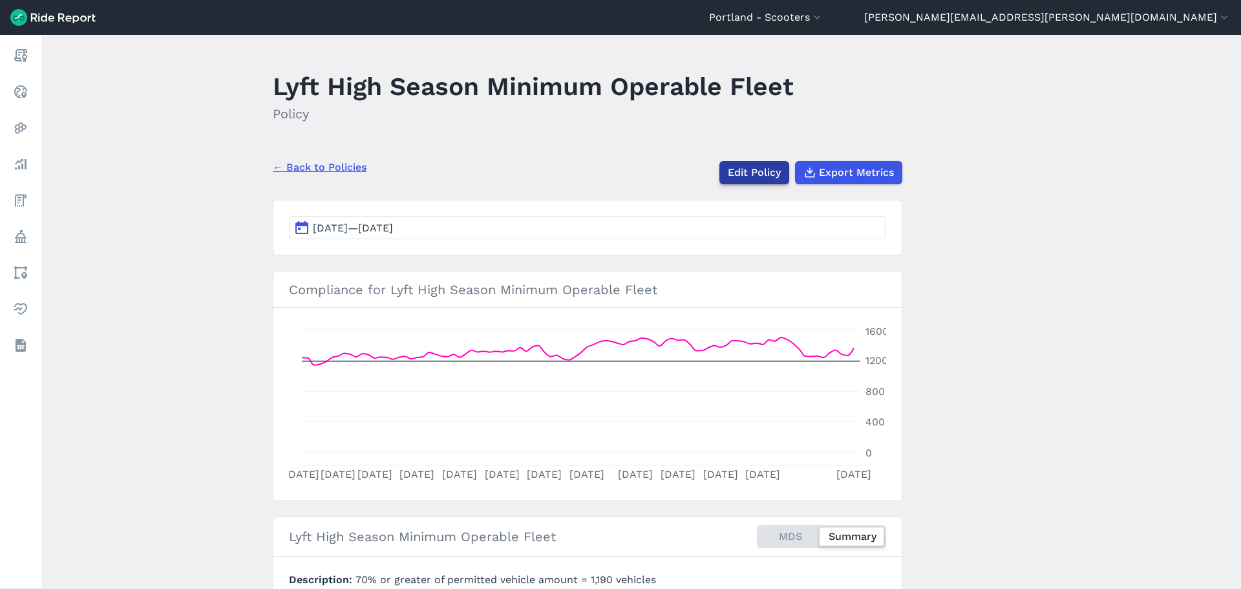
click at [740, 171] on link "Edit Policy" at bounding box center [754, 172] width 70 height 23
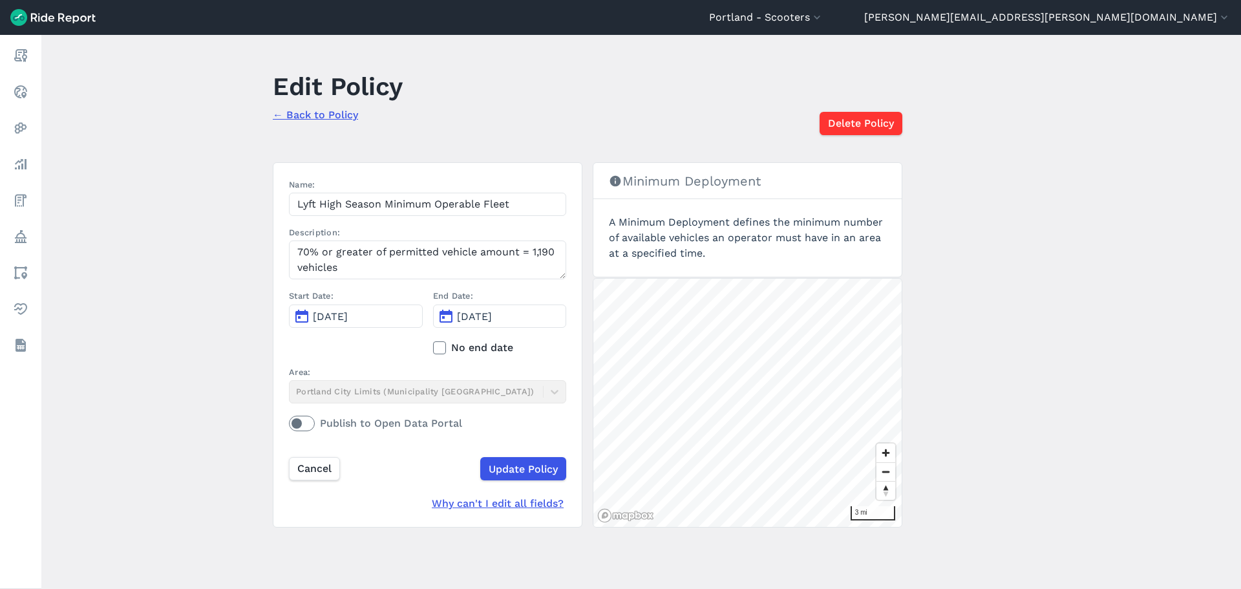
click at [316, 113] on link "← Back to Policy" at bounding box center [315, 115] width 85 height 12
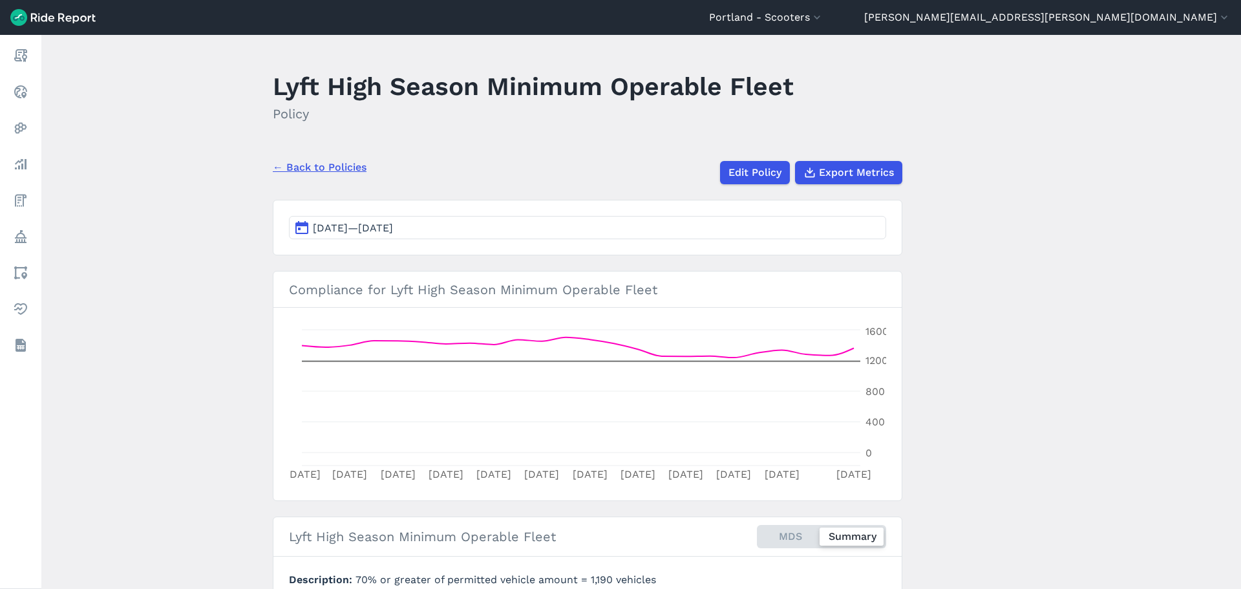
click at [319, 165] on link "← Back to Policies" at bounding box center [320, 168] width 94 height 16
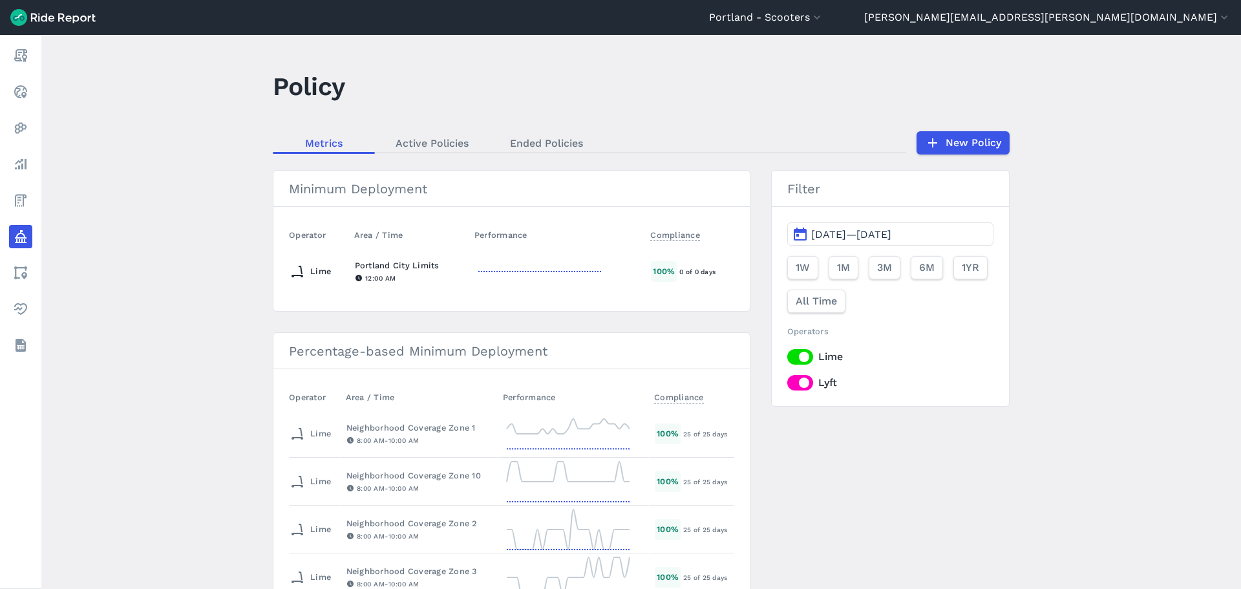
click at [377, 279] on div "12:00 AM" at bounding box center [409, 278] width 109 height 12
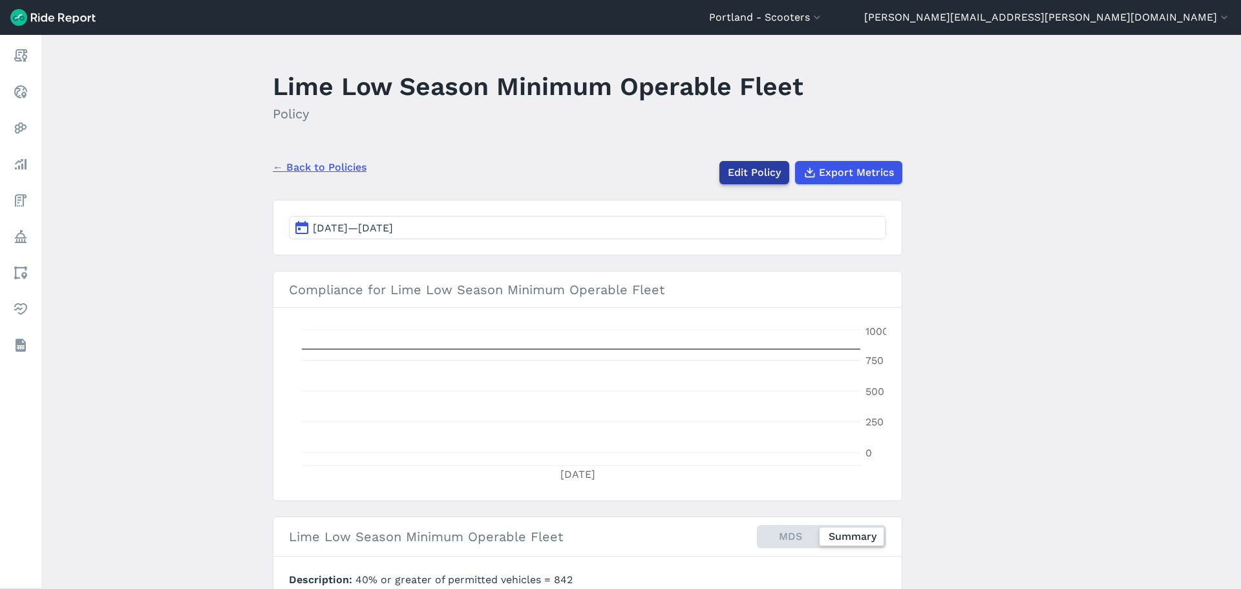
click at [745, 173] on link "Edit Policy" at bounding box center [754, 172] width 70 height 23
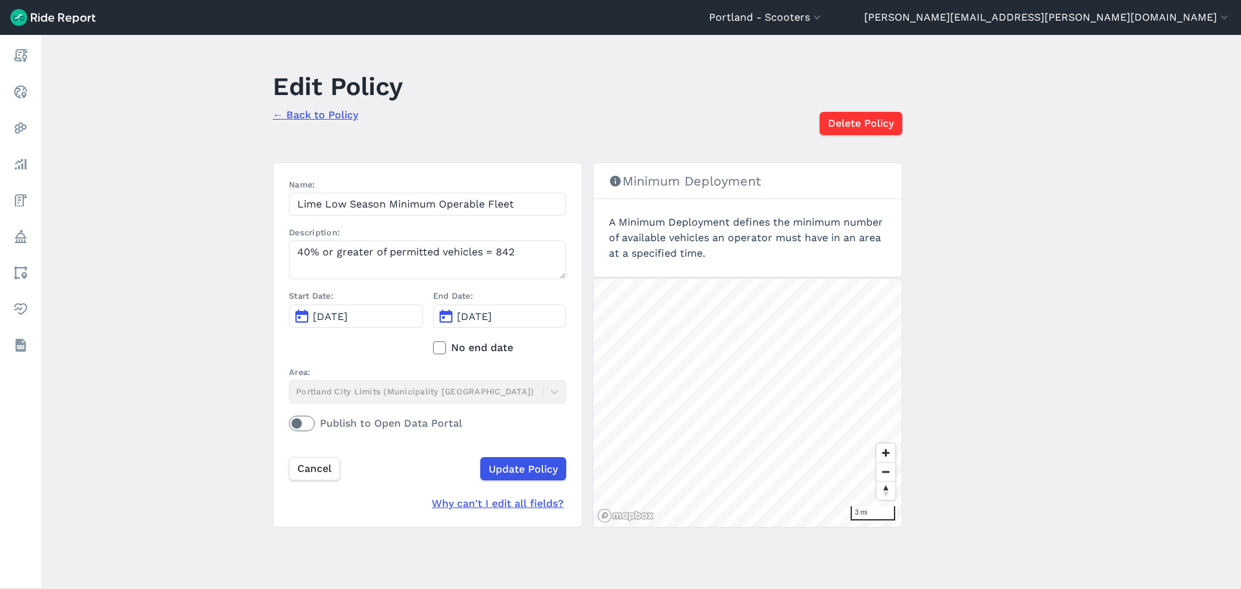
click at [374, 316] on button "Oct 1, 2025" at bounding box center [356, 315] width 134 height 23
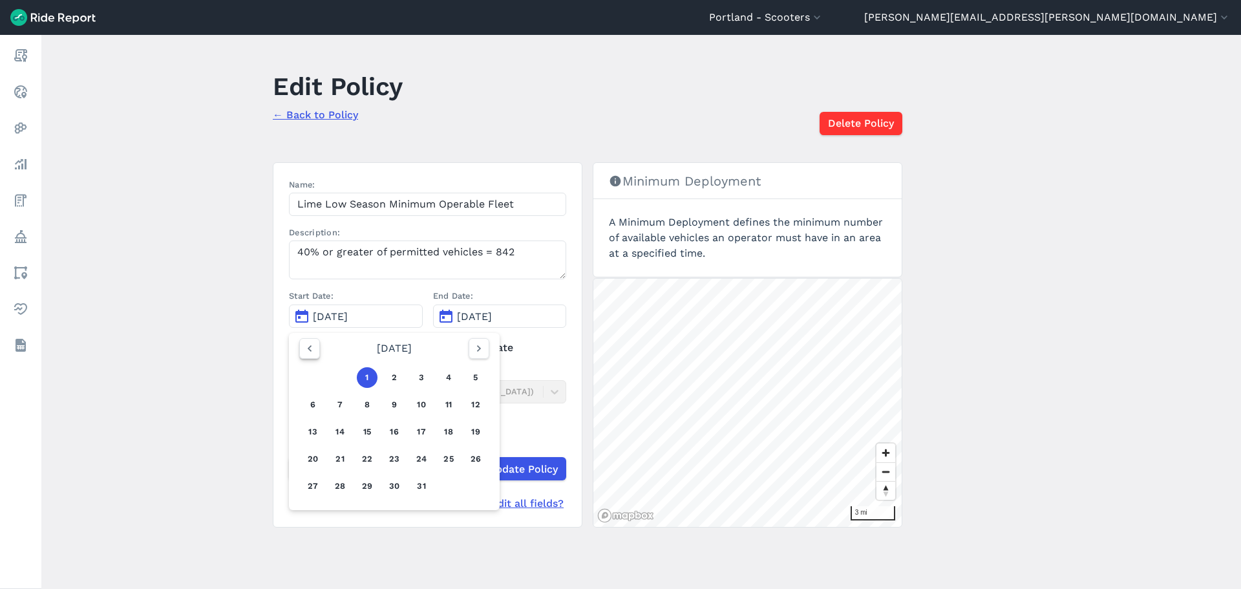
click at [308, 344] on icon "button" at bounding box center [309, 348] width 13 height 13
click at [341, 485] on button "30" at bounding box center [340, 486] width 21 height 21
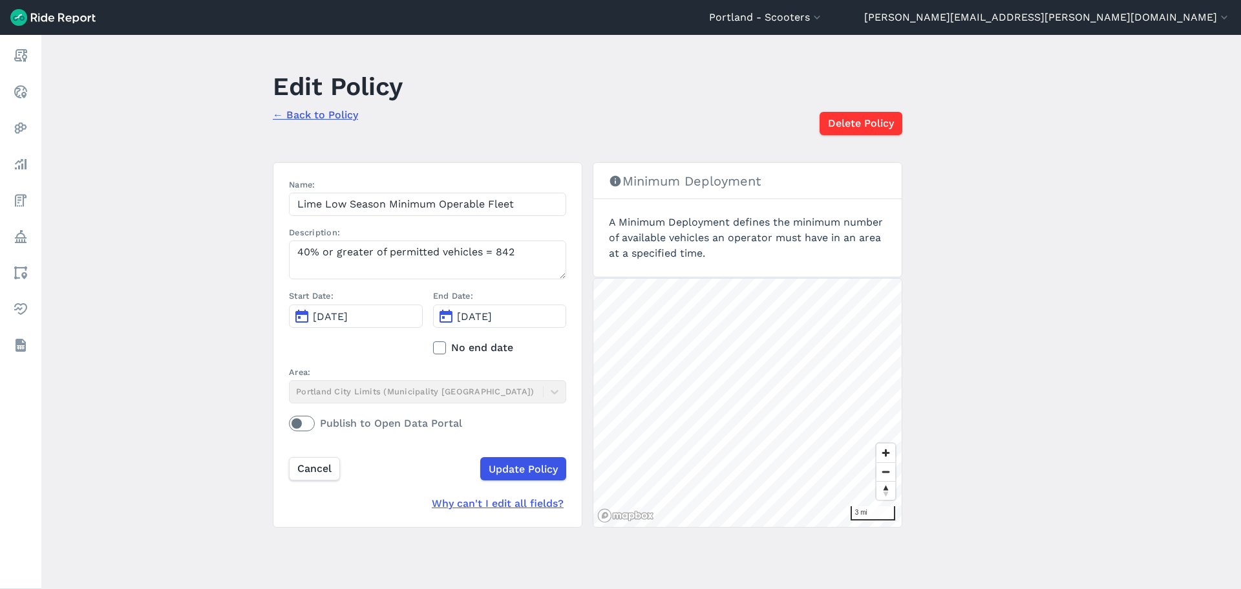
click at [478, 315] on span "Jul 1, 2026" at bounding box center [474, 316] width 35 height 12
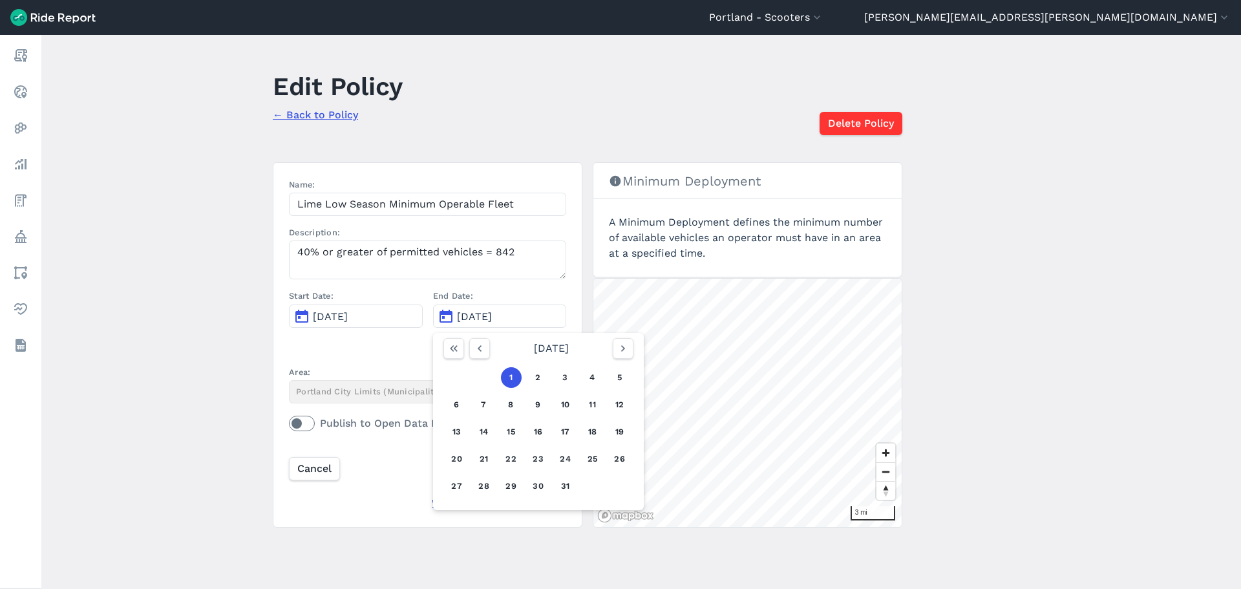
click at [348, 317] on span "Sep 30, 2025" at bounding box center [330, 316] width 35 height 12
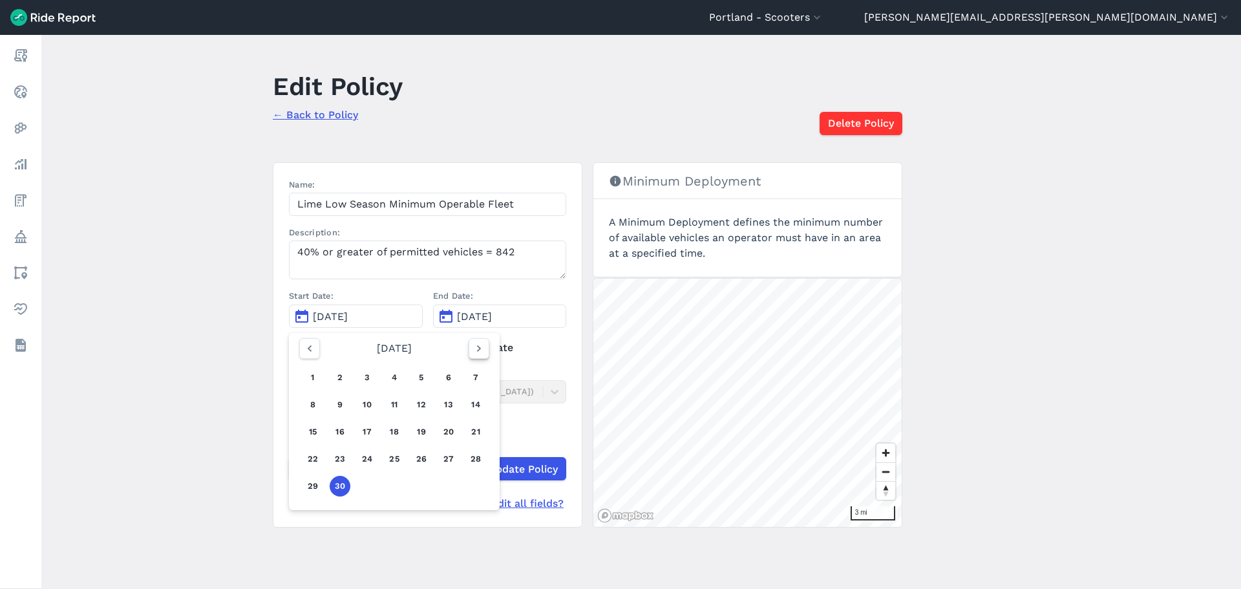
click at [477, 350] on use "button" at bounding box center [479, 348] width 4 height 6
click at [363, 377] on button "1" at bounding box center [367, 377] width 21 height 21
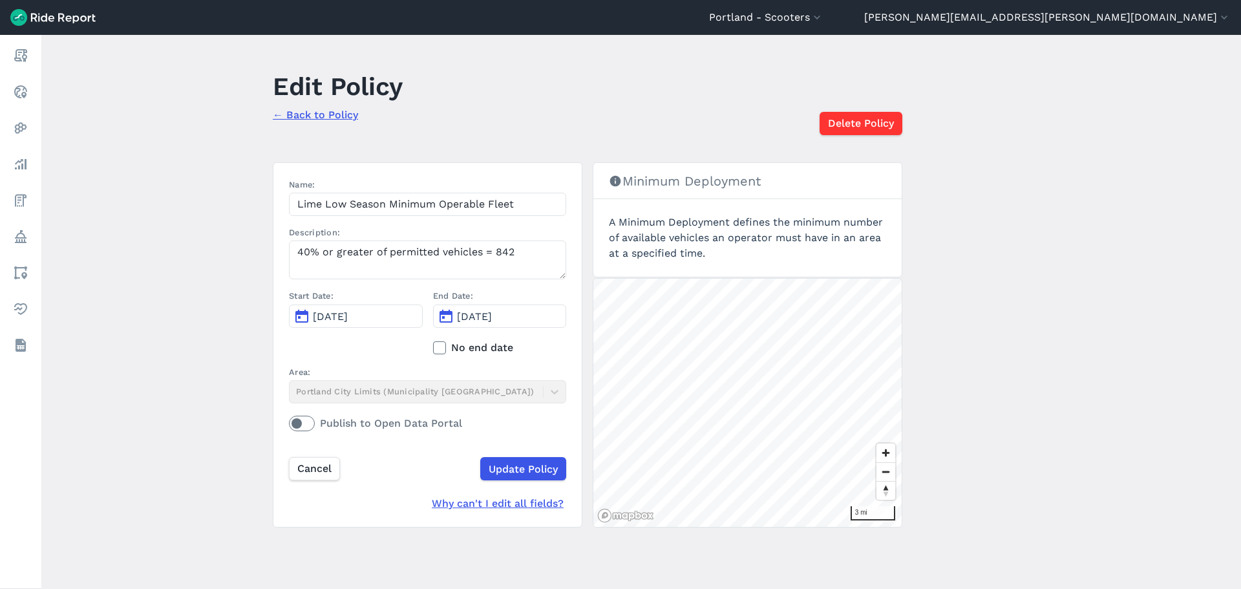
click at [516, 318] on button "Jul 1, 2026" at bounding box center [500, 315] width 134 height 23
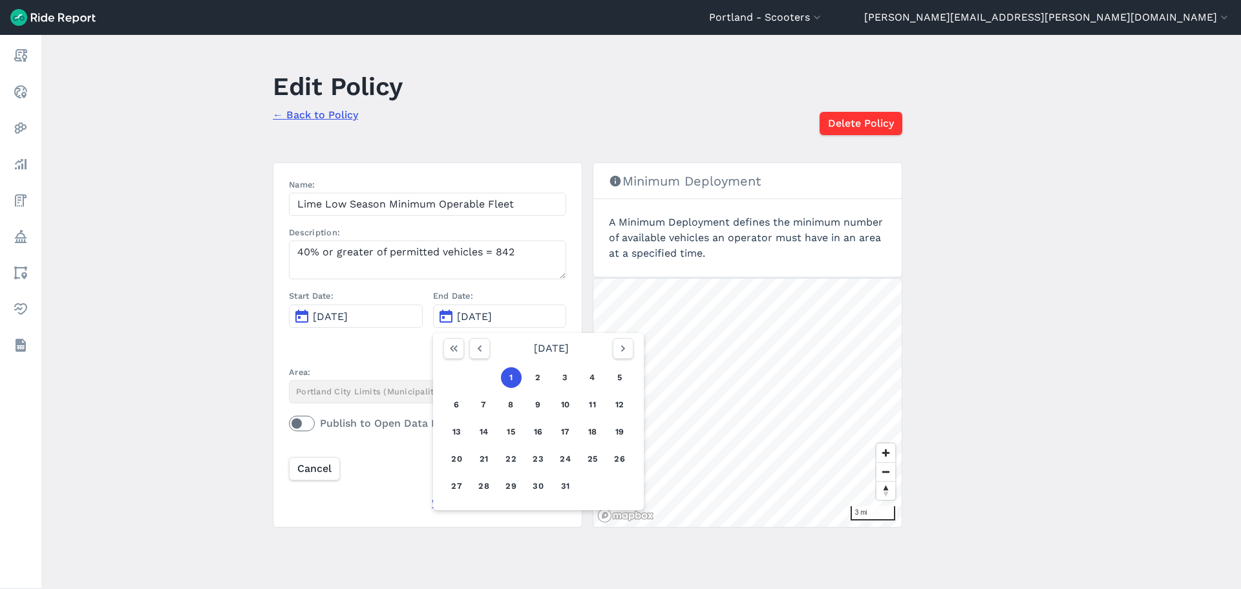
click at [512, 376] on button "1" at bounding box center [511, 377] width 21 height 21
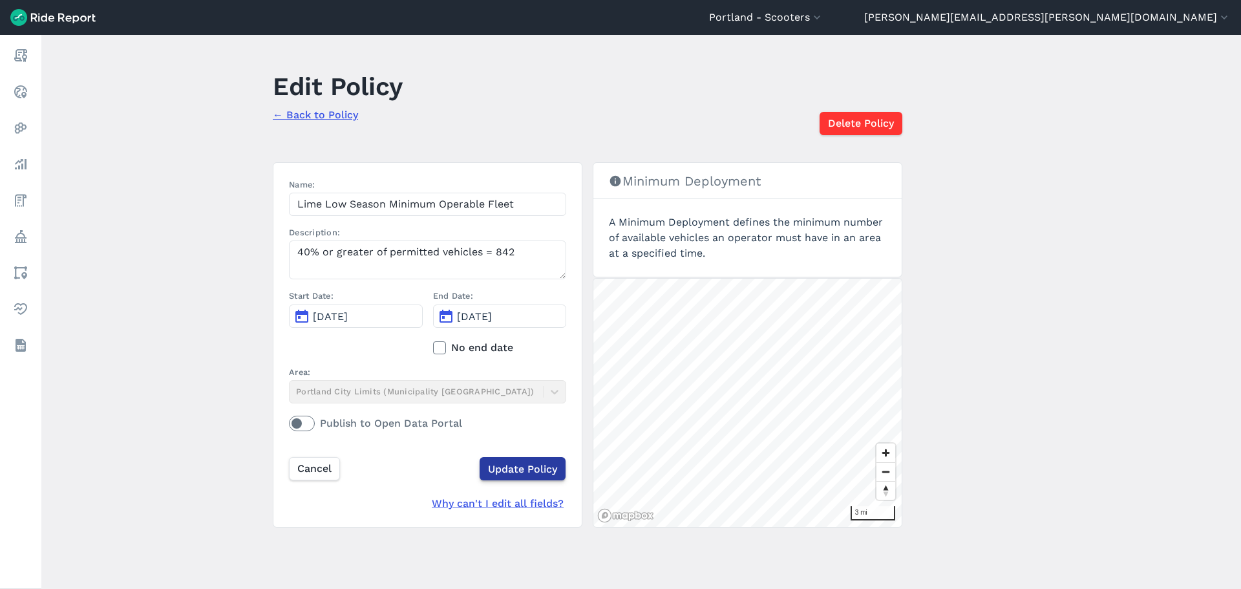
click at [536, 469] on input "Update Policy" at bounding box center [523, 468] width 86 height 23
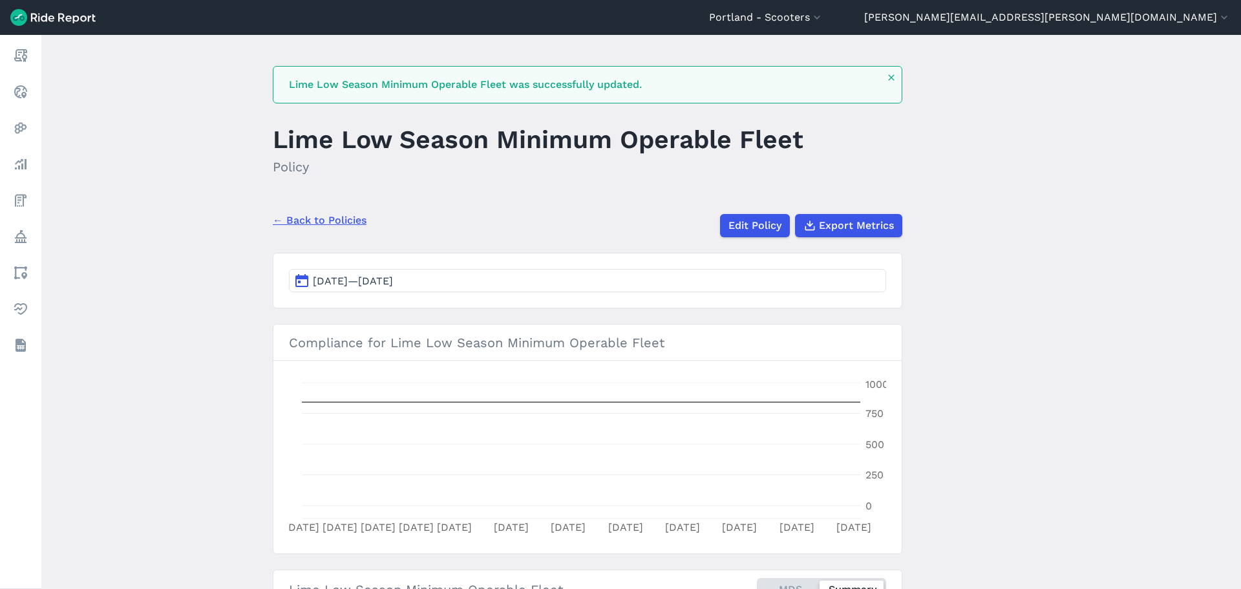
click at [324, 219] on link "← Back to Policies" at bounding box center [320, 221] width 94 height 16
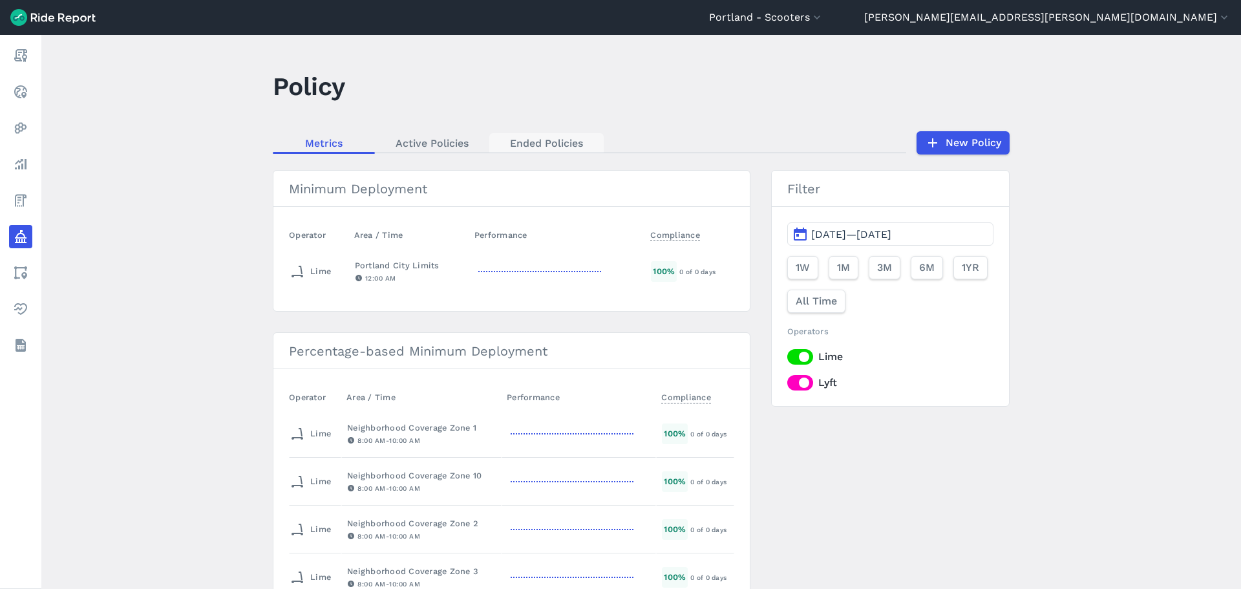
click at [536, 146] on link "Ended Policies" at bounding box center [546, 142] width 114 height 19
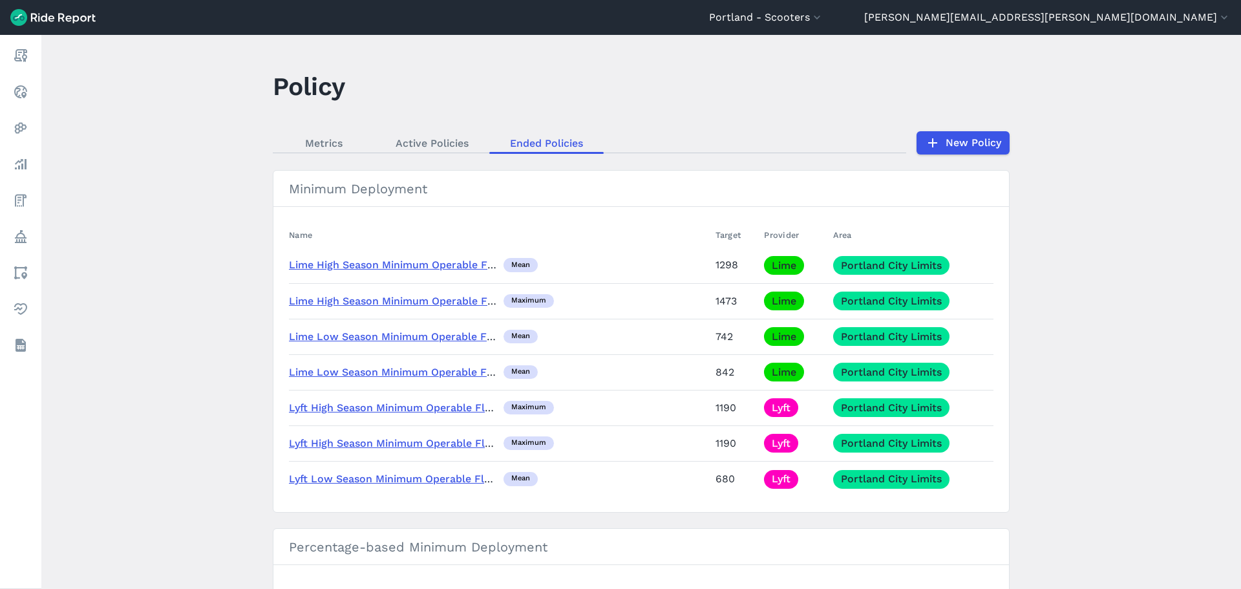
click at [450, 481] on link "Lyft Low Season Minimum Operable Fleet" at bounding box center [394, 478] width 211 height 12
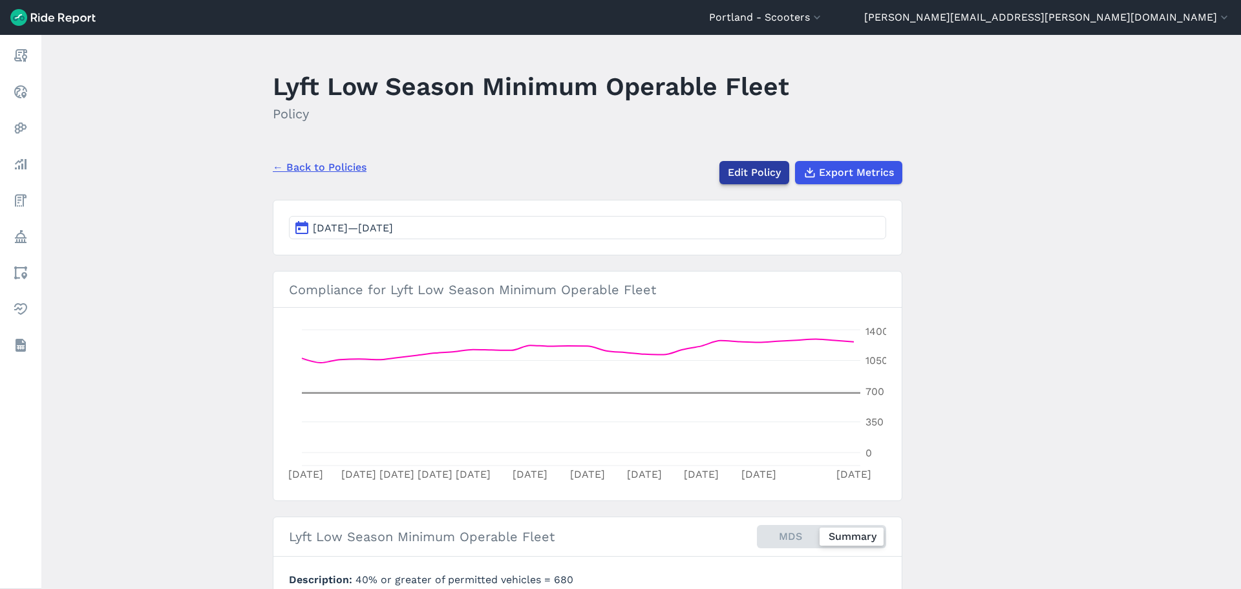
click at [739, 175] on link "Edit Policy" at bounding box center [754, 172] width 70 height 23
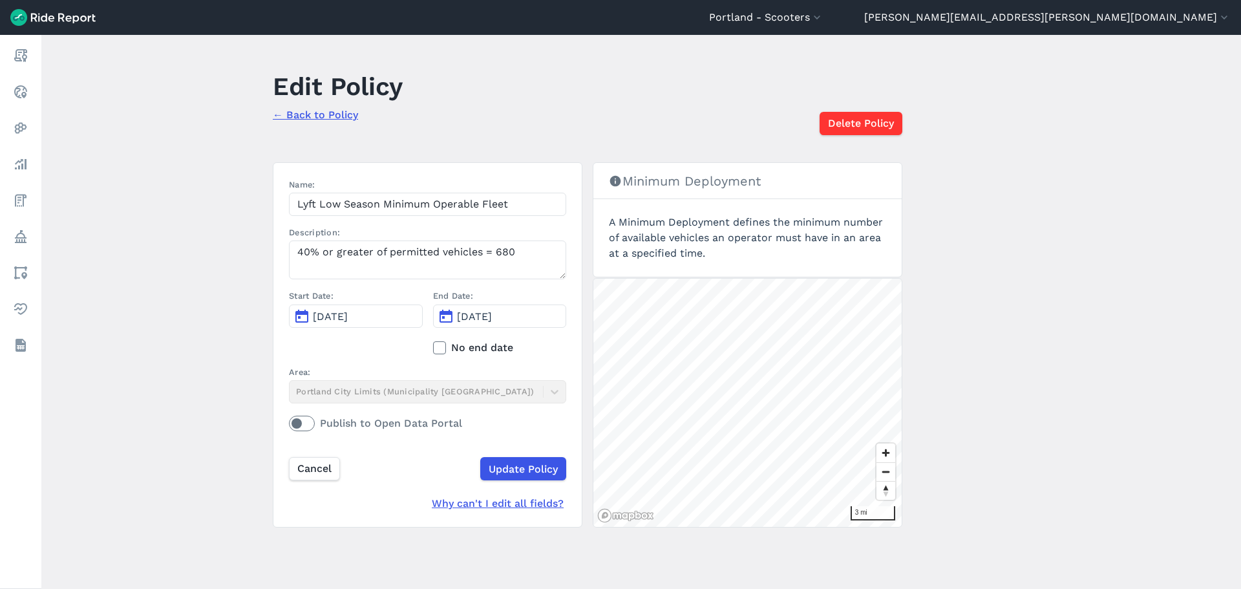
click at [324, 113] on link "← Back to Policy" at bounding box center [315, 115] width 85 height 12
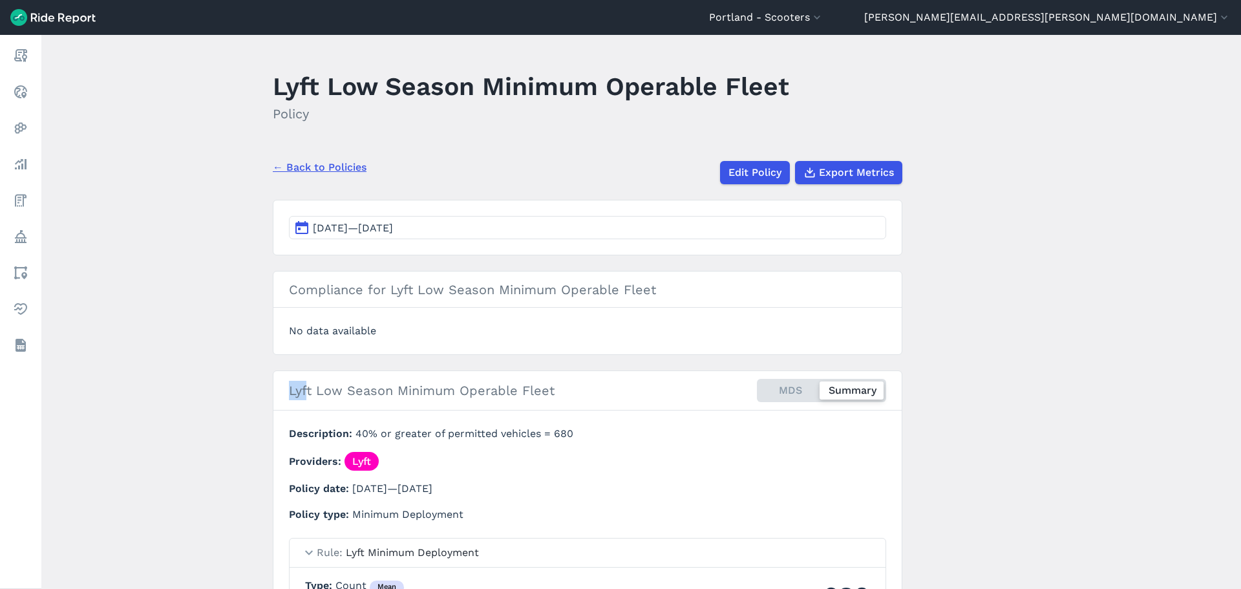
drag, startPoint x: 286, startPoint y: 390, endPoint x: 304, endPoint y: 387, distance: 18.3
click at [303, 387] on div "Lyft Low Season Minimum Operable Fleet MDS Summary" at bounding box center [584, 390] width 597 height 44
click at [342, 165] on link "← Back to Policies" at bounding box center [320, 168] width 94 height 16
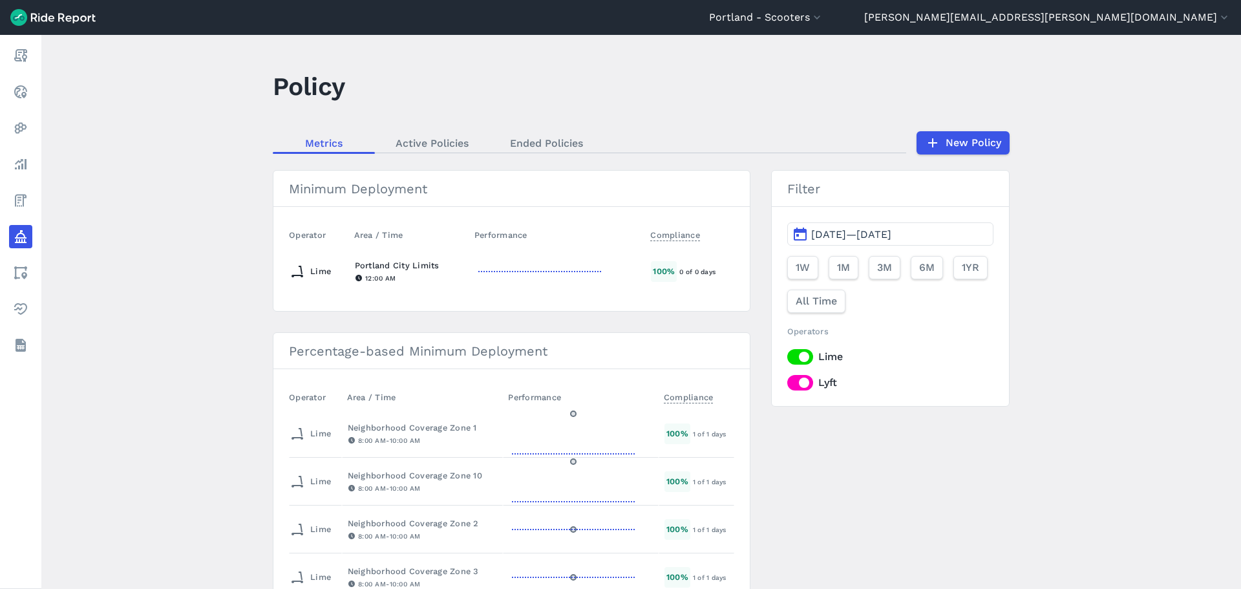
click at [380, 269] on div "Portland City Limits" at bounding box center [409, 265] width 109 height 12
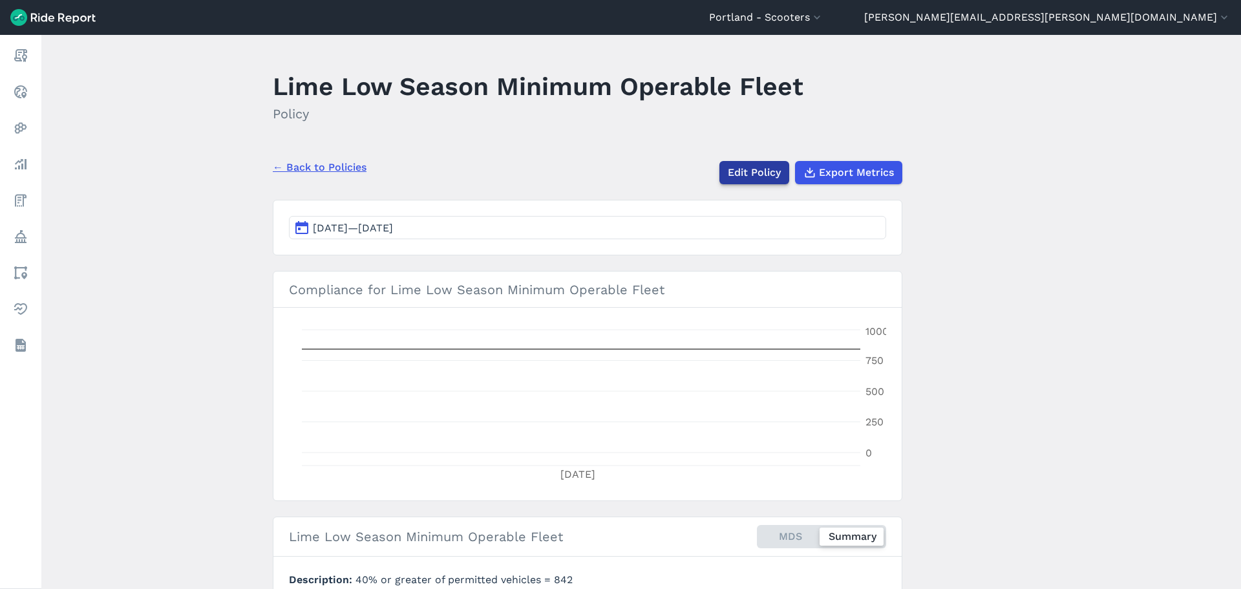
click at [745, 175] on link "Edit Policy" at bounding box center [754, 172] width 70 height 23
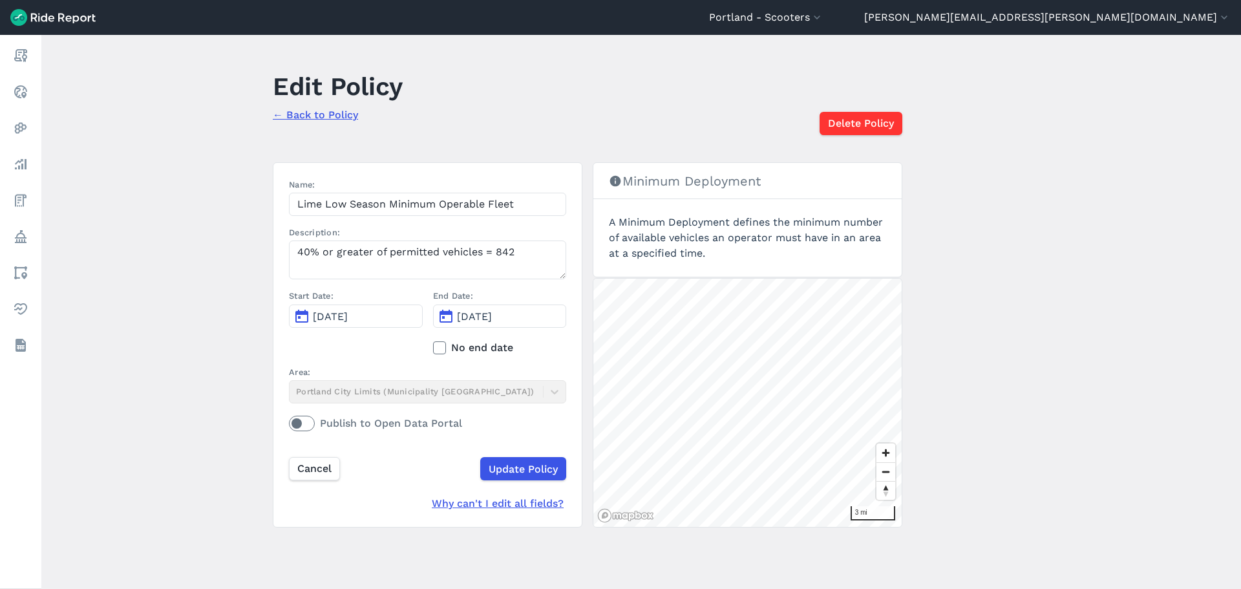
click at [317, 112] on link "← Back to Policy" at bounding box center [315, 115] width 85 height 12
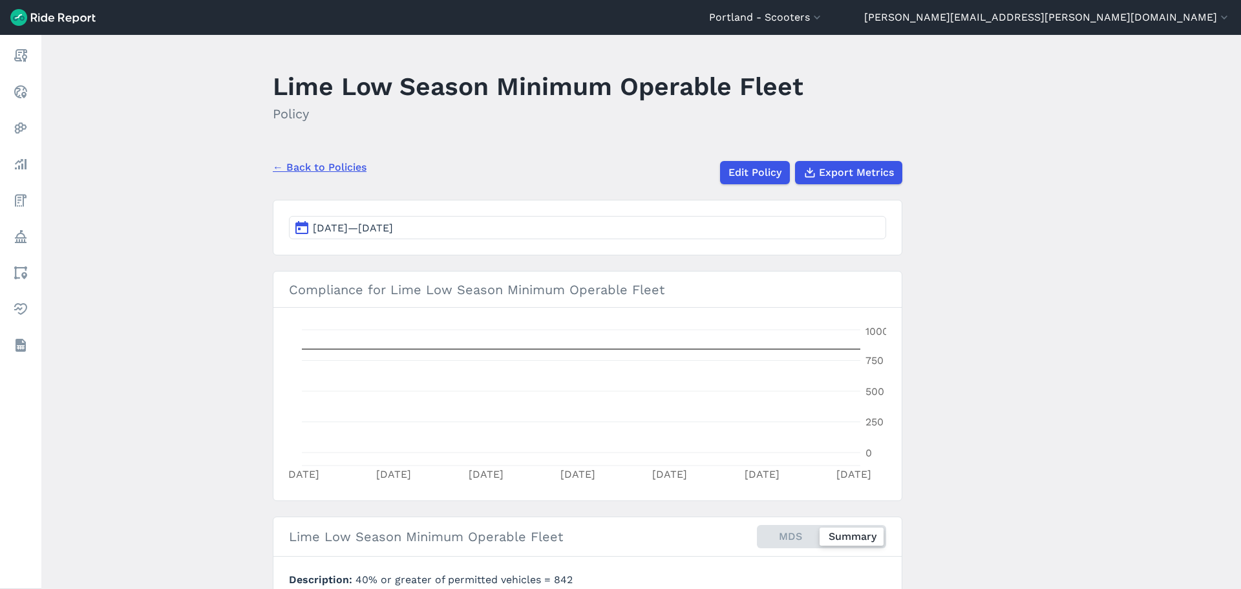
click at [317, 167] on link "← Back to Policies" at bounding box center [320, 168] width 94 height 16
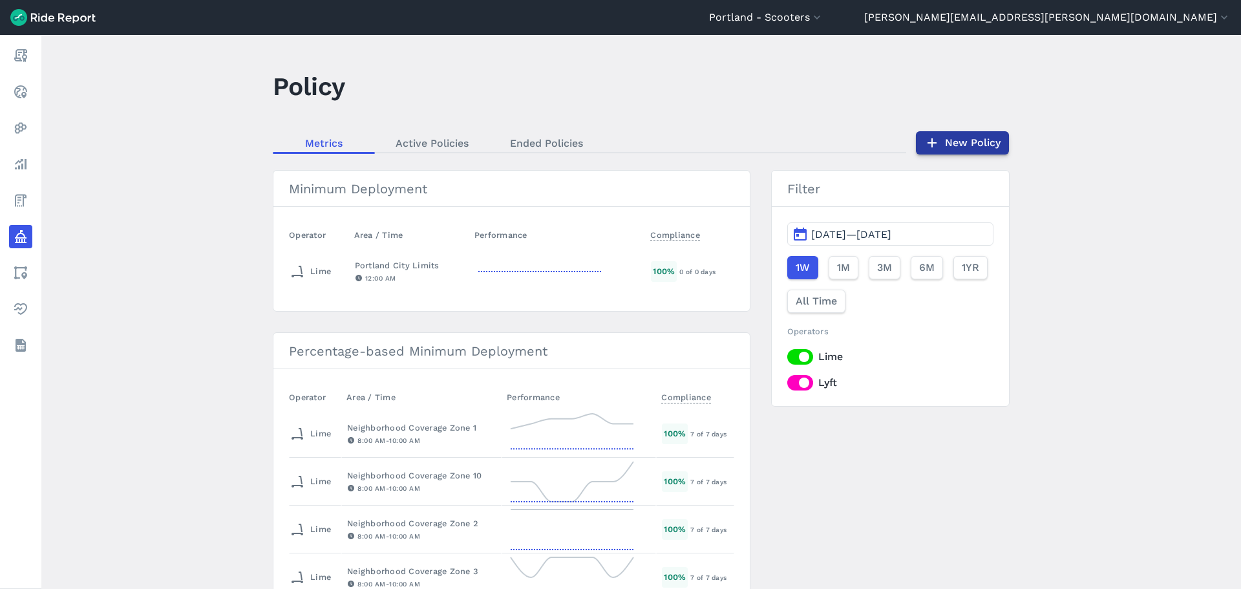
click at [938, 142] on icon at bounding box center [932, 143] width 16 height 16
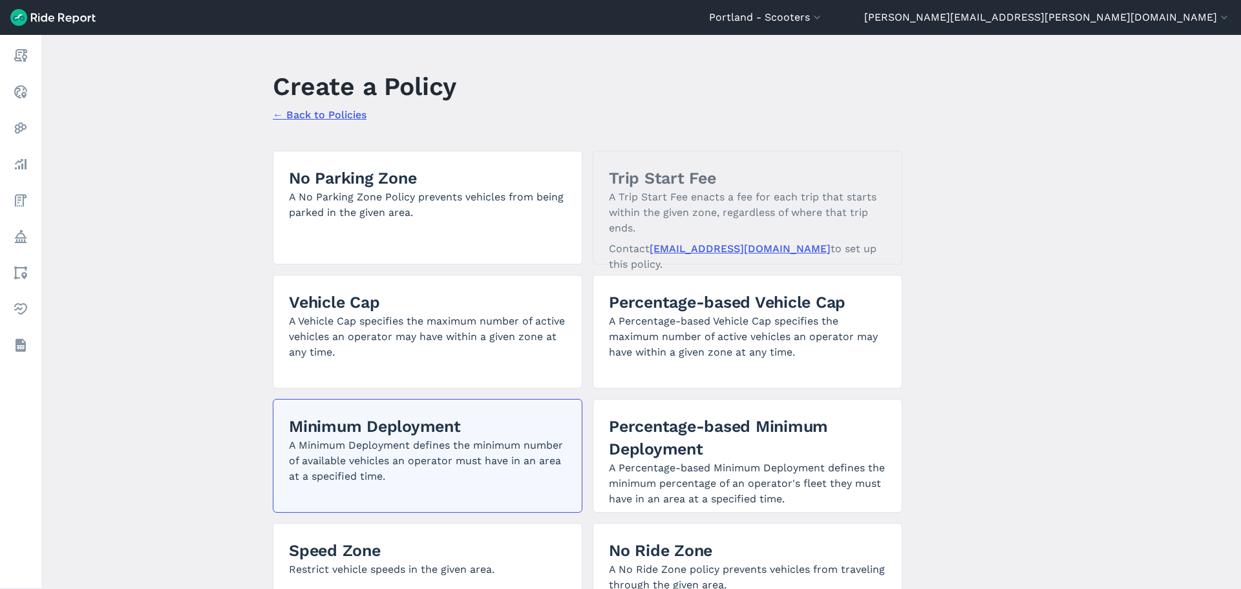
click at [475, 480] on p "A Minimum Deployment defines the minimum number of available vehicles an operat…" at bounding box center [427, 461] width 277 height 47
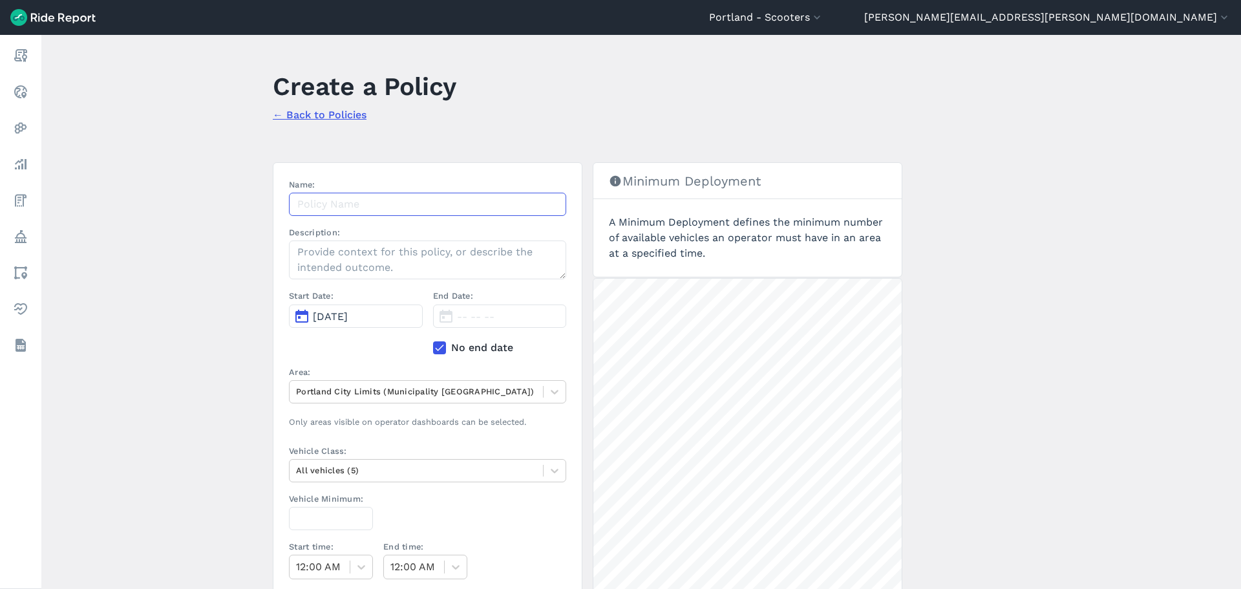
click at [406, 207] on input "Name:" at bounding box center [427, 204] width 277 height 23
type input "Lyft Low Season Minimum Operable Fleet"
click at [362, 258] on textarea "Description:" at bounding box center [427, 259] width 277 height 39
type textarea "40% or greater of permitted vehicles = 680"
click at [378, 324] on button "Oct 8, 2025" at bounding box center [356, 315] width 134 height 23
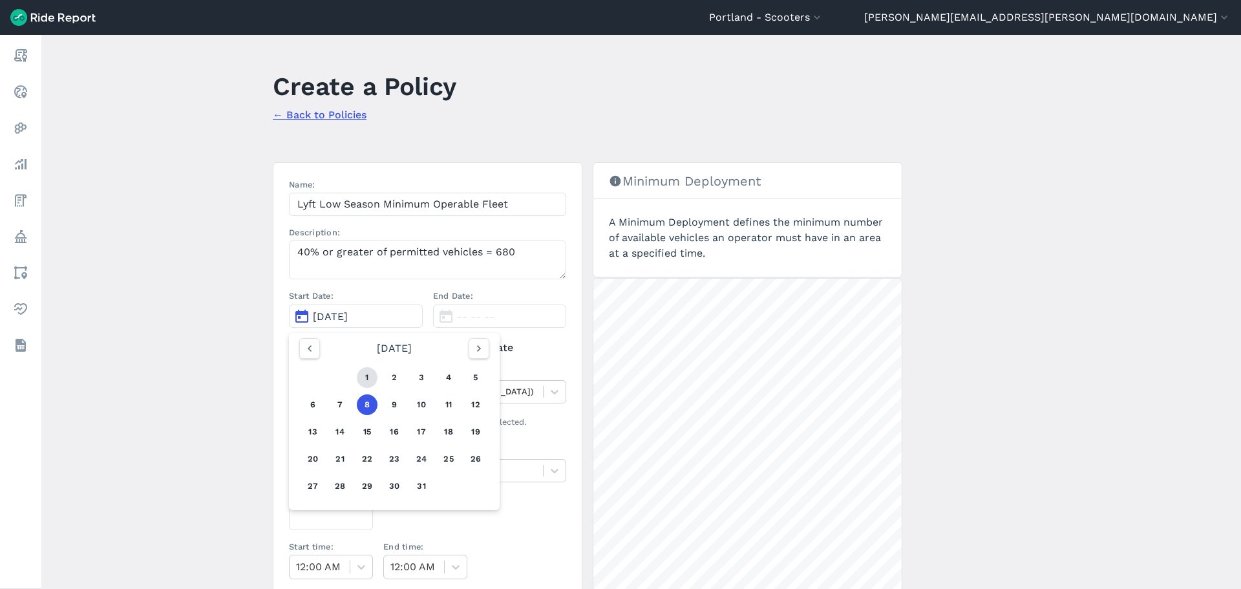
click at [365, 377] on button "1" at bounding box center [367, 377] width 21 height 21
click at [437, 353] on icon at bounding box center [440, 347] width 12 height 13
click at [433, 348] on input "No end date" at bounding box center [433, 344] width 0 height 8
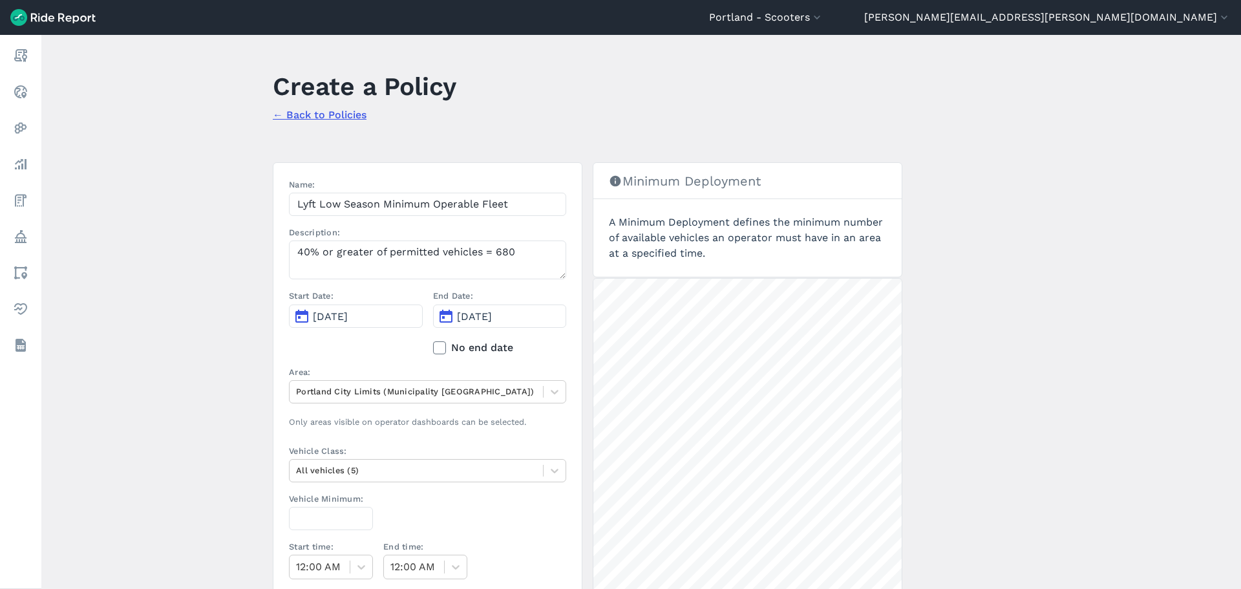
click at [450, 323] on button "Oct 1, 2025" at bounding box center [500, 315] width 134 height 23
click at [617, 349] on icon "button" at bounding box center [623, 348] width 13 height 13
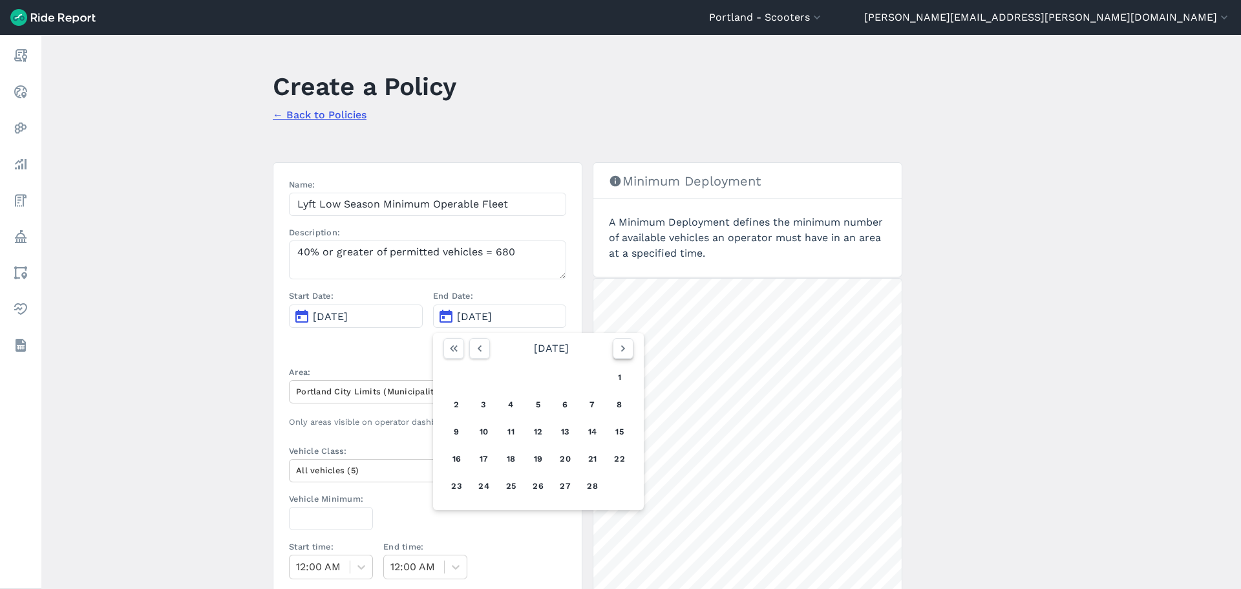
click at [617, 349] on icon "button" at bounding box center [623, 348] width 13 height 13
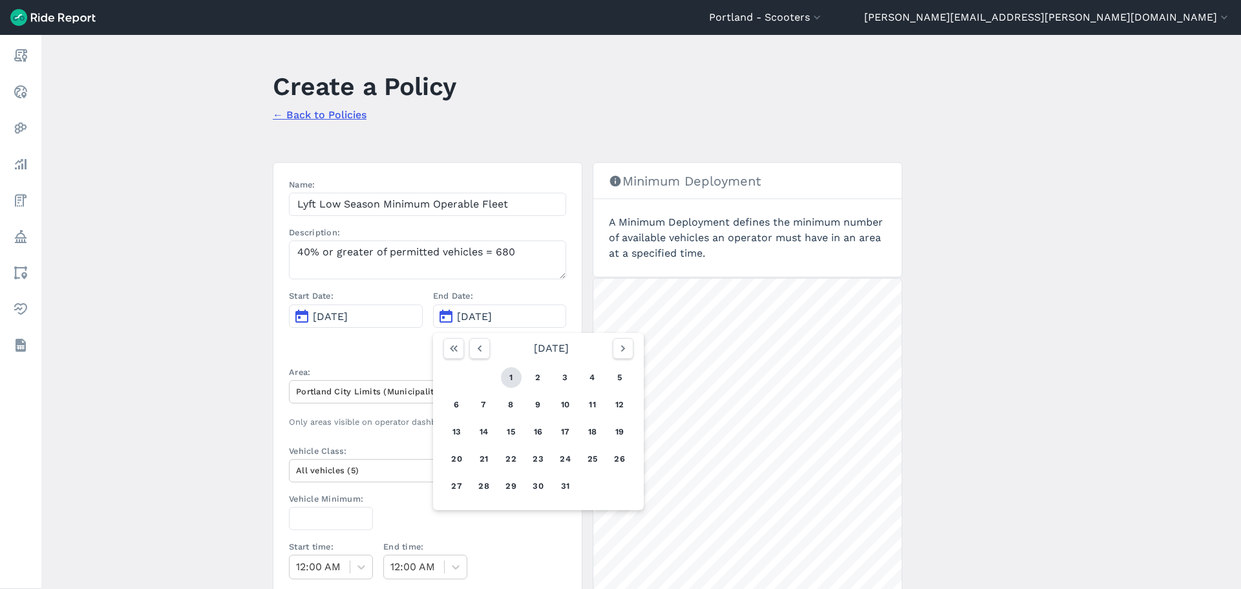
click at [501, 381] on button "1" at bounding box center [511, 377] width 21 height 21
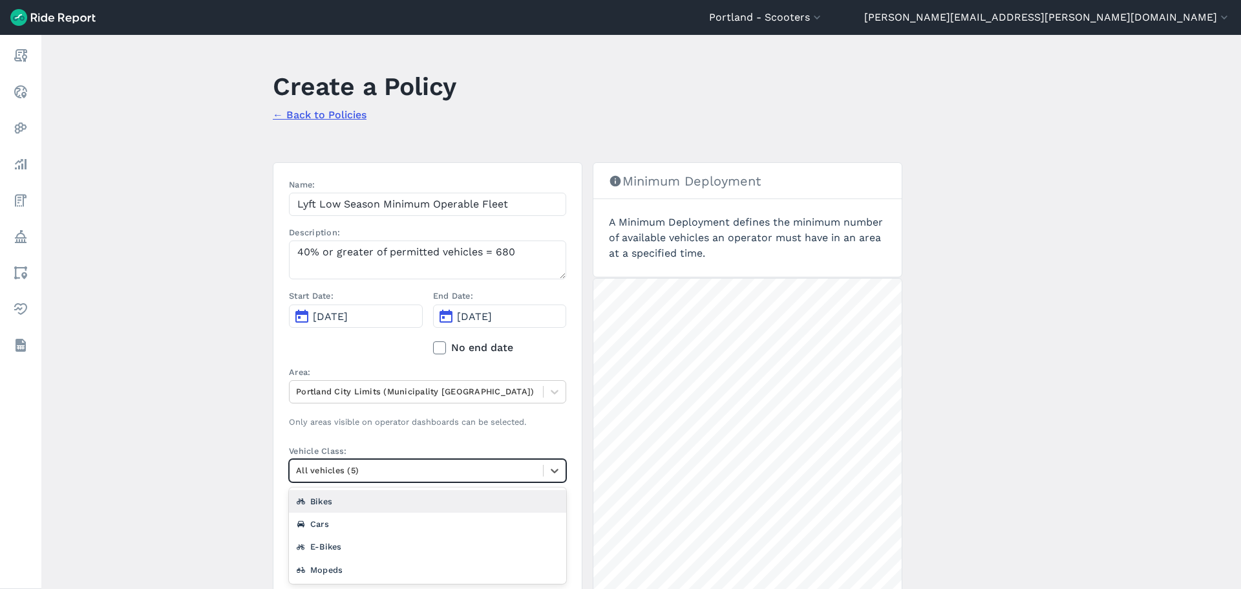
click at [321, 469] on div at bounding box center [416, 470] width 240 height 15
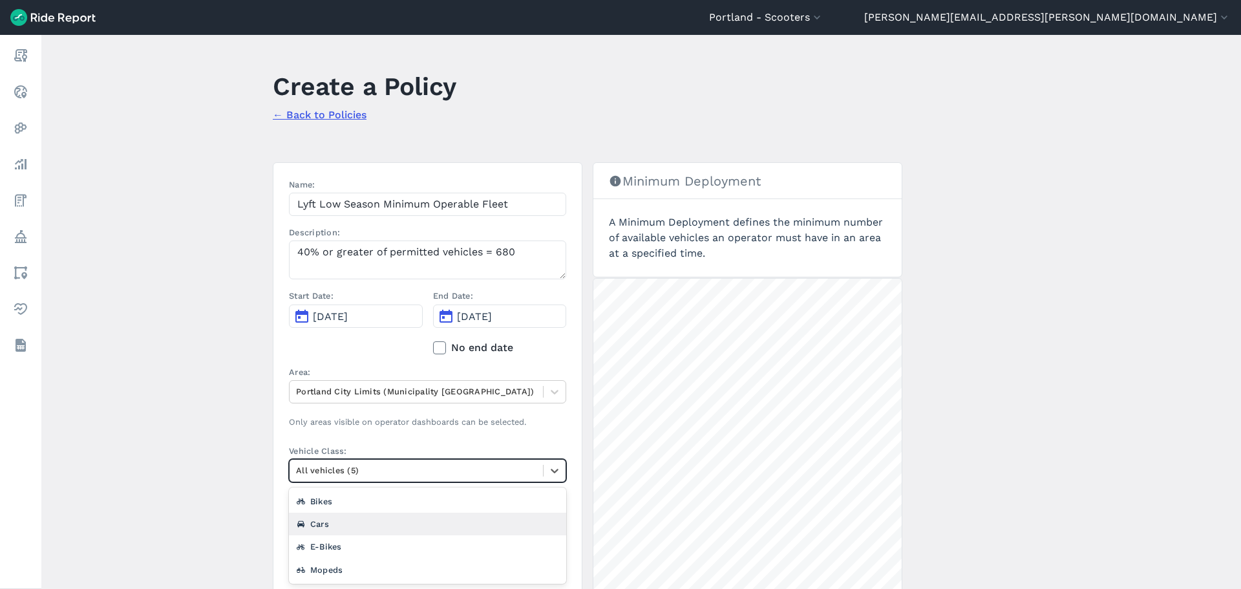
scroll to position [23, 0]
click at [345, 574] on div "Scooters" at bounding box center [427, 569] width 277 height 23
click at [323, 514] on input "Vehicle Minimum:" at bounding box center [331, 518] width 84 height 23
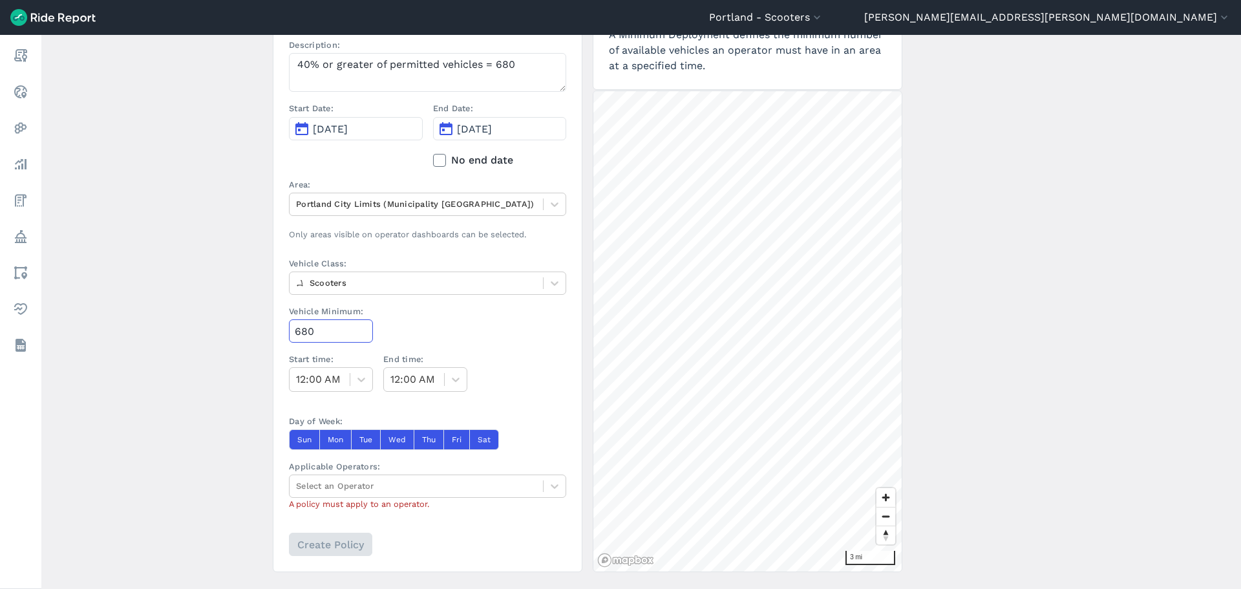
scroll to position [194, 0]
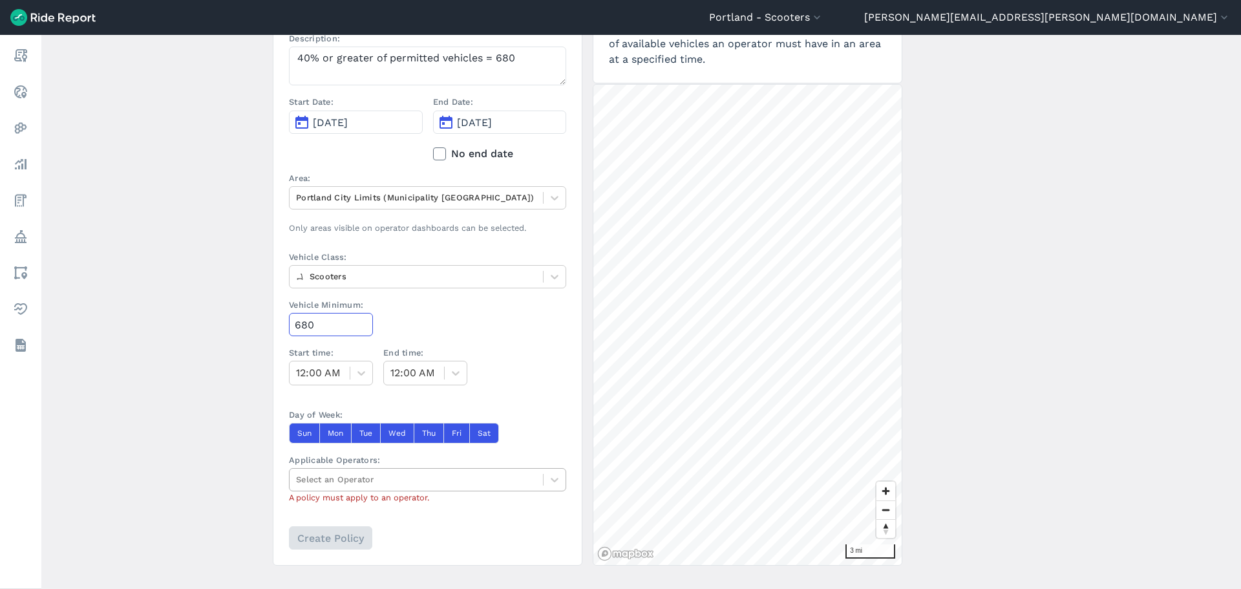
type input "680"
click at [332, 481] on div at bounding box center [416, 479] width 240 height 15
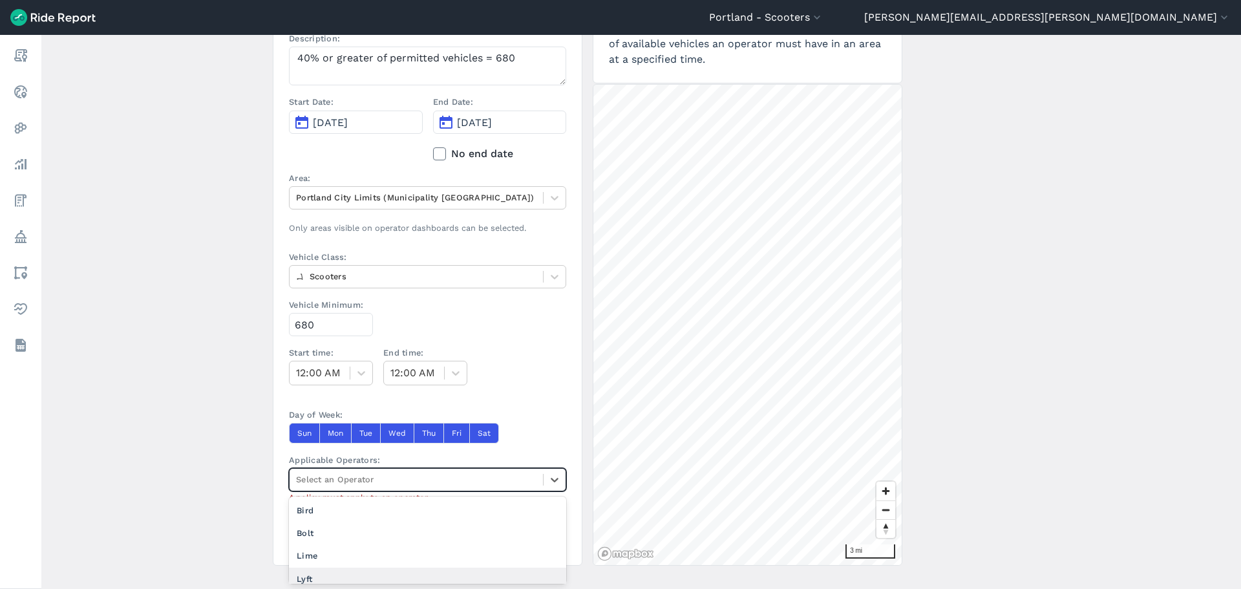
click at [307, 571] on div "Lyft" at bounding box center [427, 578] width 277 height 23
click at [321, 539] on input "Create Policy" at bounding box center [329, 537] width 83 height 23
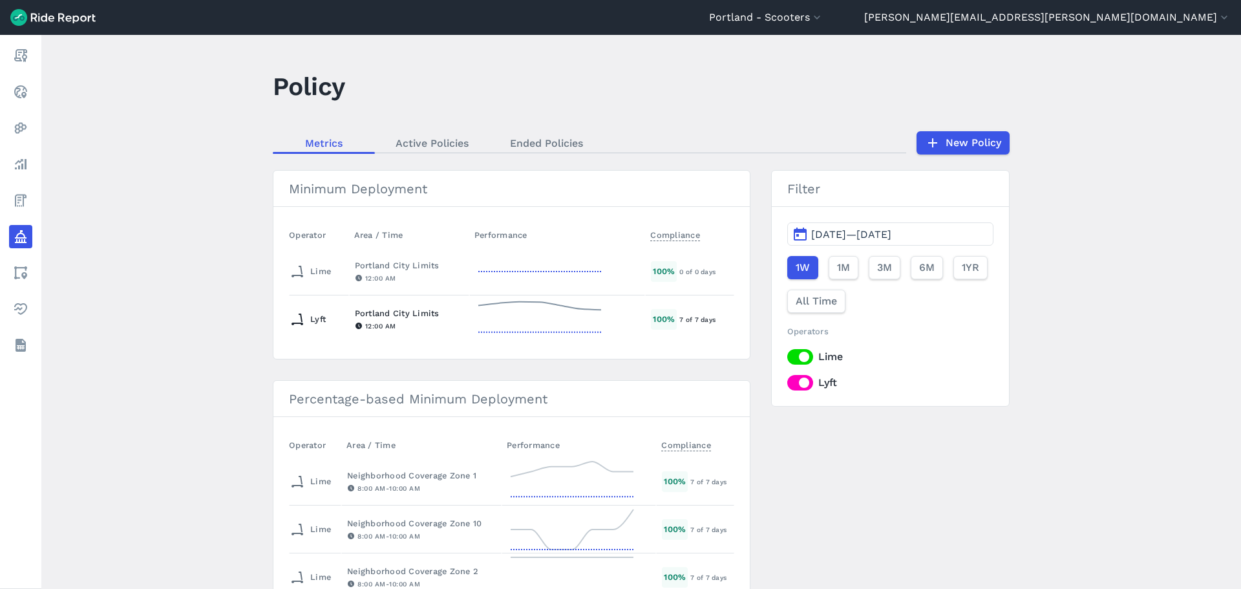
click at [374, 322] on div "12:00 AM" at bounding box center [409, 326] width 109 height 12
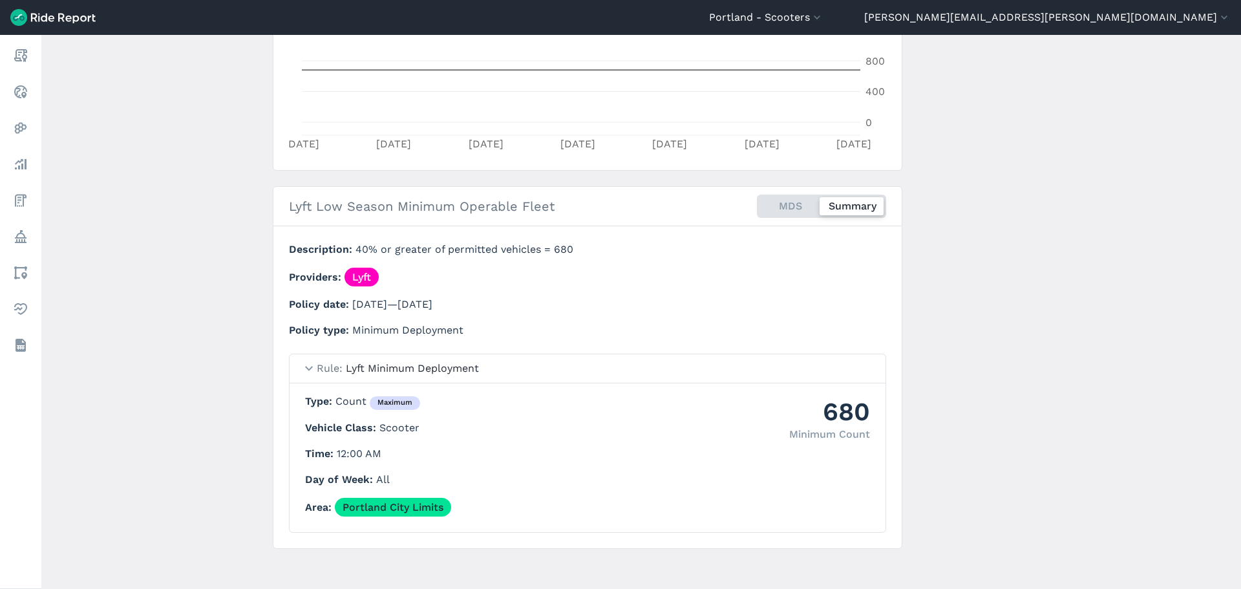
scroll to position [337, 0]
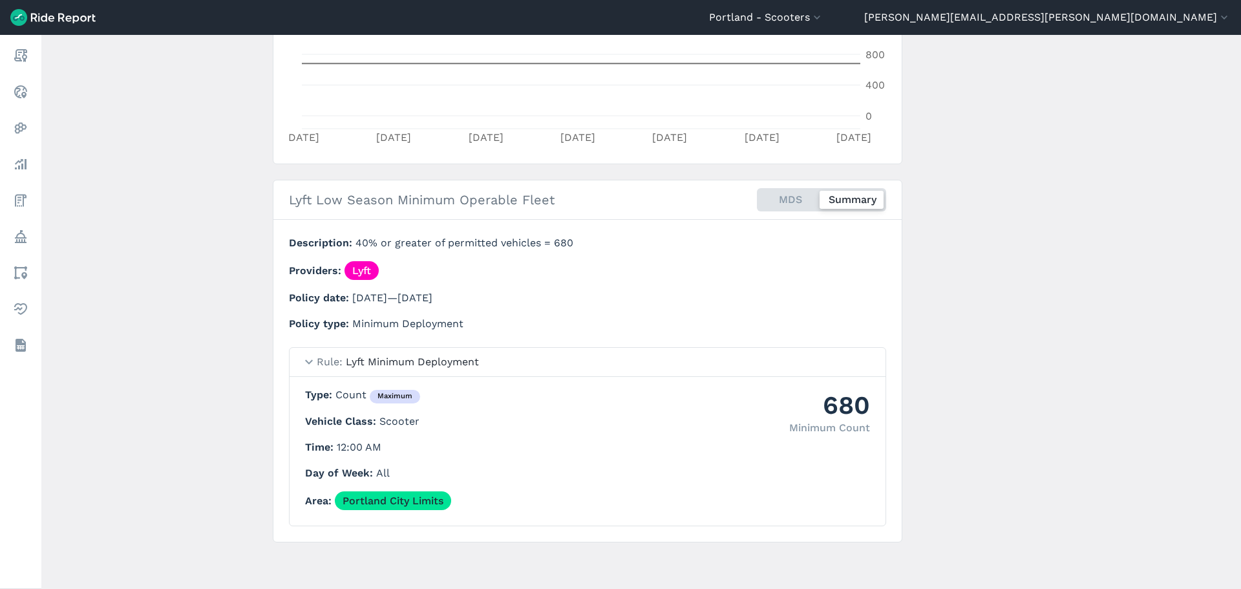
click at [375, 396] on div "maximum" at bounding box center [395, 397] width 50 height 14
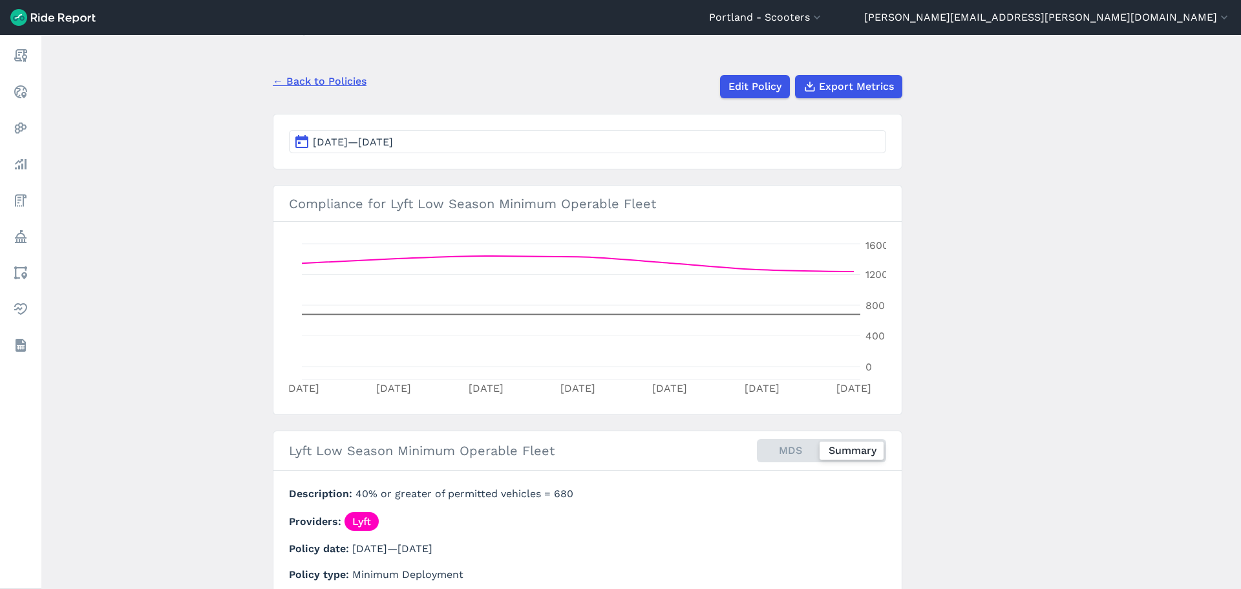
scroll to position [78, 0]
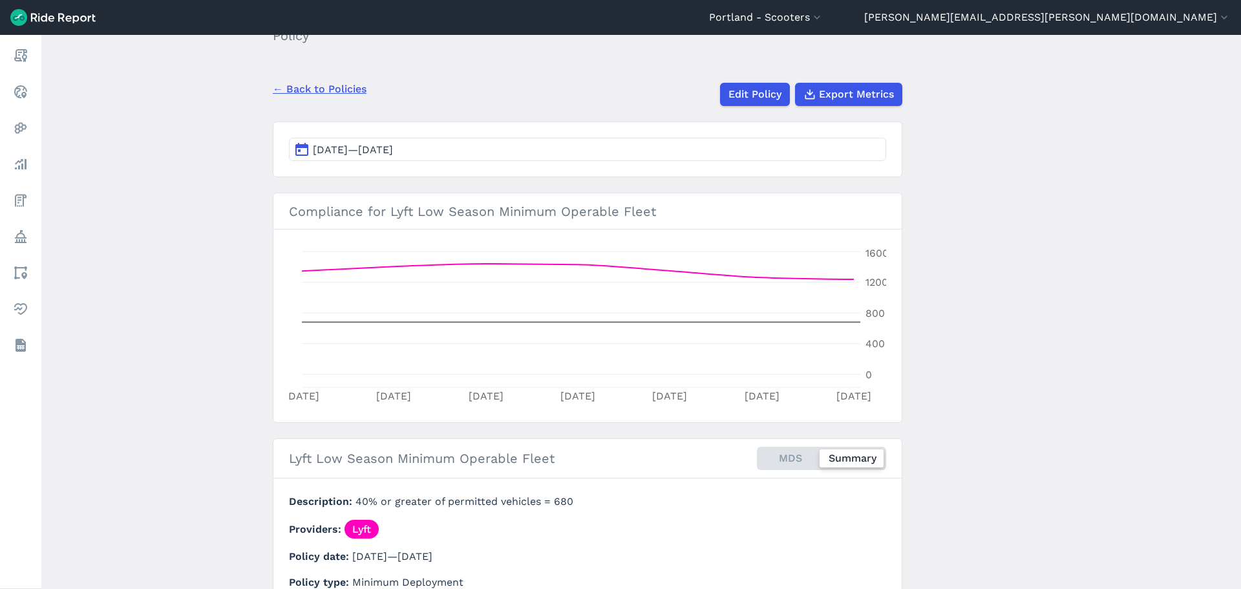
click at [332, 153] on span "Oct 1, 2025—Oct 7, 2025" at bounding box center [353, 149] width 80 height 12
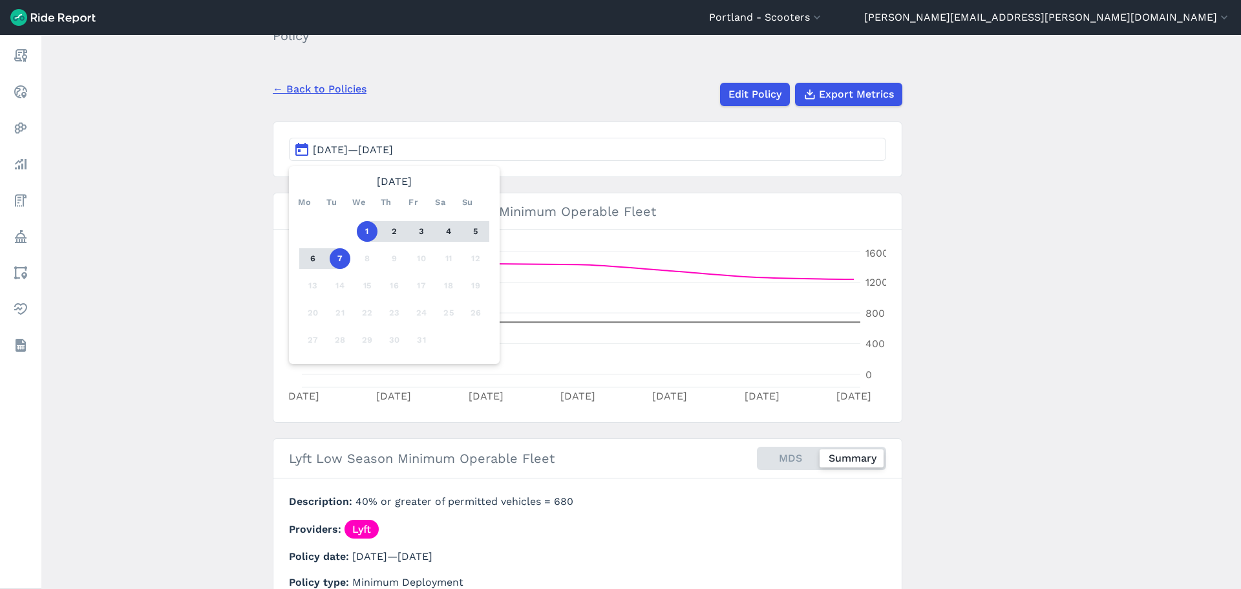
click at [189, 200] on main "Lyft Low Season Minimum Operable Fleet Policy ← Back to Policies Edit Policy Ex…" at bounding box center [640, 312] width 1199 height 554
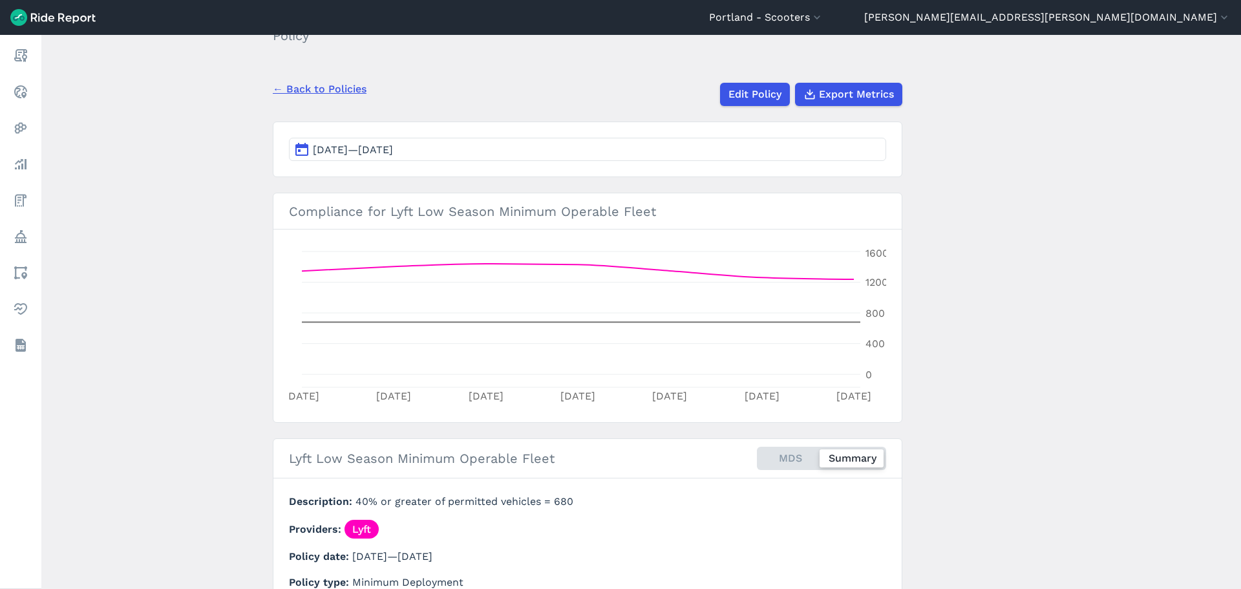
click at [343, 87] on link "← Back to Policies" at bounding box center [320, 89] width 94 height 16
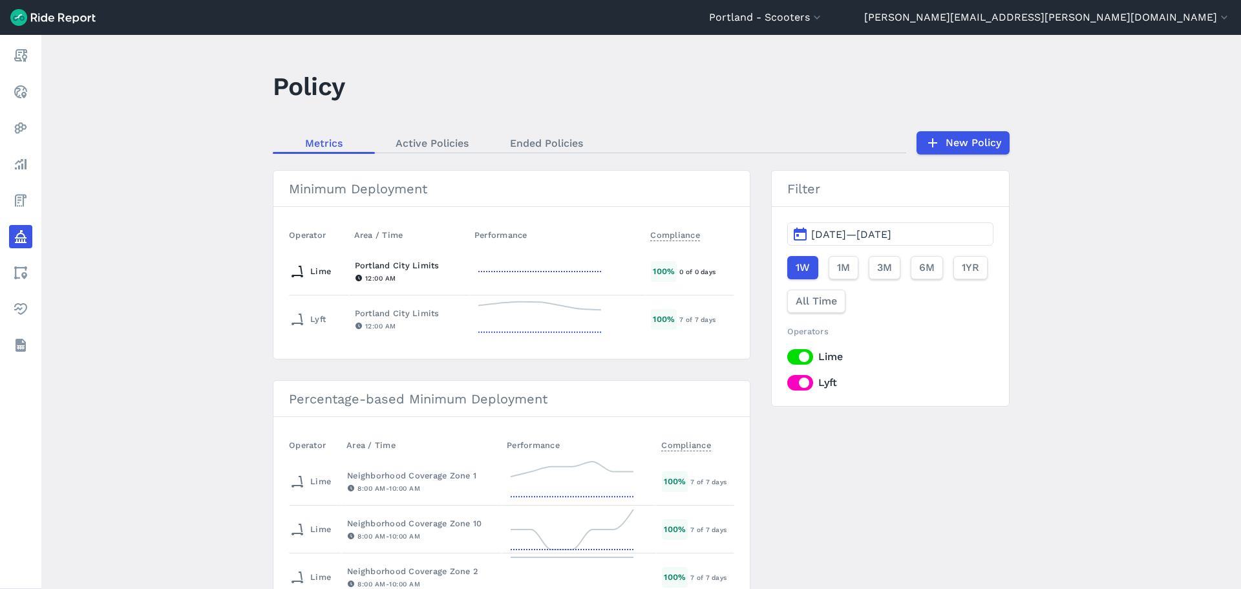
click at [379, 265] on div "Portland City Limits" at bounding box center [409, 265] width 109 height 12
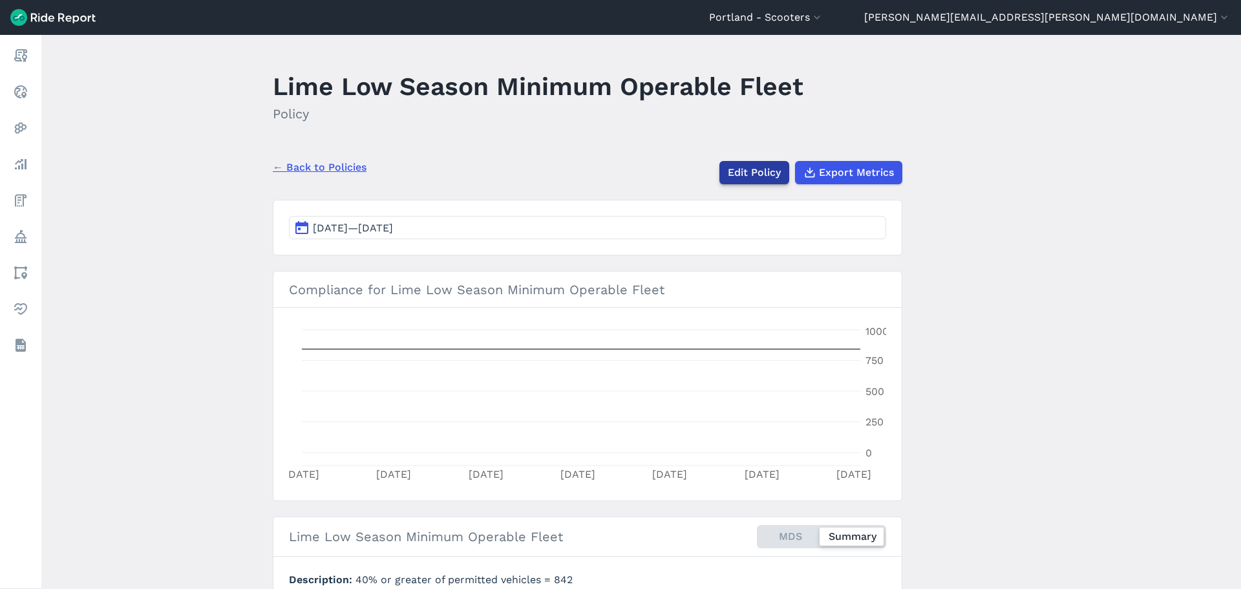
click at [752, 164] on link "Edit Policy" at bounding box center [754, 172] width 70 height 23
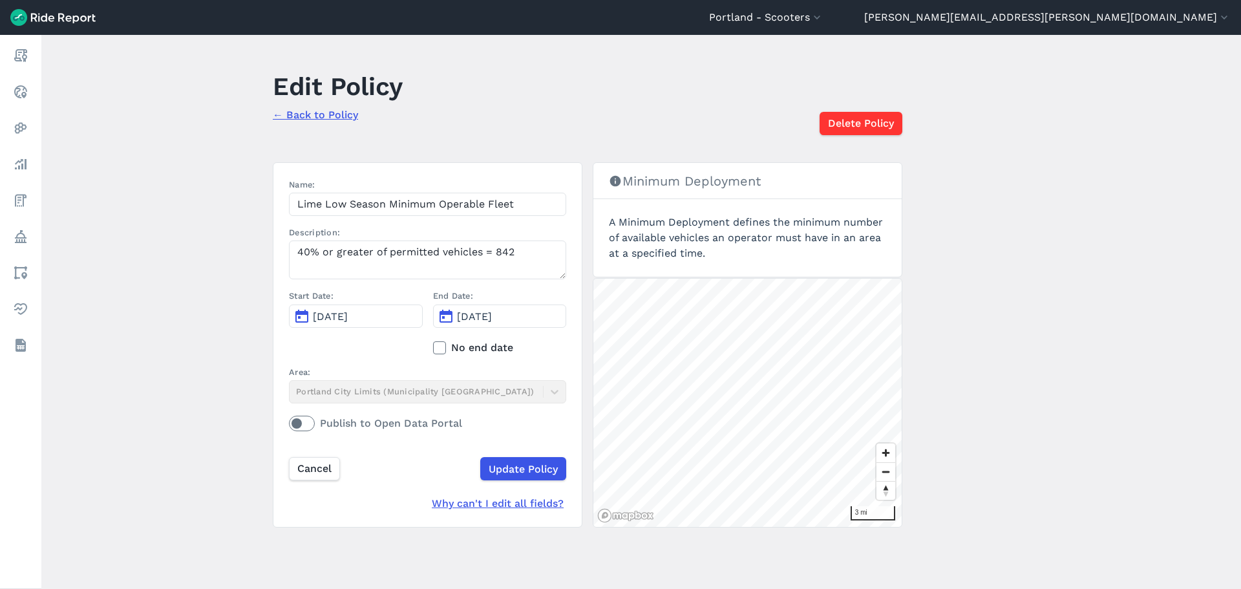
click at [319, 116] on link "← Back to Policy" at bounding box center [315, 115] width 85 height 12
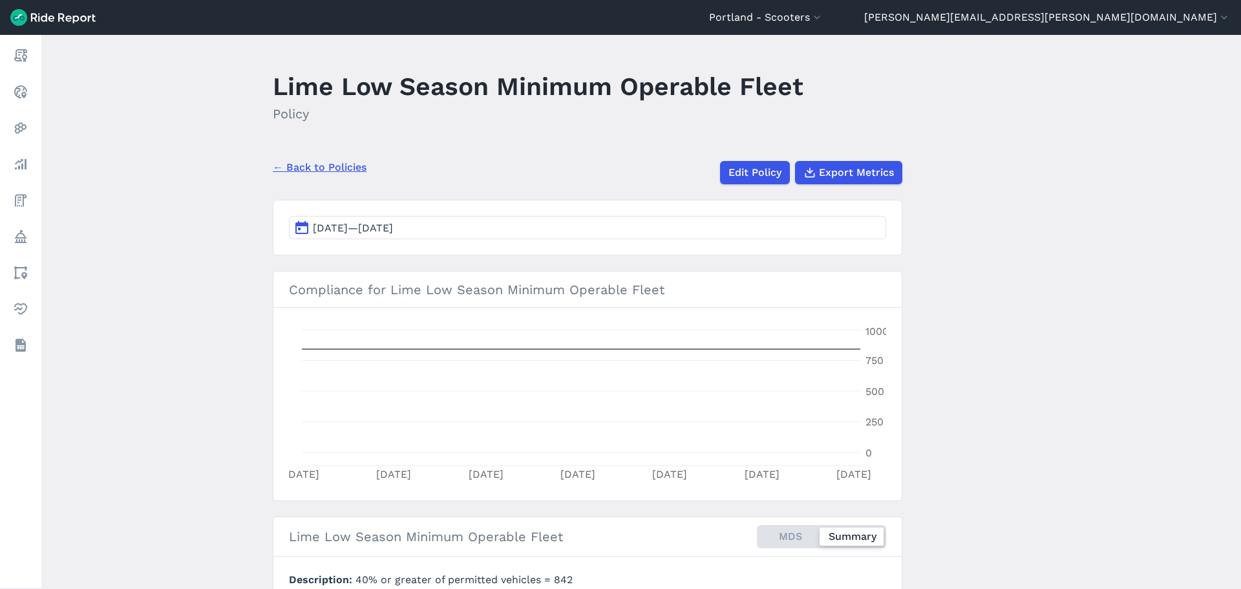
click at [328, 170] on link "← Back to Policies" at bounding box center [320, 168] width 94 height 16
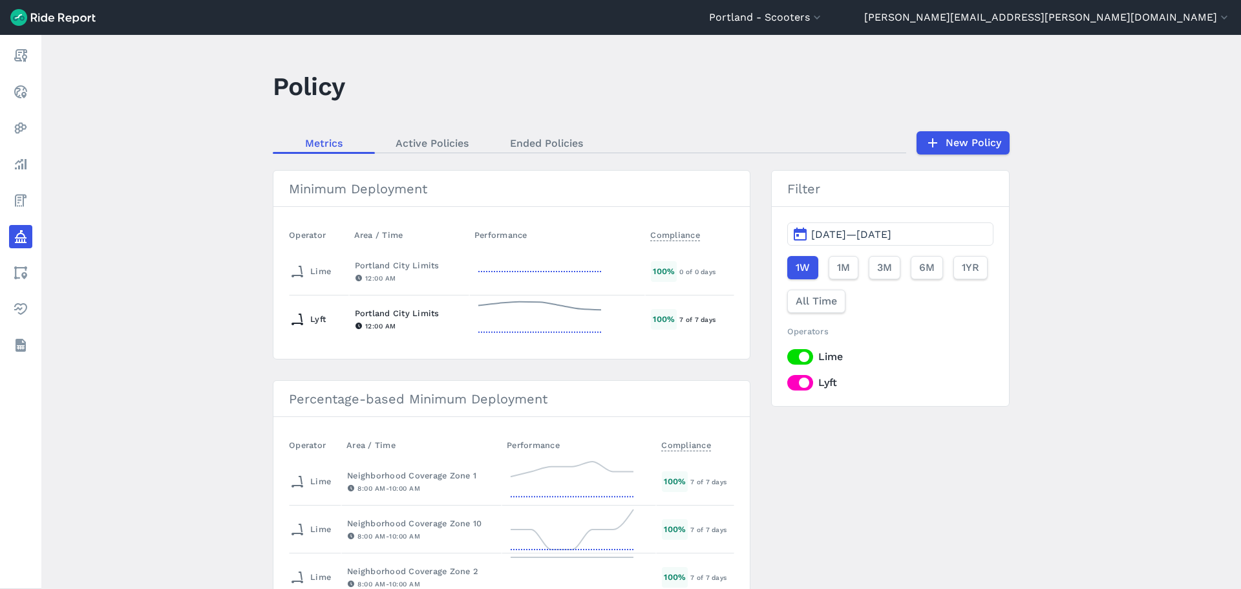
click at [394, 323] on div "12:00 AM" at bounding box center [409, 326] width 109 height 12
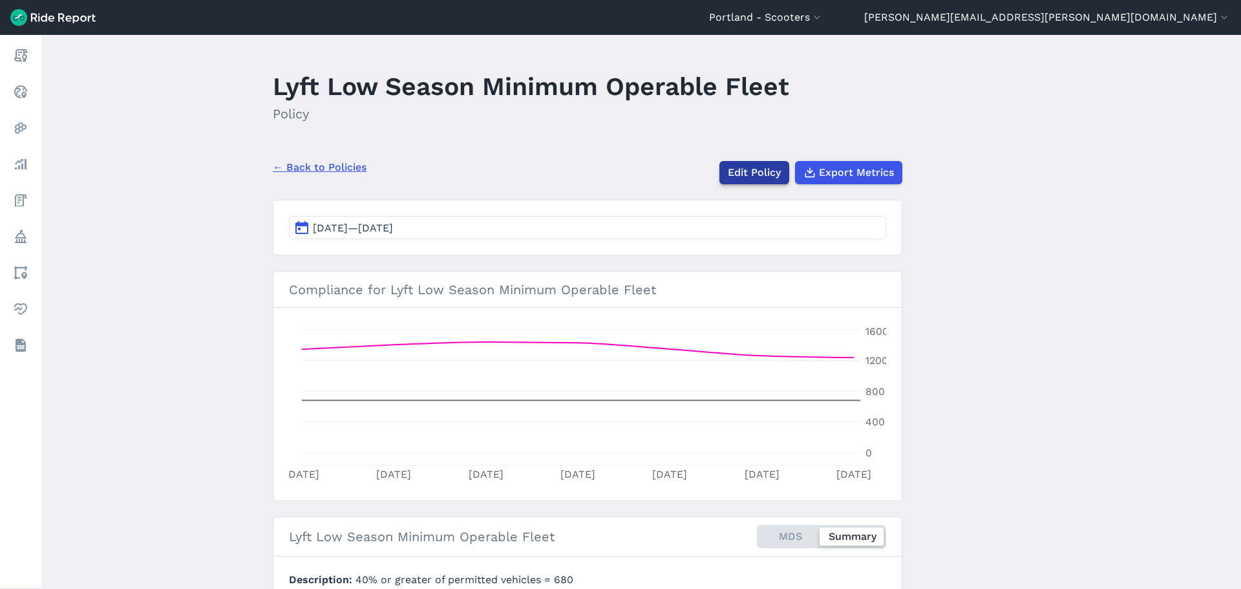
click at [761, 164] on link "Edit Policy" at bounding box center [754, 172] width 70 height 23
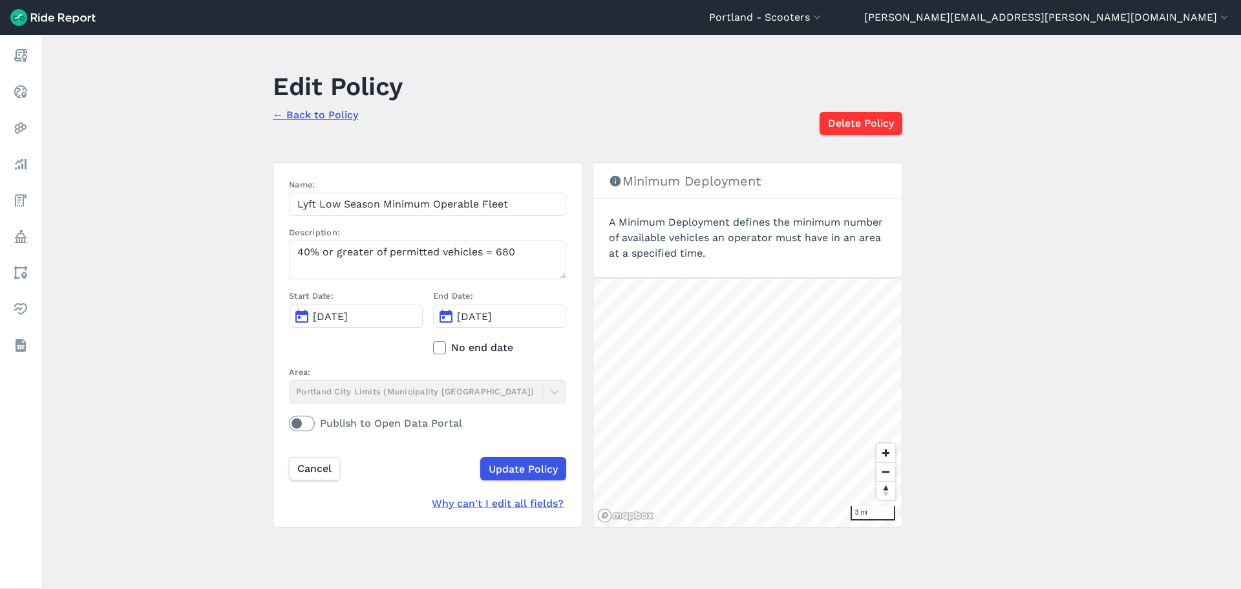
click at [492, 317] on span "Jul 2, 2026" at bounding box center [474, 316] width 35 height 12
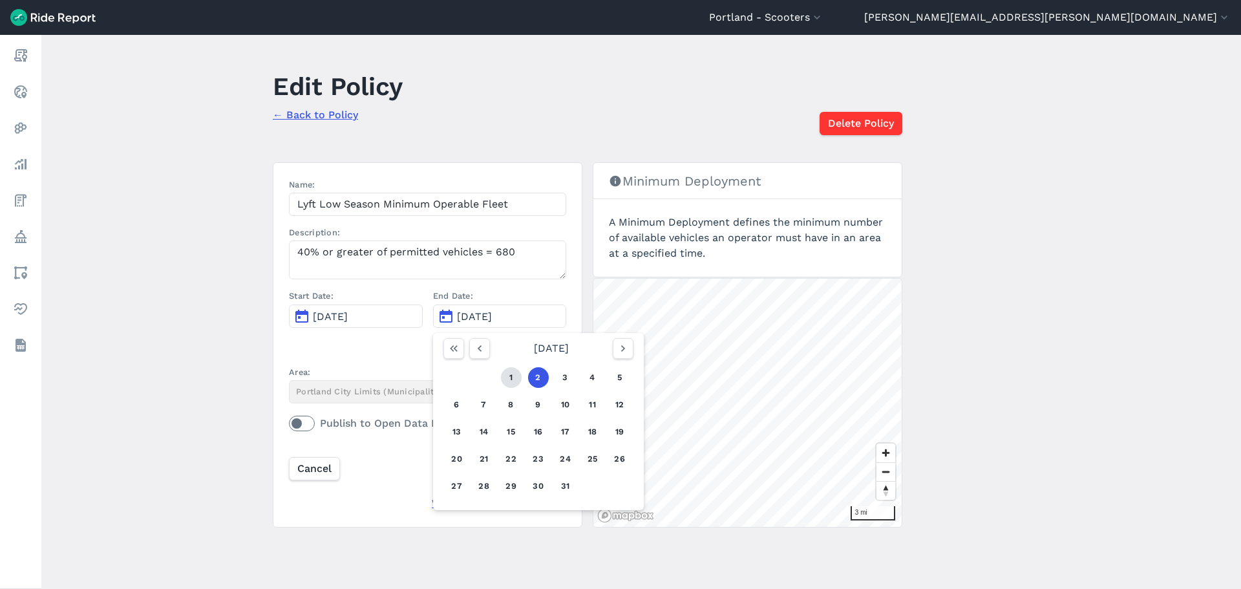
click at [509, 379] on button "1" at bounding box center [511, 377] width 21 height 21
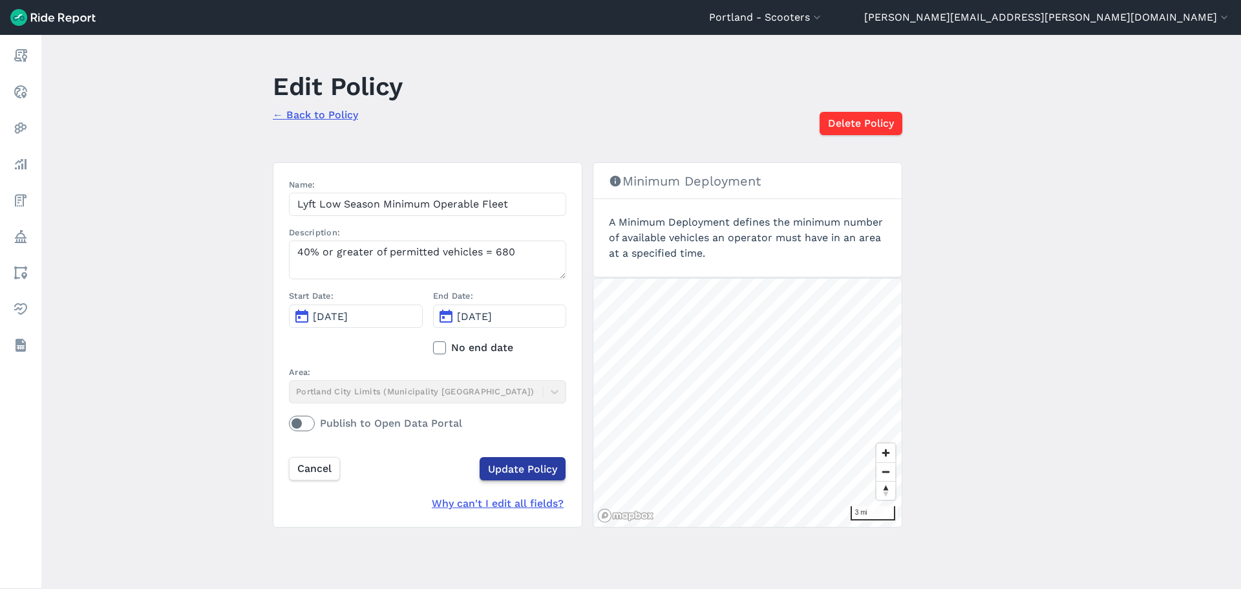
click at [511, 469] on input "Update Policy" at bounding box center [523, 468] width 86 height 23
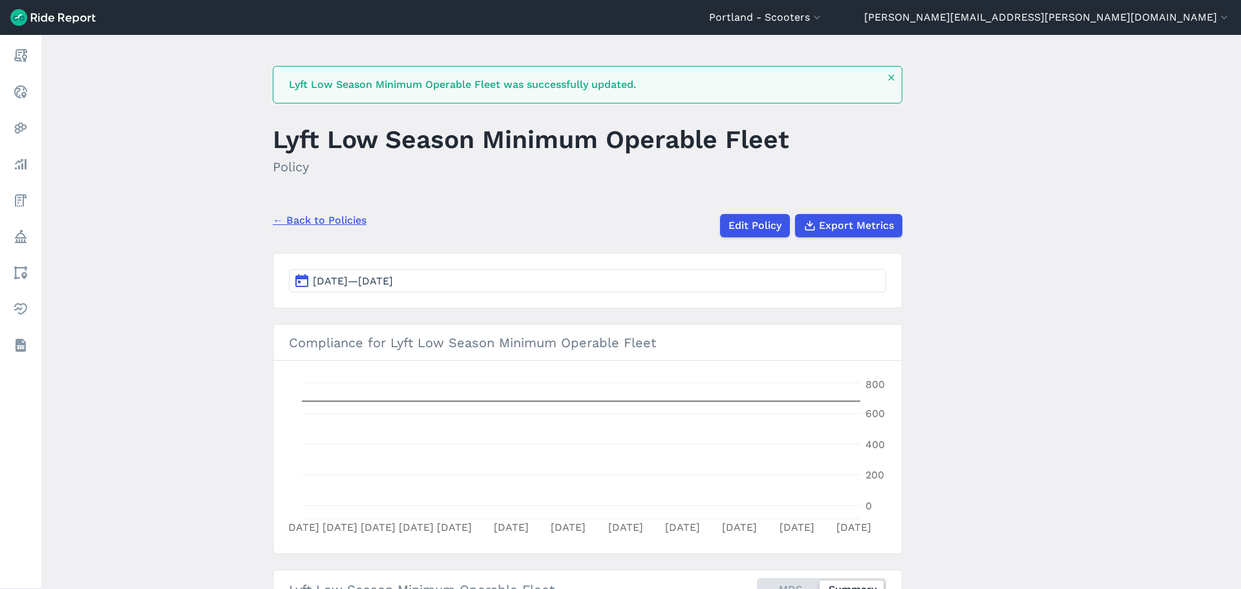
click at [317, 218] on link "← Back to Policies" at bounding box center [320, 221] width 94 height 16
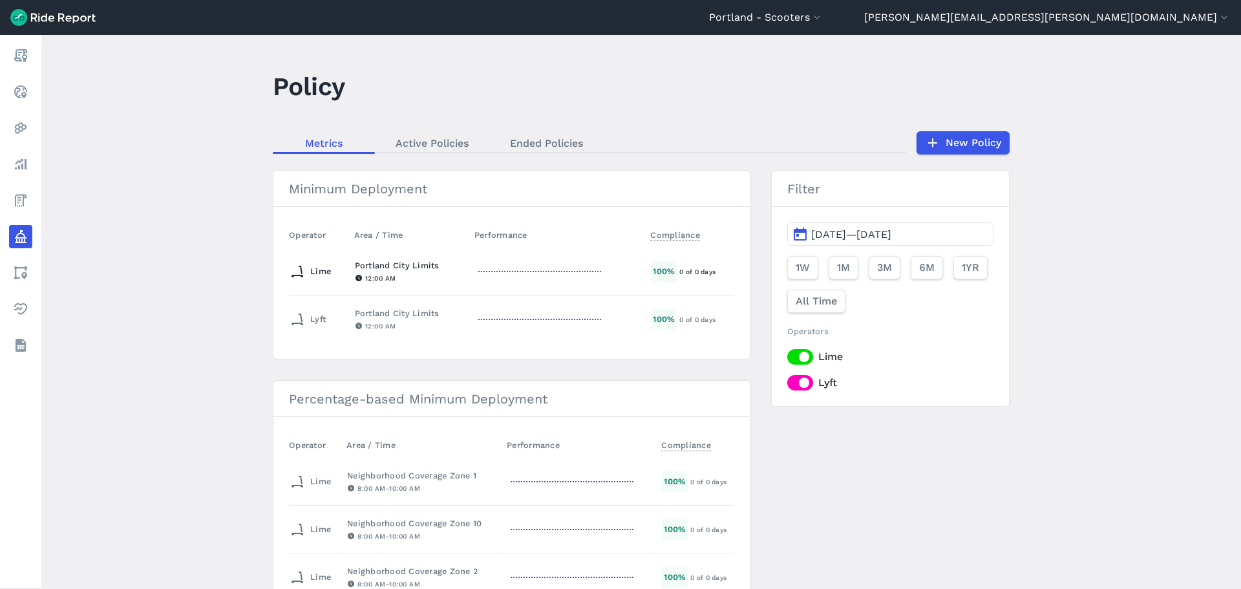
click at [383, 276] on div "12:00 AM" at bounding box center [409, 278] width 109 height 12
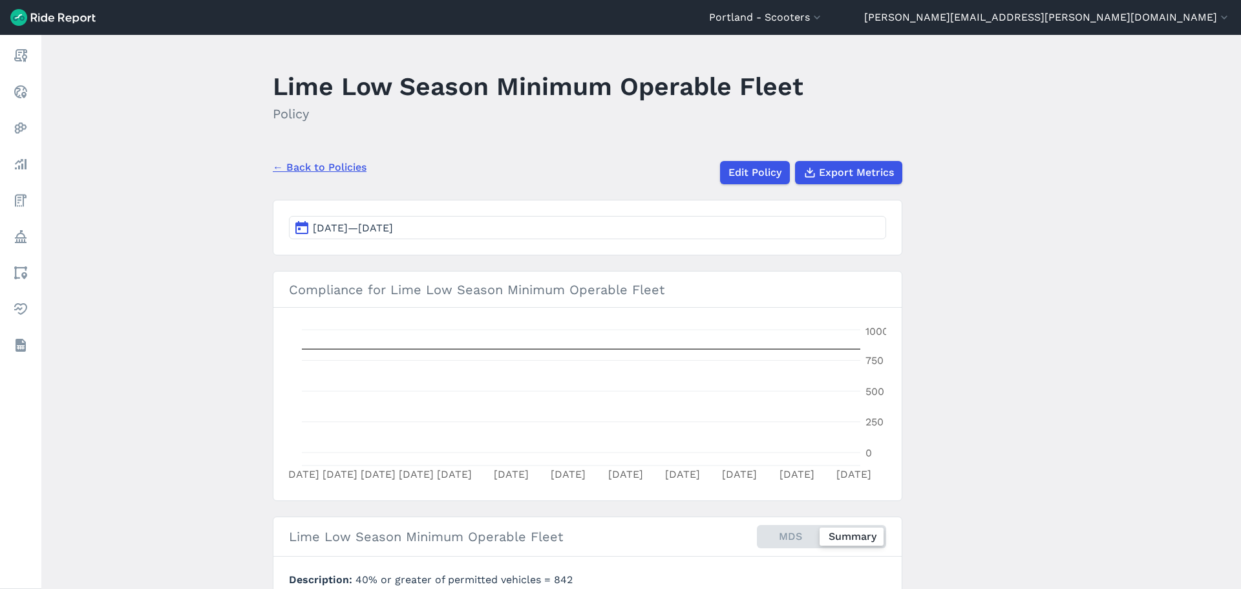
click at [327, 165] on link "← Back to Policies" at bounding box center [320, 168] width 94 height 16
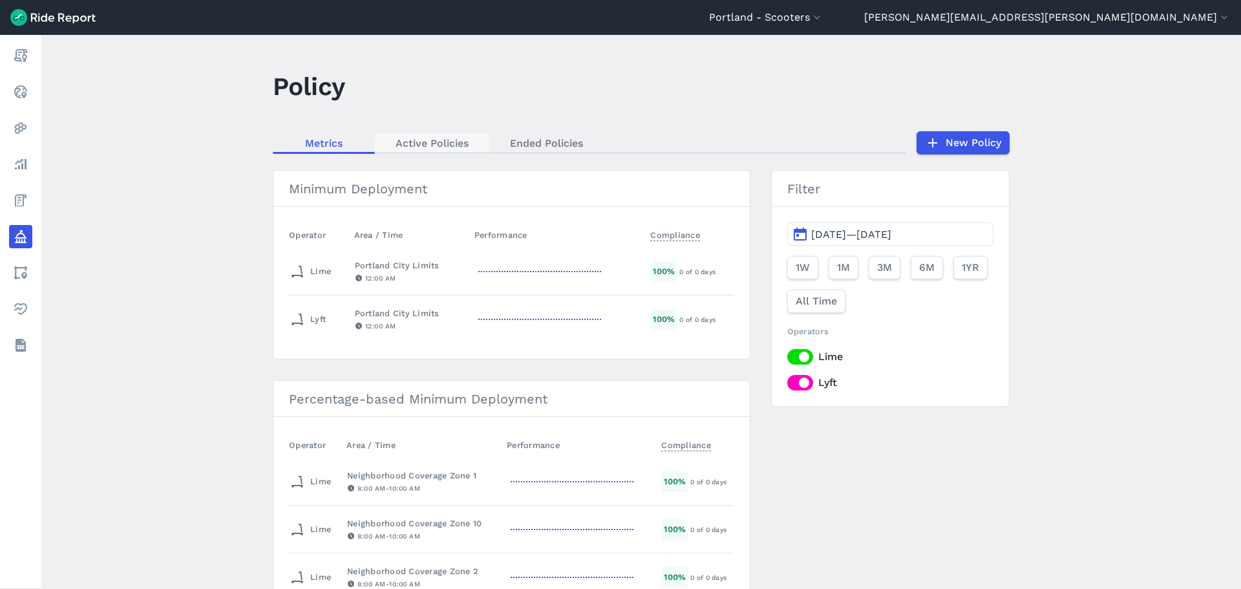
click at [428, 143] on link "Active Policies" at bounding box center [432, 142] width 114 height 19
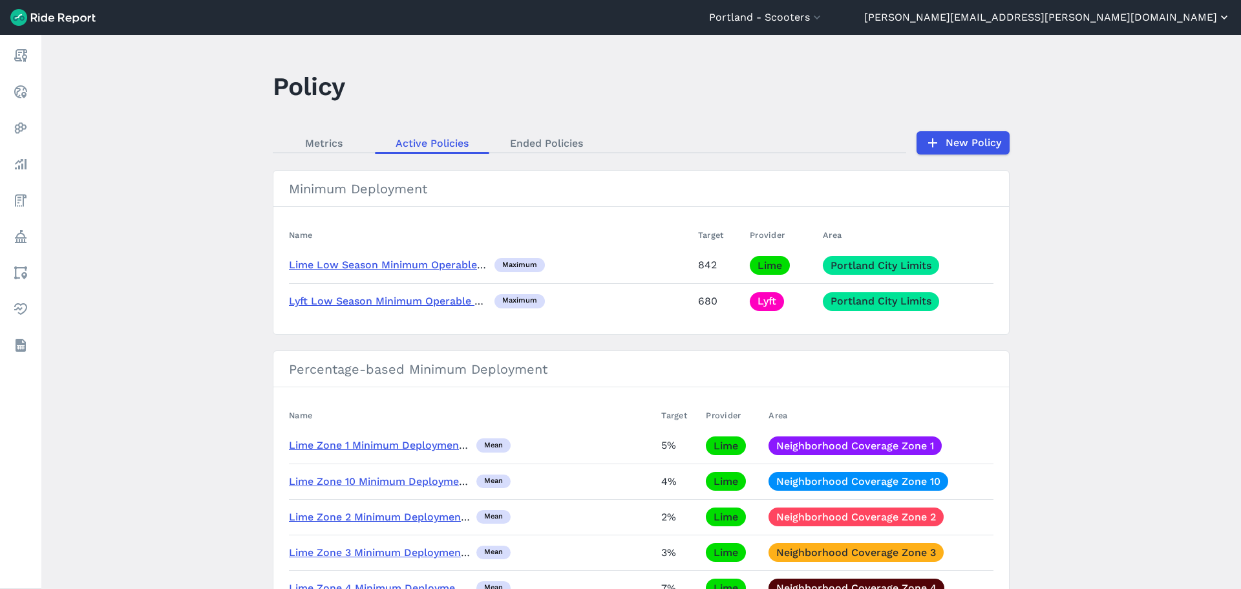
click at [1075, 13] on button "[PERSON_NAME][EMAIL_ADDRESS][PERSON_NAME][DOMAIN_NAME]" at bounding box center [1047, 18] width 366 height 16
click at [1106, 85] on button "Sign Out" at bounding box center [1153, 89] width 140 height 21
click at [1131, 94] on button "Sign Out" at bounding box center [1153, 89] width 140 height 21
click at [1112, 90] on button "Sign Out" at bounding box center [1153, 89] width 140 height 21
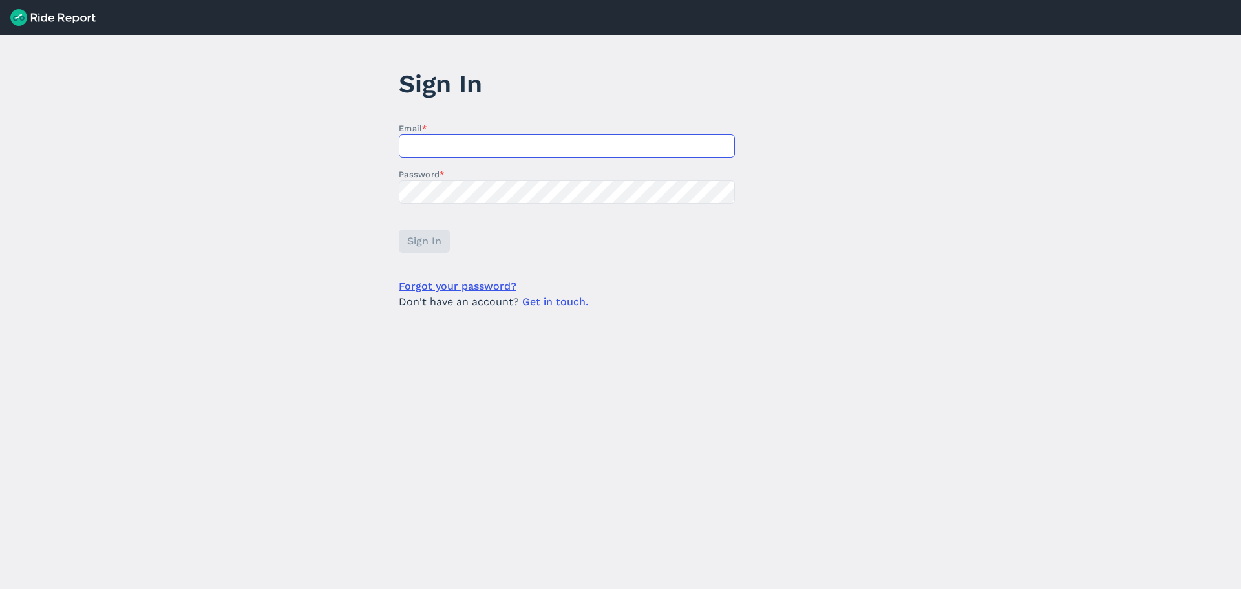
click at [505, 149] on input "Email *" at bounding box center [567, 145] width 336 height 23
type input "[PERSON_NAME][EMAIL_ADDRESS][PERSON_NAME][DOMAIN_NAME]"
click at [430, 238] on span "Sign In" at bounding box center [424, 241] width 34 height 16
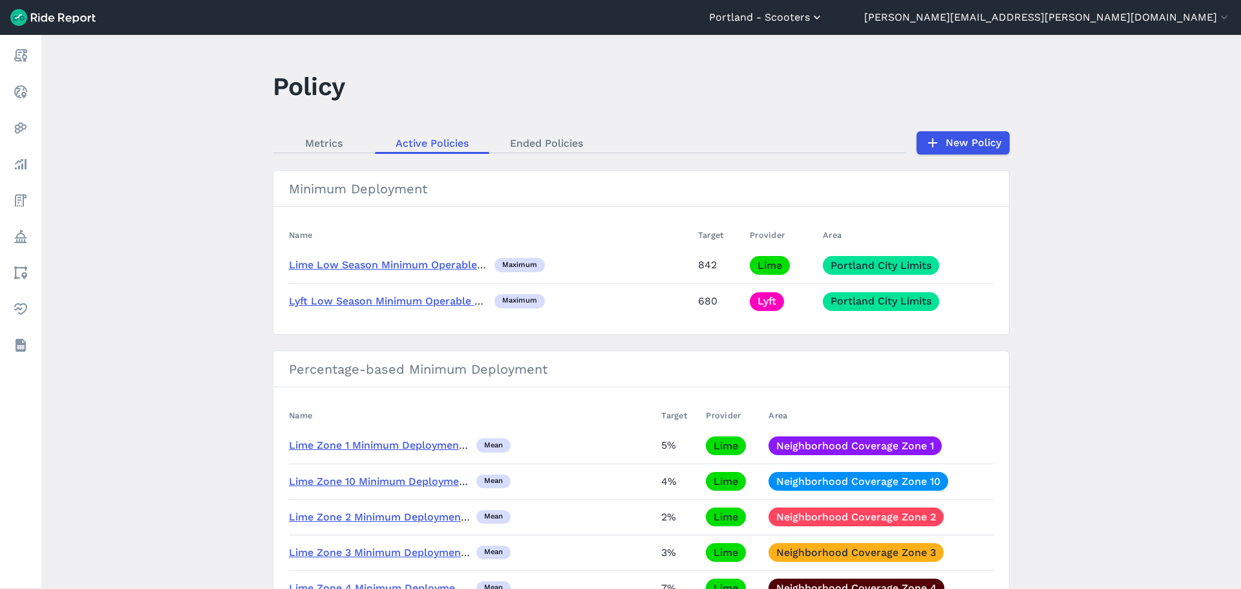
click at [823, 16] on button "Portland - Scooters" at bounding box center [766, 18] width 114 height 16
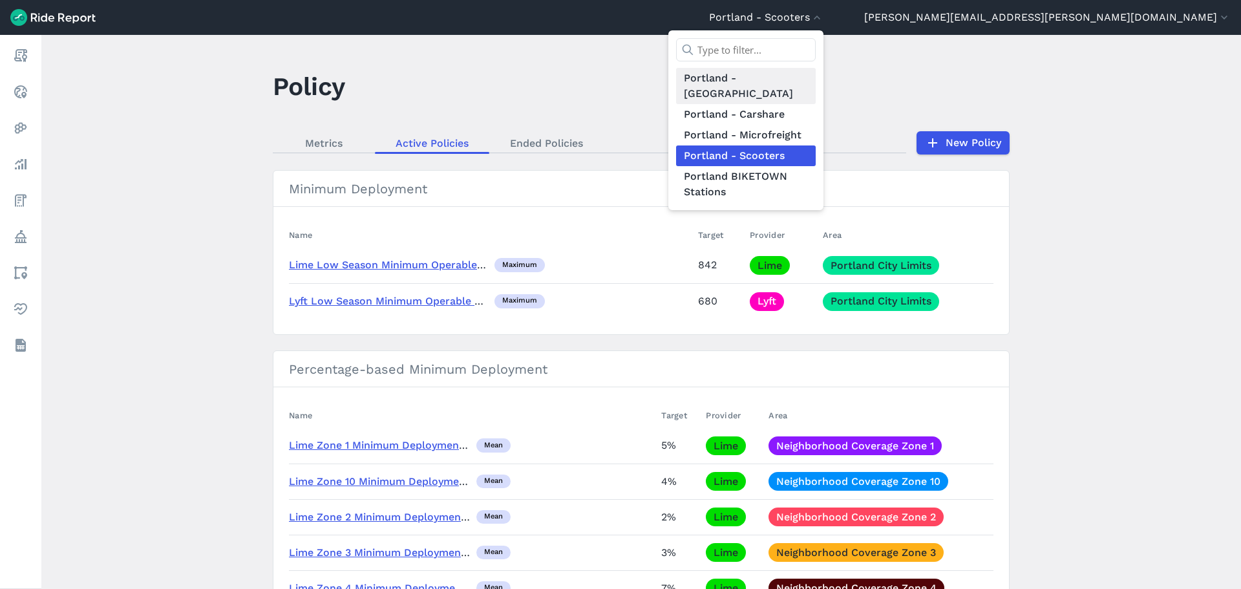
click at [816, 79] on link "Portland - [GEOGRAPHIC_DATA]" at bounding box center [746, 86] width 140 height 36
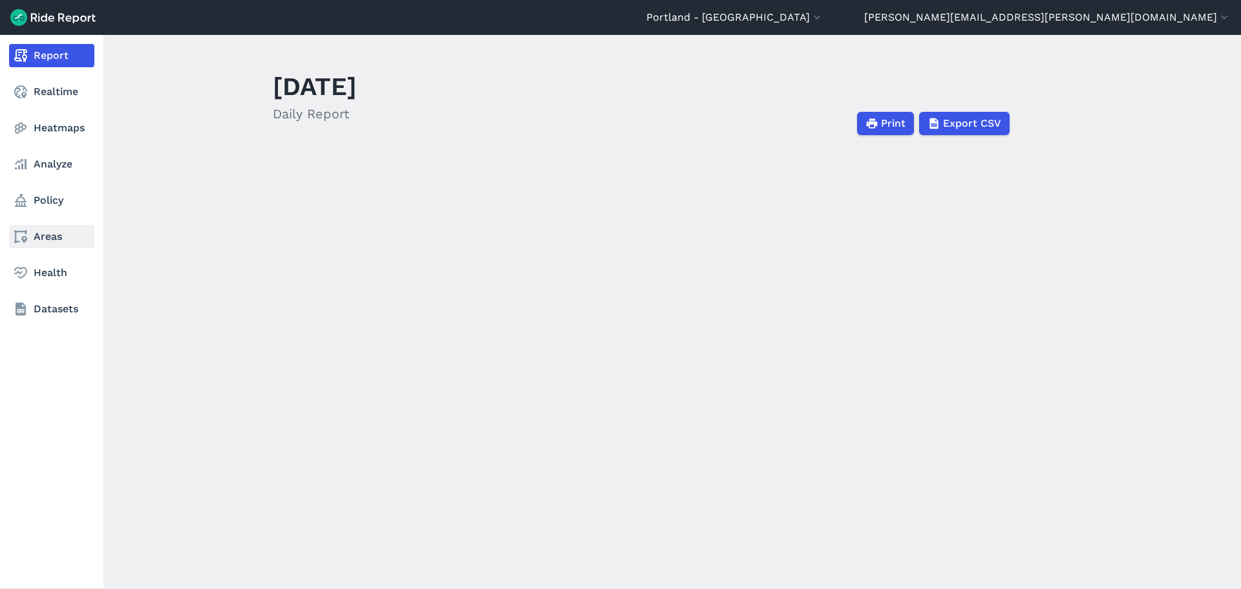
click at [54, 240] on link "Areas" at bounding box center [51, 236] width 85 height 23
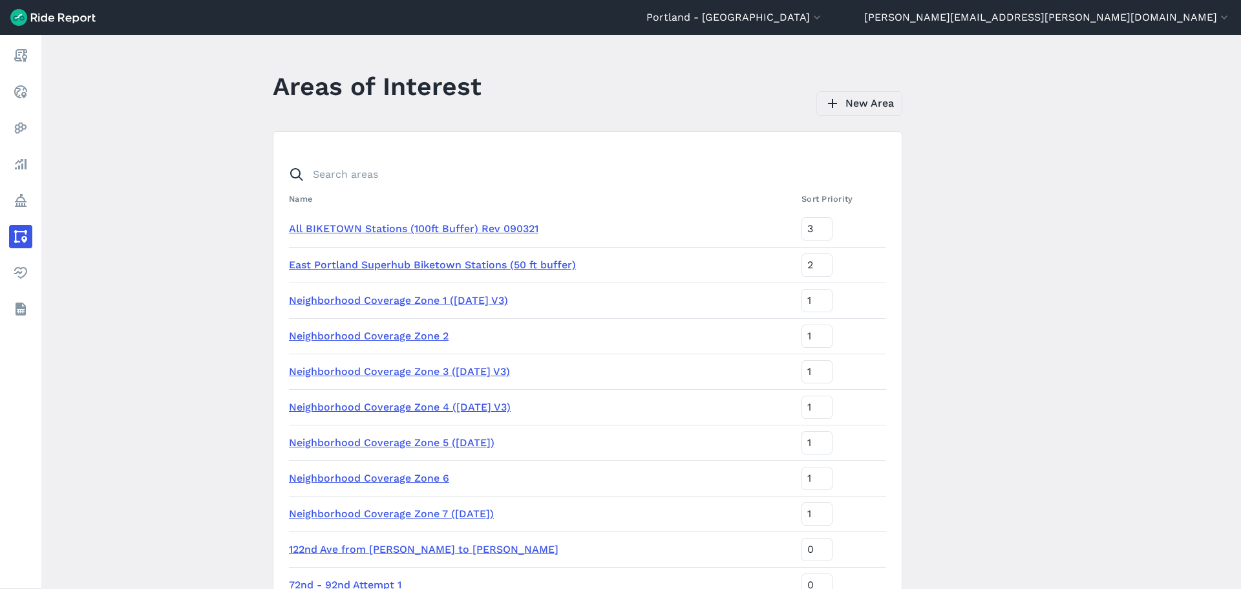
click at [867, 100] on link "New Area" at bounding box center [859, 103] width 86 height 25
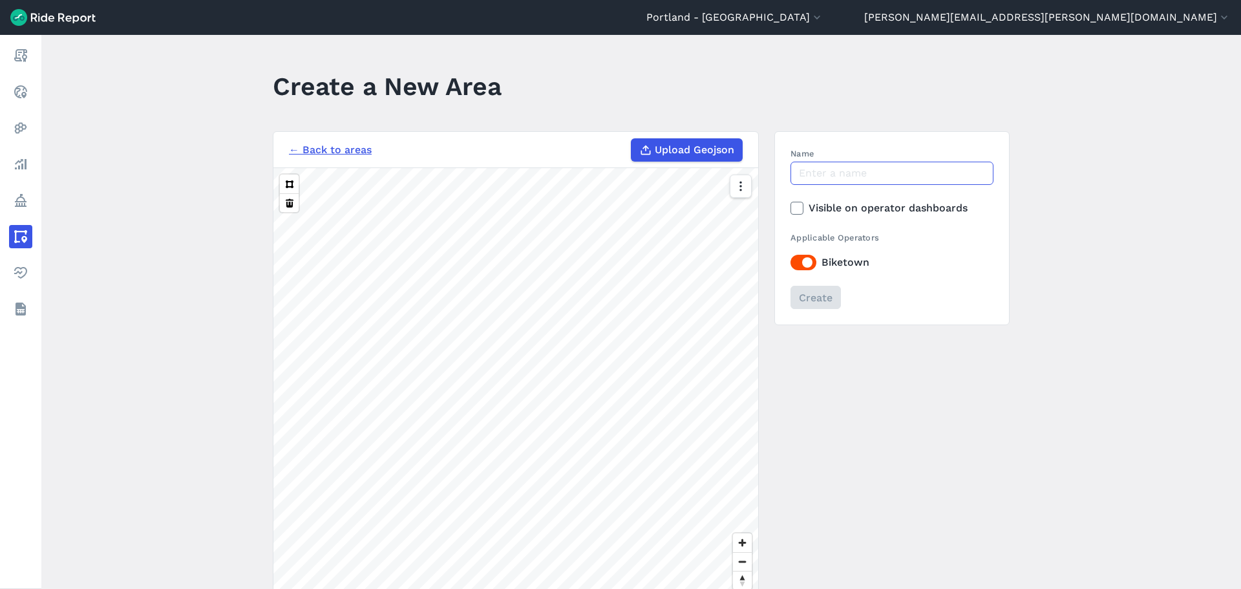
click at [834, 178] on input "Name" at bounding box center [891, 173] width 203 height 23
type input "District 4"
click at [664, 139] on label "Upload Geojson" at bounding box center [687, 149] width 112 height 23
click at [631, 139] on input "Upload Geojson" at bounding box center [631, 138] width 1 height 1
click at [285, 205] on button at bounding box center [289, 202] width 19 height 19
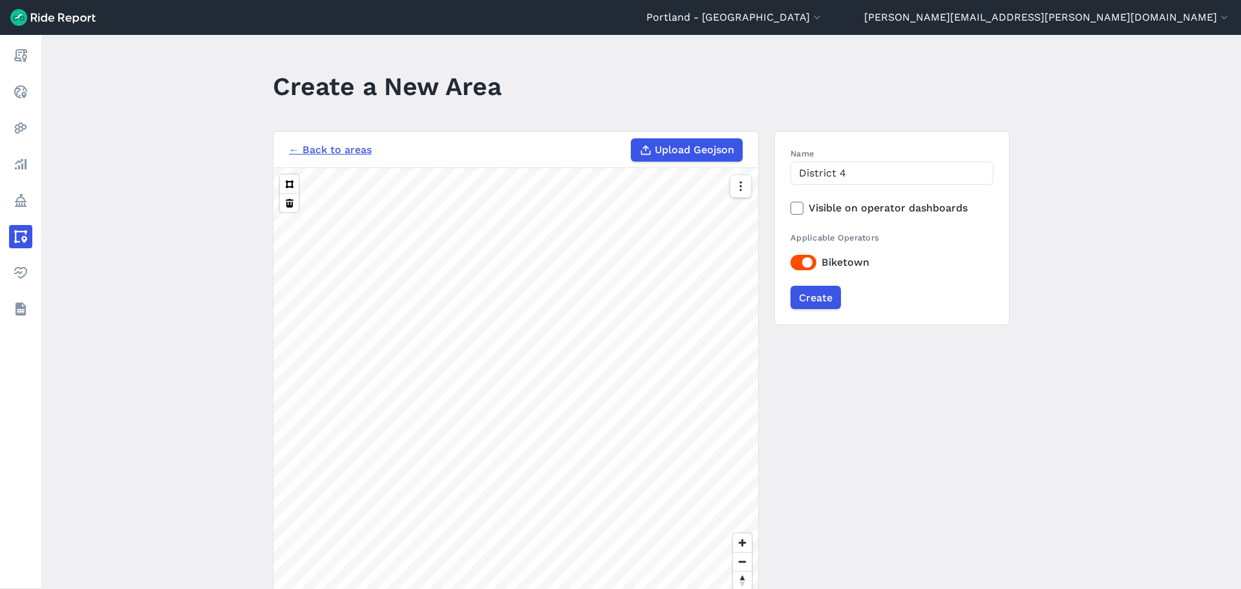
click at [662, 152] on span "Upload Geojson" at bounding box center [694, 150] width 79 height 16
click at [631, 139] on input "Upload Geojson" at bounding box center [631, 138] width 1 height 1
type input "C:\fakepath\Portland_City_Council_Districts.geojson"
click at [283, 204] on button at bounding box center [289, 202] width 19 height 19
click at [290, 204] on button at bounding box center [289, 202] width 19 height 19
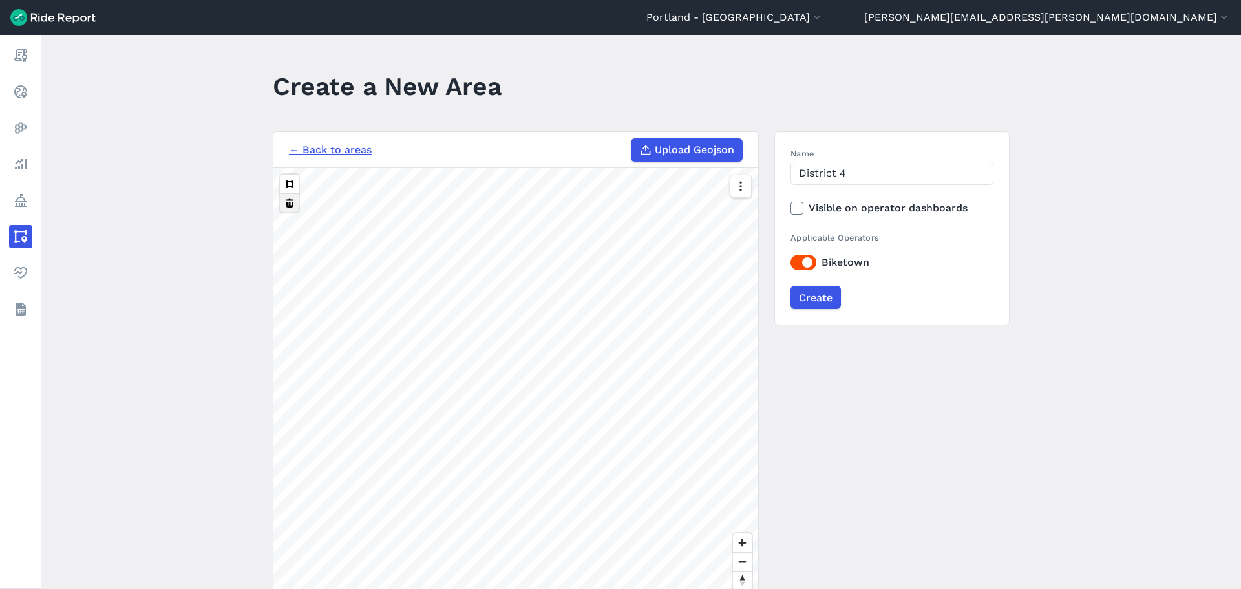
click at [288, 203] on button at bounding box center [289, 202] width 19 height 19
click at [287, 204] on button at bounding box center [289, 202] width 19 height 19
click at [289, 186] on button at bounding box center [289, 183] width 19 height 19
click at [337, 147] on link "← Back to areas" at bounding box center [330, 150] width 83 height 16
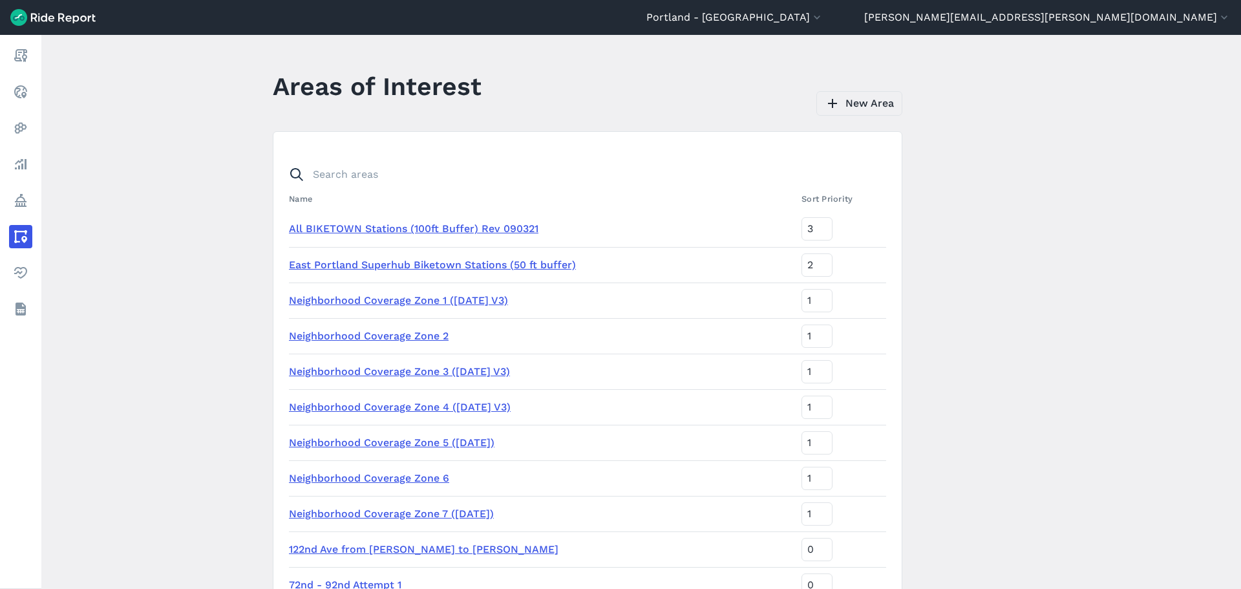
click at [854, 92] on header "Areas of Interest New Area" at bounding box center [595, 91] width 645 height 50
click at [857, 103] on link "New Area" at bounding box center [859, 103] width 86 height 25
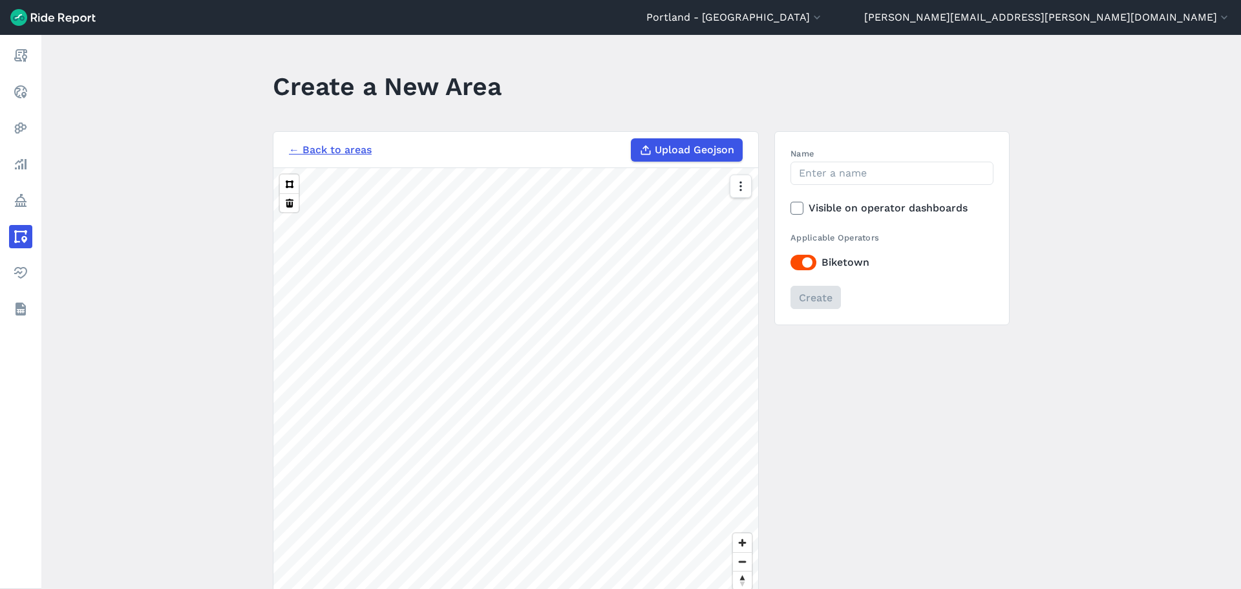
click at [684, 150] on span "Upload Geojson" at bounding box center [694, 150] width 79 height 16
click at [631, 139] on input "Upload Geojson" at bounding box center [631, 138] width 1 height 1
type input "C:\fakepath\Portland_City_Council_Districts (2).geojson"
click at [318, 147] on link "← Back to areas" at bounding box center [330, 150] width 83 height 16
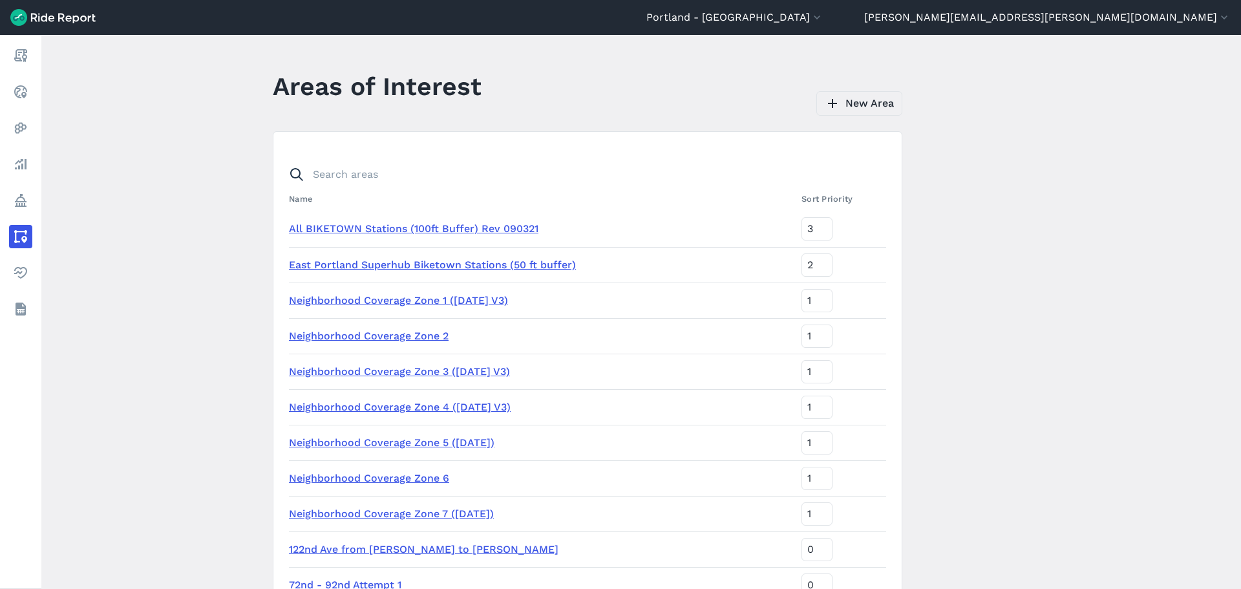
click at [854, 98] on link "New Area" at bounding box center [859, 103] width 86 height 25
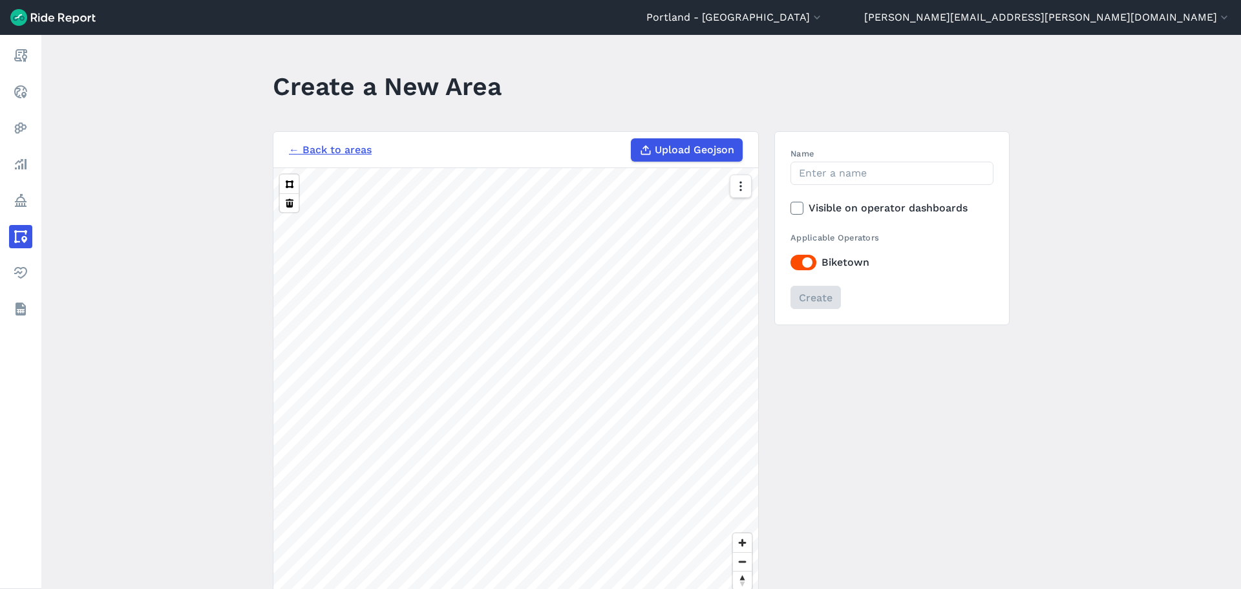
click at [664, 151] on span "Upload Geojson" at bounding box center [694, 150] width 79 height 16
click at [631, 139] on input "Upload Geojson" at bounding box center [631, 138] width 1 height 1
type input "C:\fakepath\Portland_City_Council_Districts (1).geojson"
click at [322, 147] on link "← Back to areas" at bounding box center [330, 150] width 83 height 16
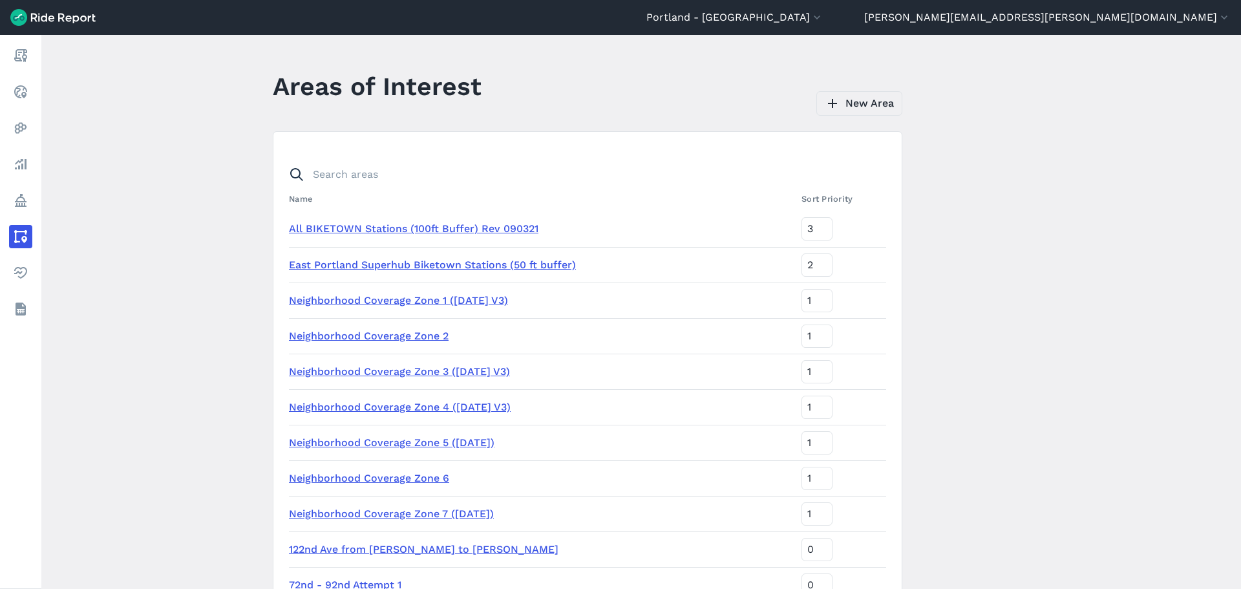
click at [849, 96] on link "New Area" at bounding box center [859, 103] width 86 height 25
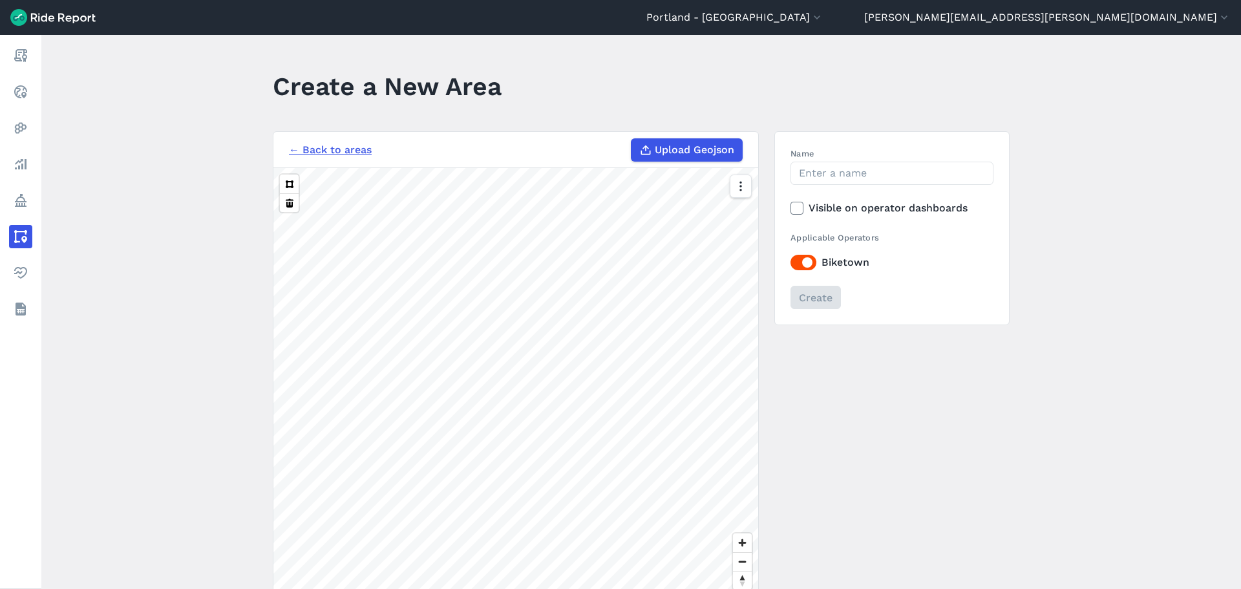
click at [663, 151] on span "Upload Geojson" at bounding box center [694, 150] width 79 height 16
click at [631, 139] on input "Upload Geojson" at bounding box center [631, 138] width 1 height 1
type input "C:\fakepath\District3.geojson"
click at [872, 176] on input "Name" at bounding box center [891, 173] width 203 height 23
type input "District 3"
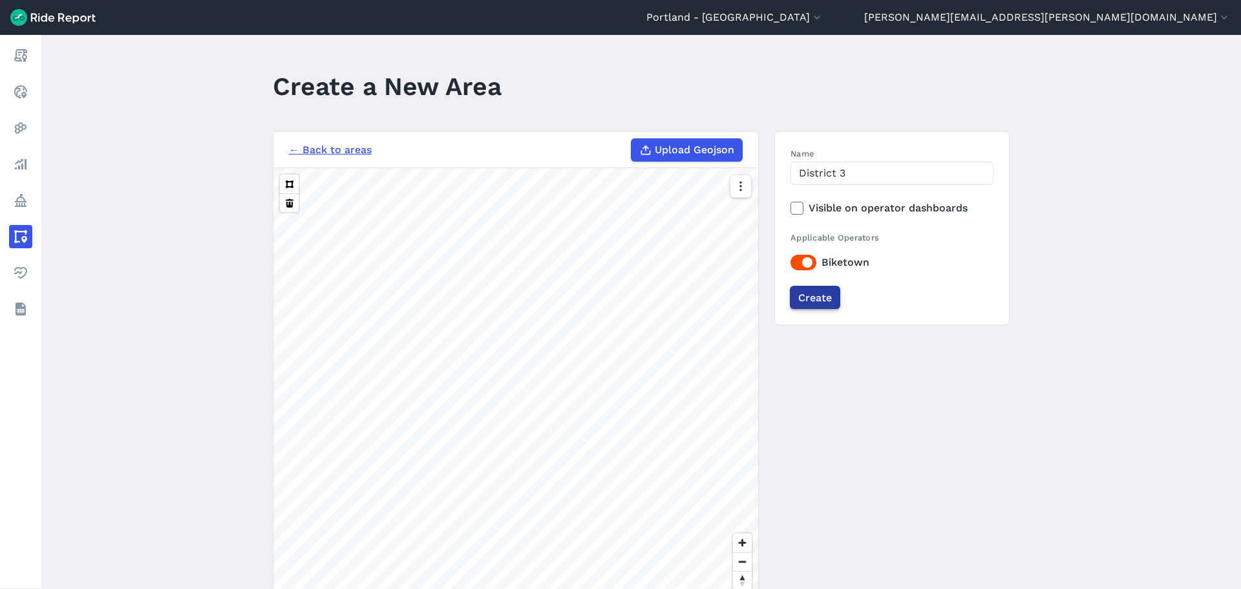
click at [815, 297] on input "Create" at bounding box center [815, 297] width 50 height 23
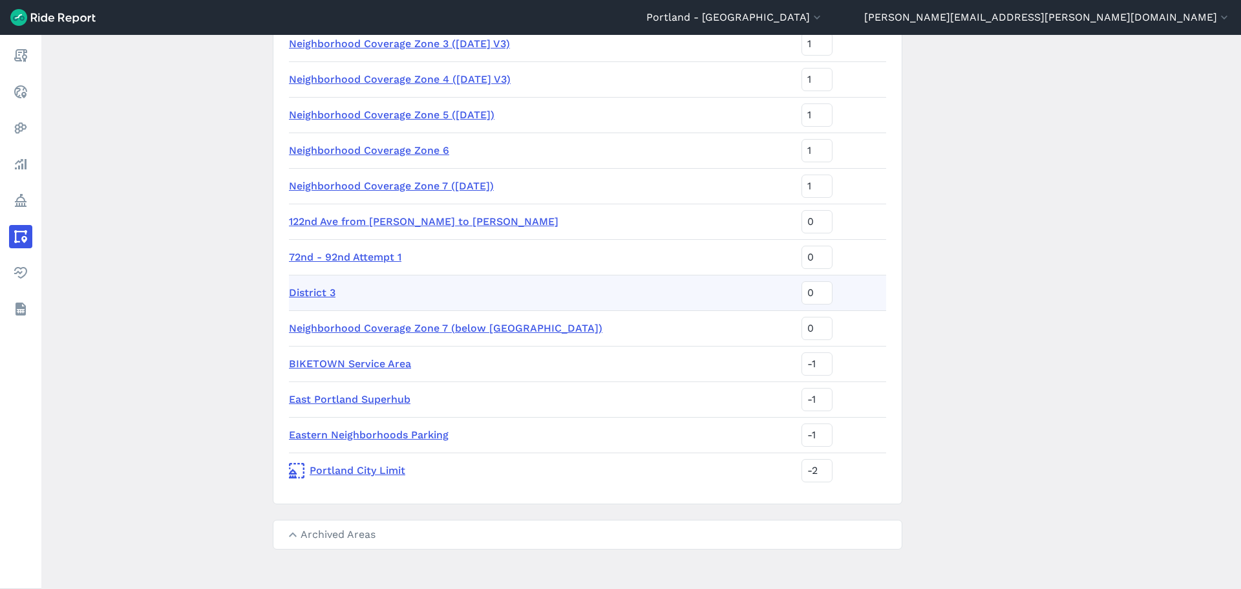
scroll to position [419, 0]
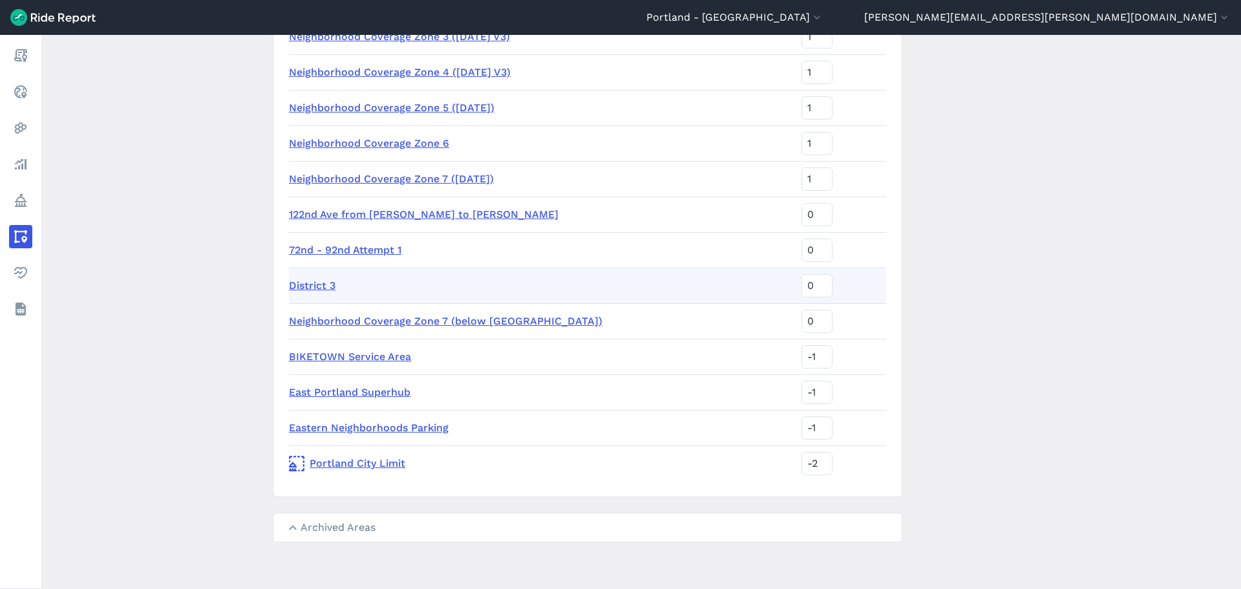
click at [305, 281] on link "District 3" at bounding box center [312, 285] width 47 height 12
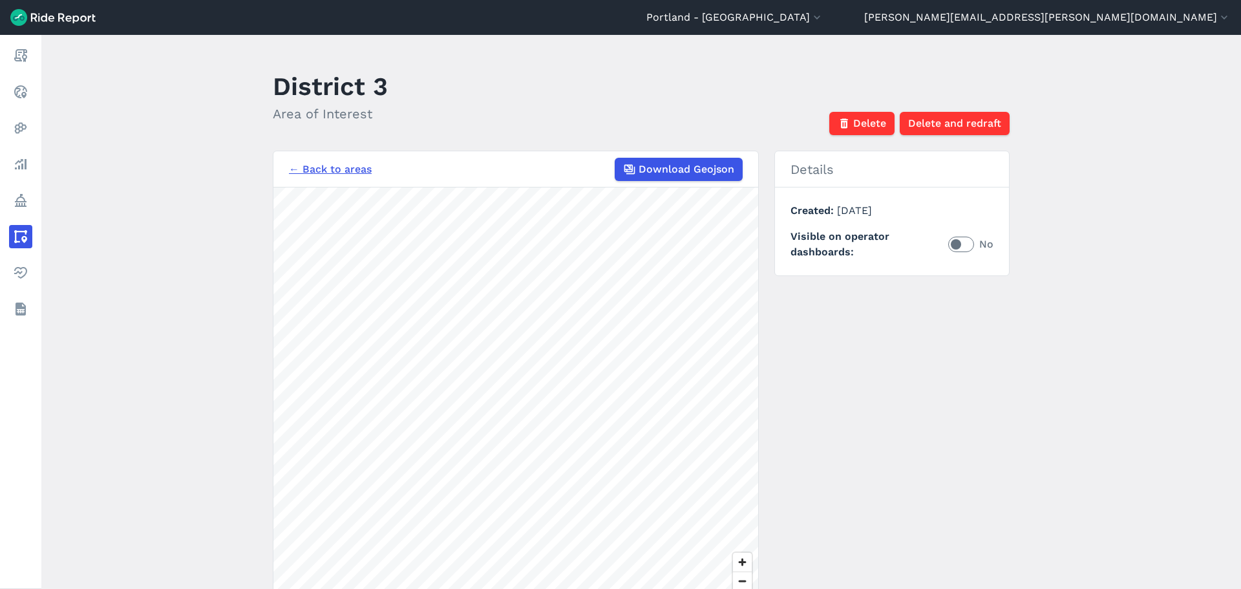
click at [344, 167] on link "← Back to areas" at bounding box center [330, 170] width 83 height 16
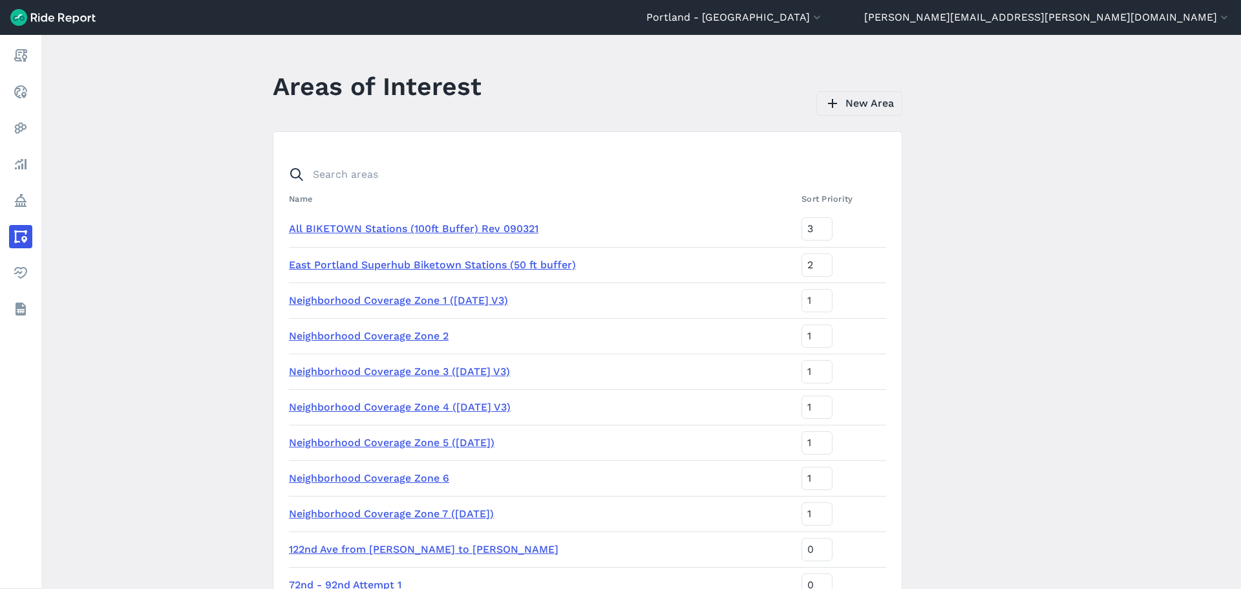
click at [852, 112] on link "New Area" at bounding box center [859, 103] width 86 height 25
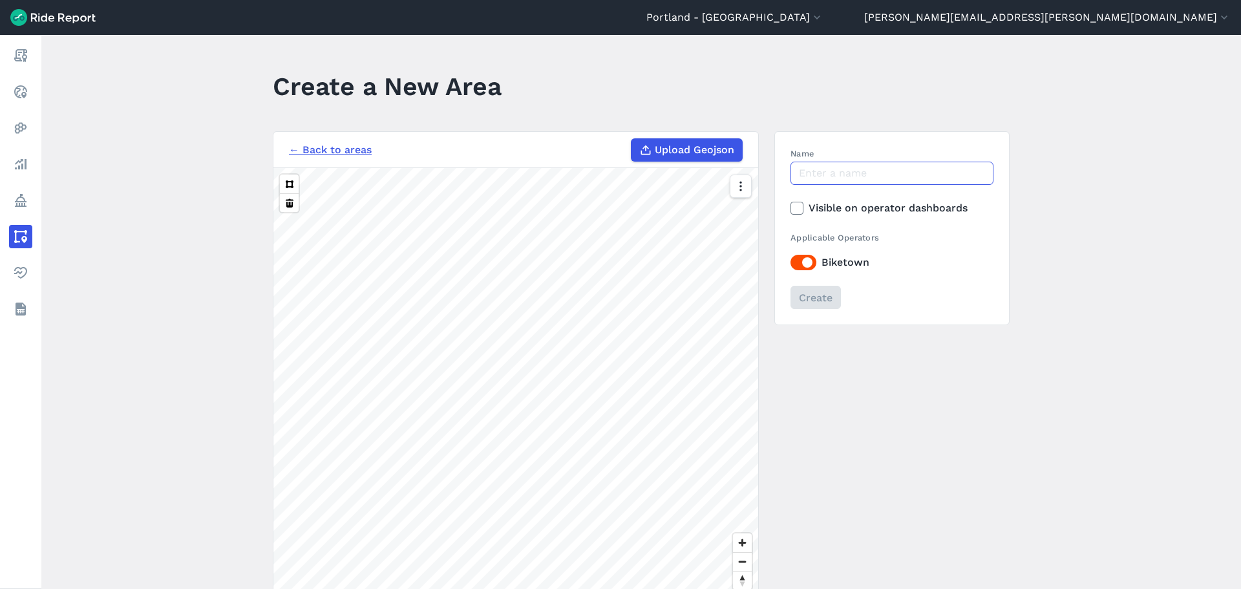
click at [863, 176] on input "Name" at bounding box center [891, 173] width 203 height 23
type input "District 4"
click at [664, 153] on span "Upload Geojson" at bounding box center [694, 150] width 79 height 16
click at [631, 139] on input "Upload Geojson" at bounding box center [631, 138] width 1 height 1
type input "C:\fakepath\District4.geojson"
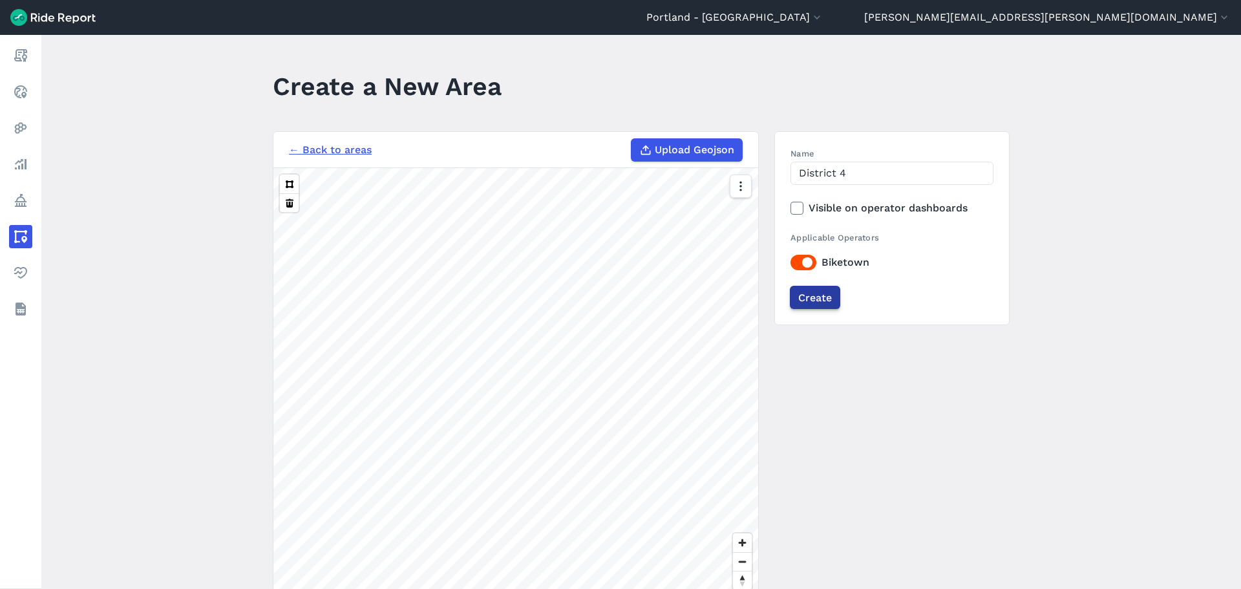
click at [808, 295] on input "Create" at bounding box center [815, 297] width 50 height 23
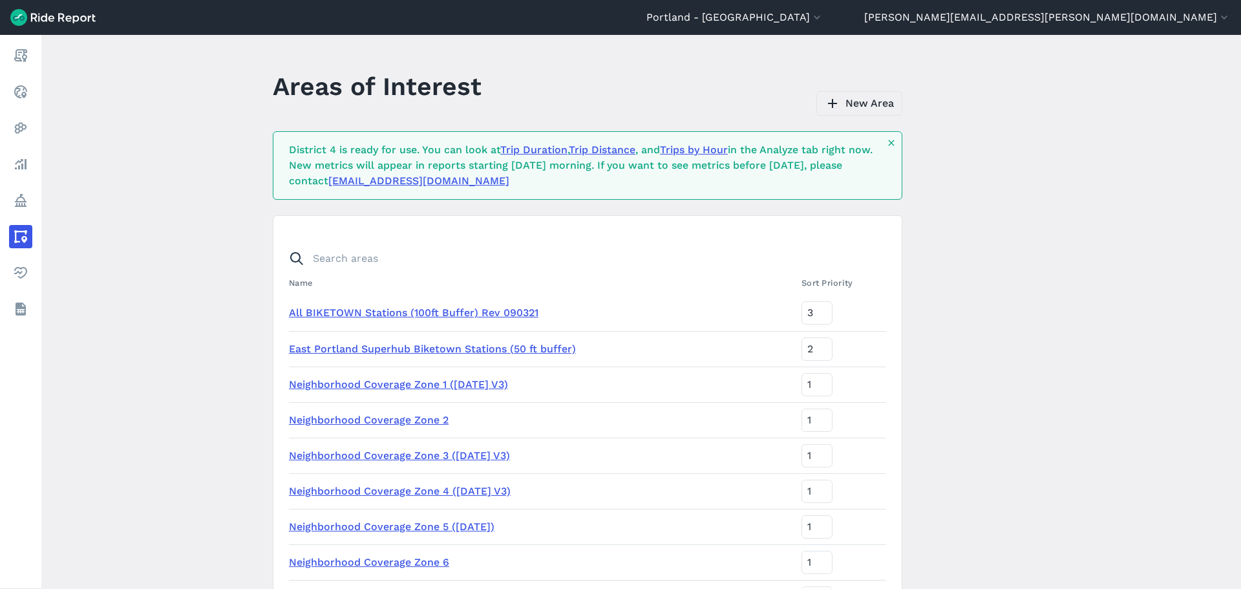
click at [848, 100] on link "New Area" at bounding box center [859, 103] width 86 height 25
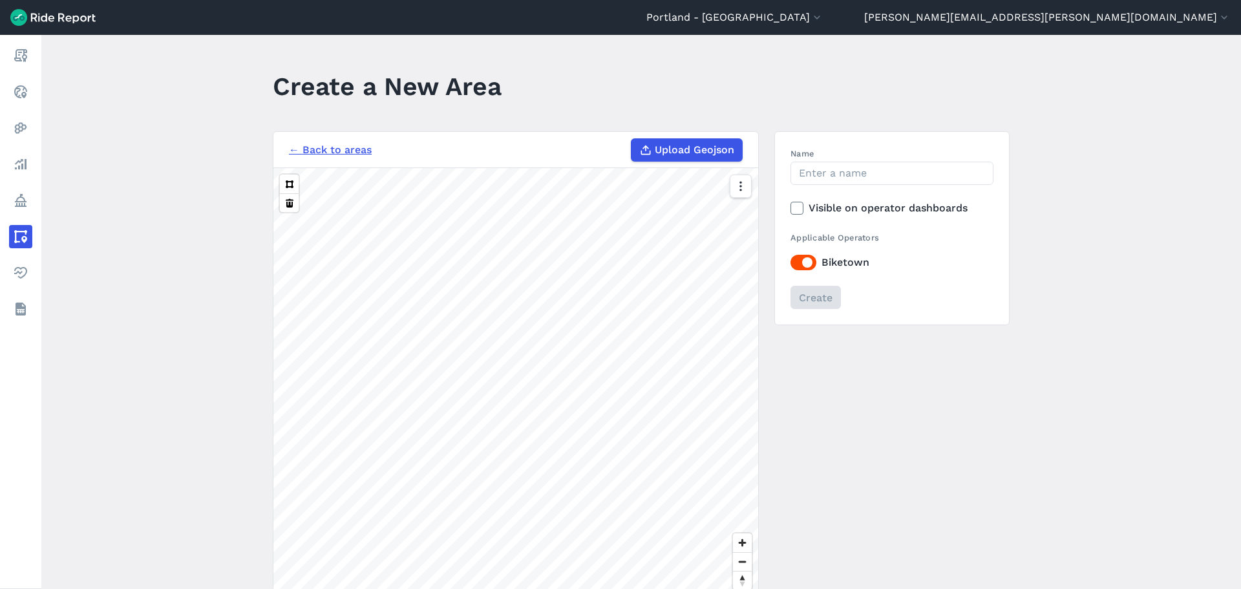
click at [661, 149] on span "Upload Geojson" at bounding box center [694, 150] width 79 height 16
click at [631, 139] on input "Upload Geojson" at bounding box center [631, 138] width 1 height 1
type input "C:\fakepath\District1.geojson"
click at [852, 165] on input "Name" at bounding box center [891, 173] width 203 height 23
type input "District 1"
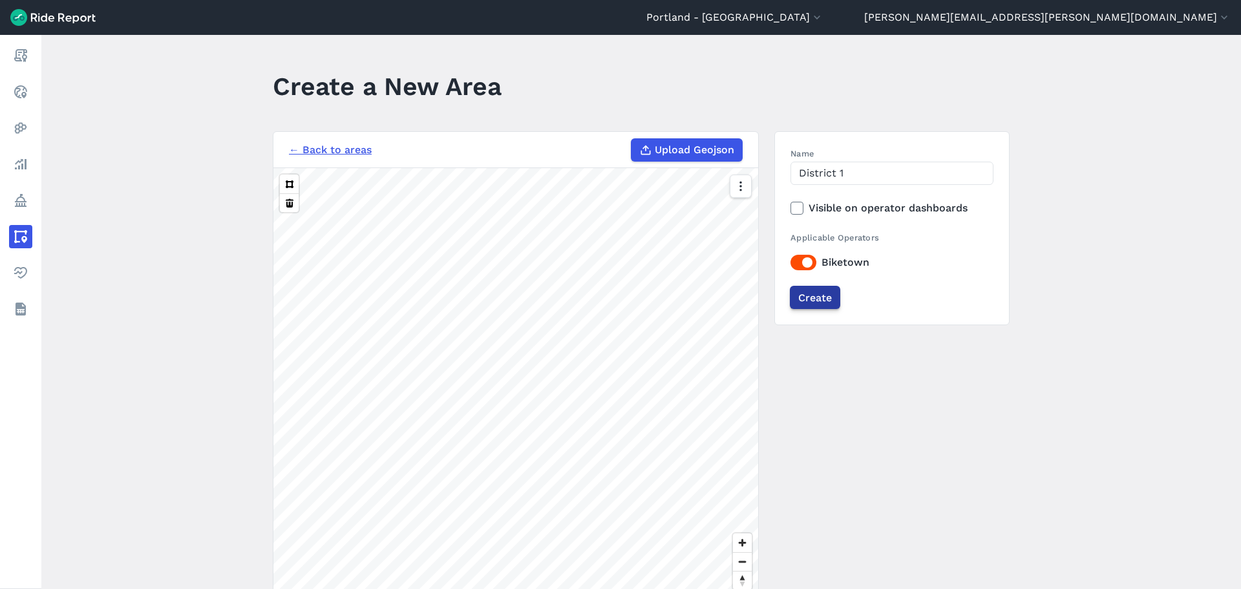
click at [825, 297] on input "Create" at bounding box center [815, 297] width 50 height 23
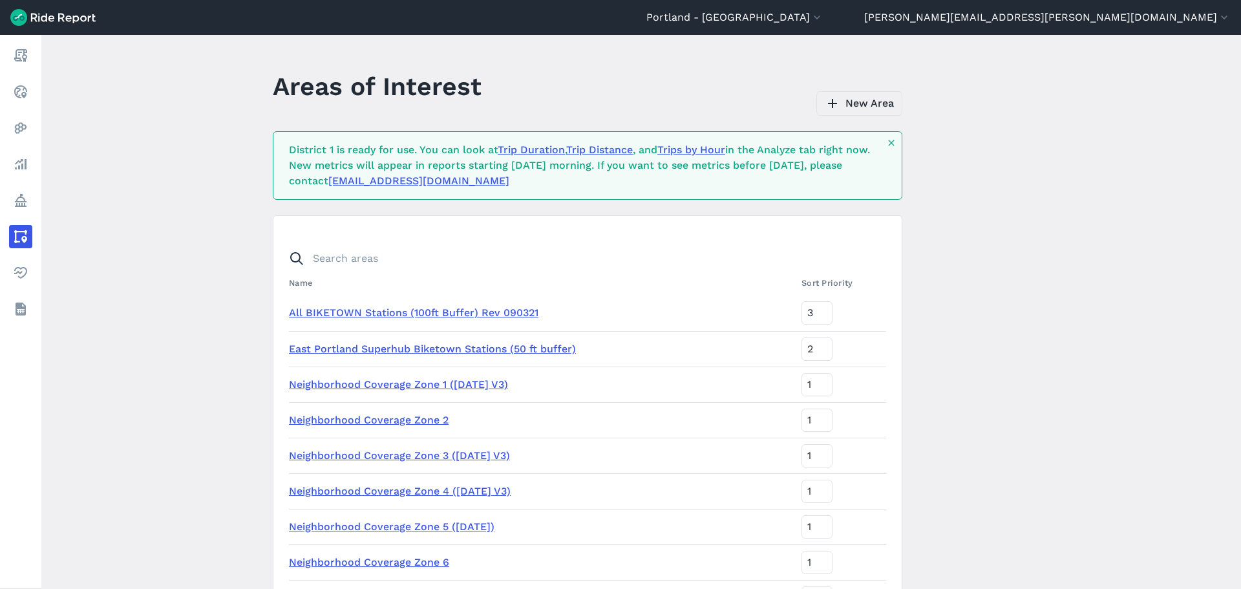
click at [859, 105] on link "New Area" at bounding box center [859, 103] width 86 height 25
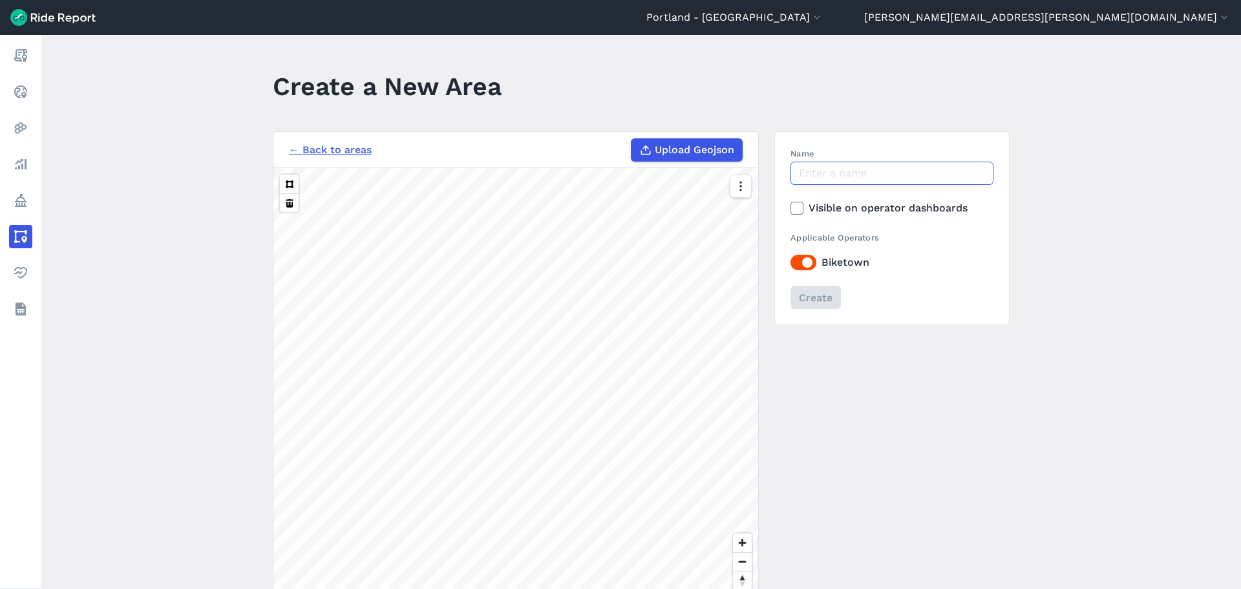
click at [812, 175] on input "Name" at bounding box center [891, 173] width 203 height 23
type input "District 2"
click at [705, 150] on span "Upload Geojson" at bounding box center [694, 150] width 79 height 16
click at [631, 139] on input "Upload Geojson" at bounding box center [631, 138] width 1 height 1
type input "C:\fakepath\District2.geojson"
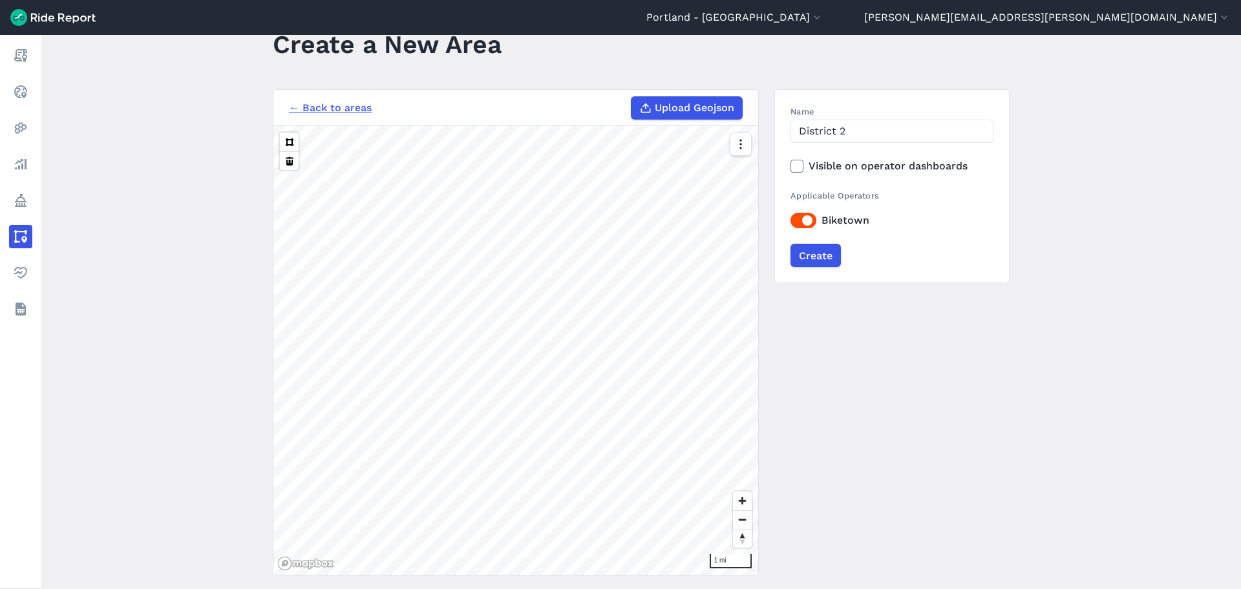
scroll to position [65, 0]
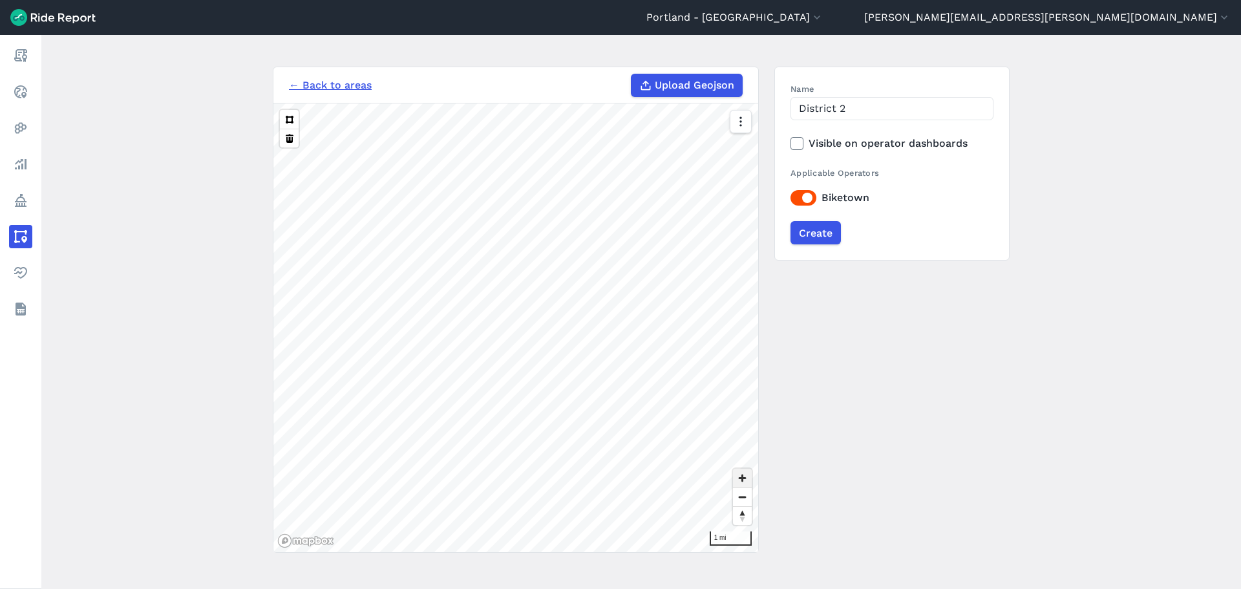
click at [738, 475] on span "Zoom in" at bounding box center [742, 478] width 19 height 19
click at [739, 473] on span "Zoom in" at bounding box center [742, 478] width 19 height 19
click at [801, 228] on input "Create" at bounding box center [815, 232] width 50 height 23
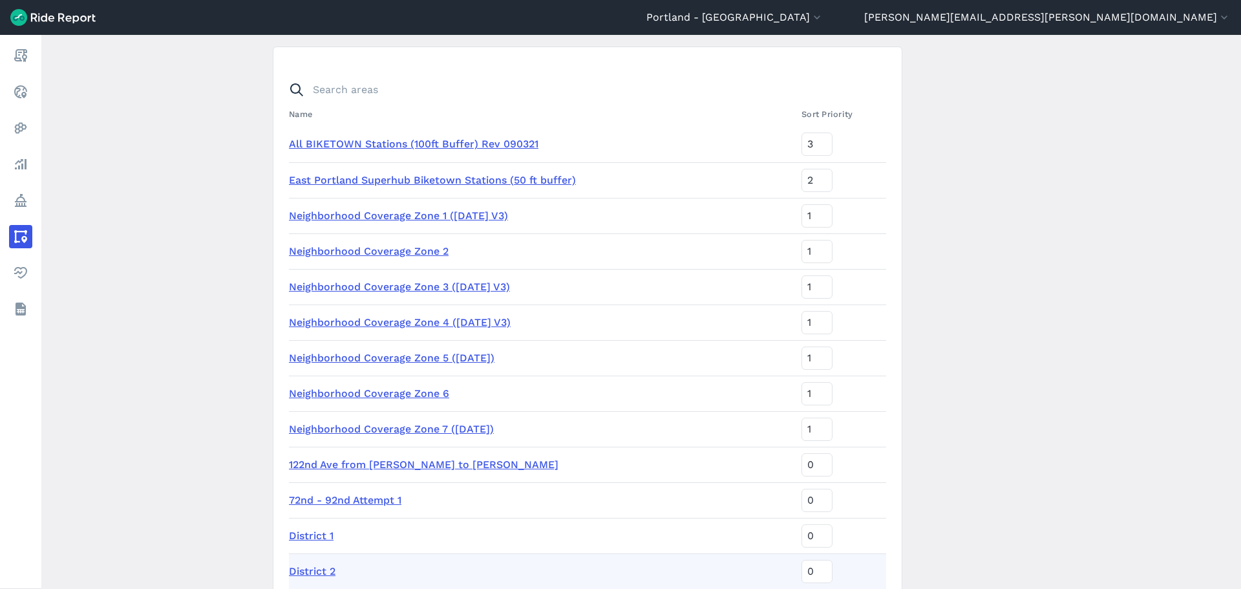
scroll to position [492, 0]
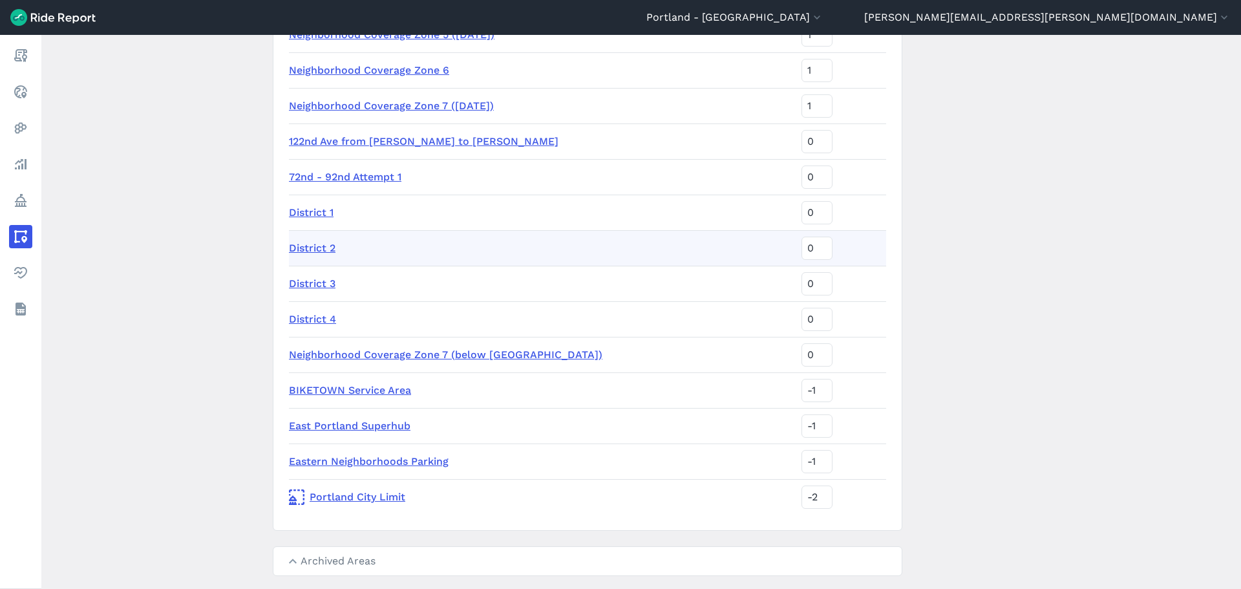
click at [315, 284] on link "District 3" at bounding box center [312, 283] width 47 height 12
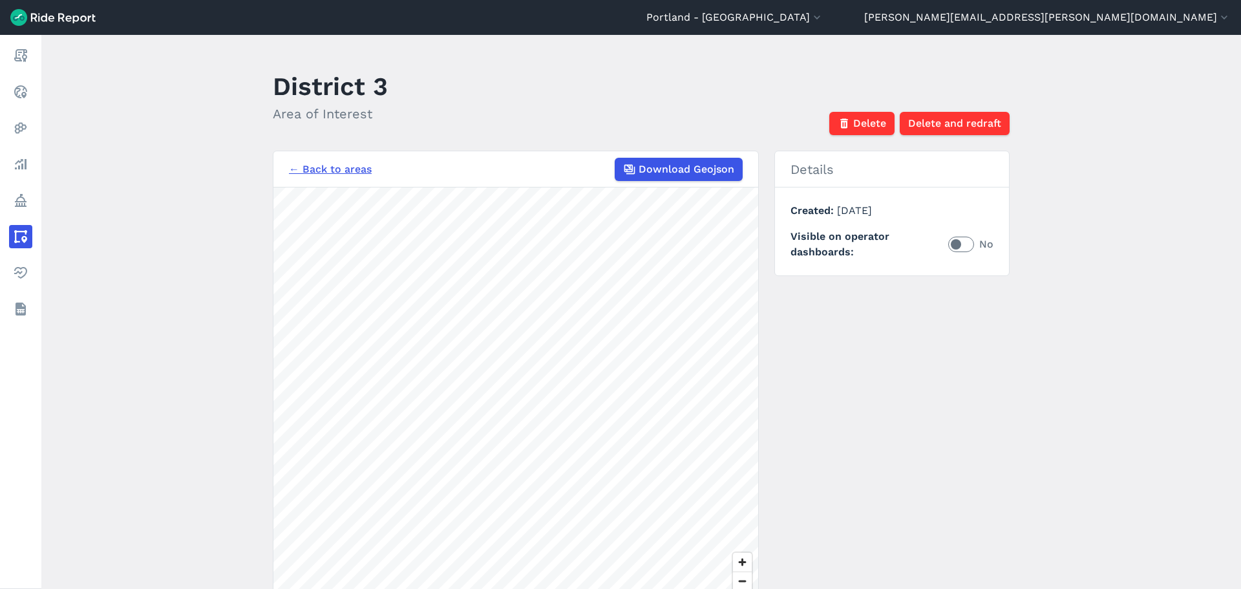
click at [334, 171] on link "← Back to areas" at bounding box center [330, 170] width 83 height 16
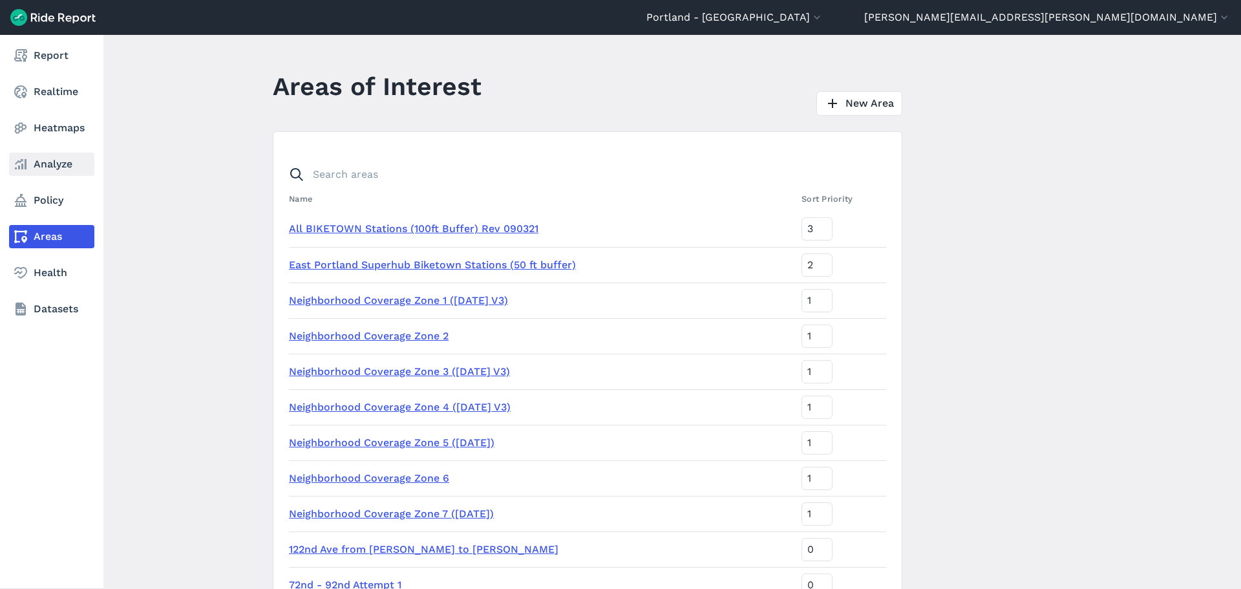
click at [36, 167] on link "Analyze" at bounding box center [51, 164] width 85 height 23
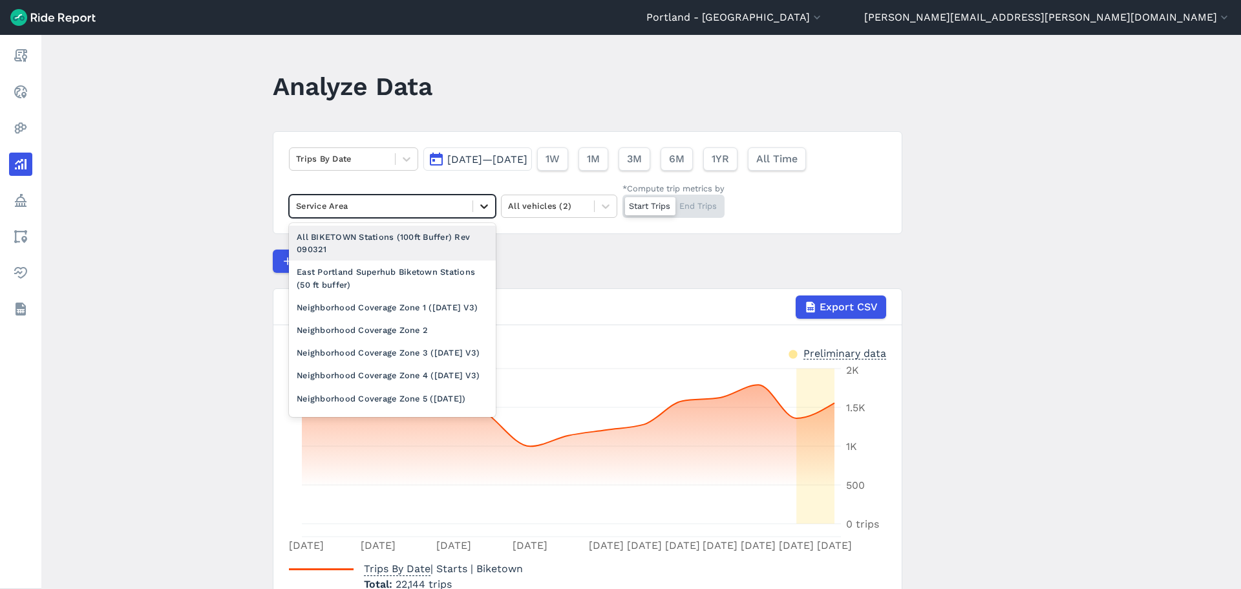
click at [491, 211] on div at bounding box center [484, 206] width 22 height 22
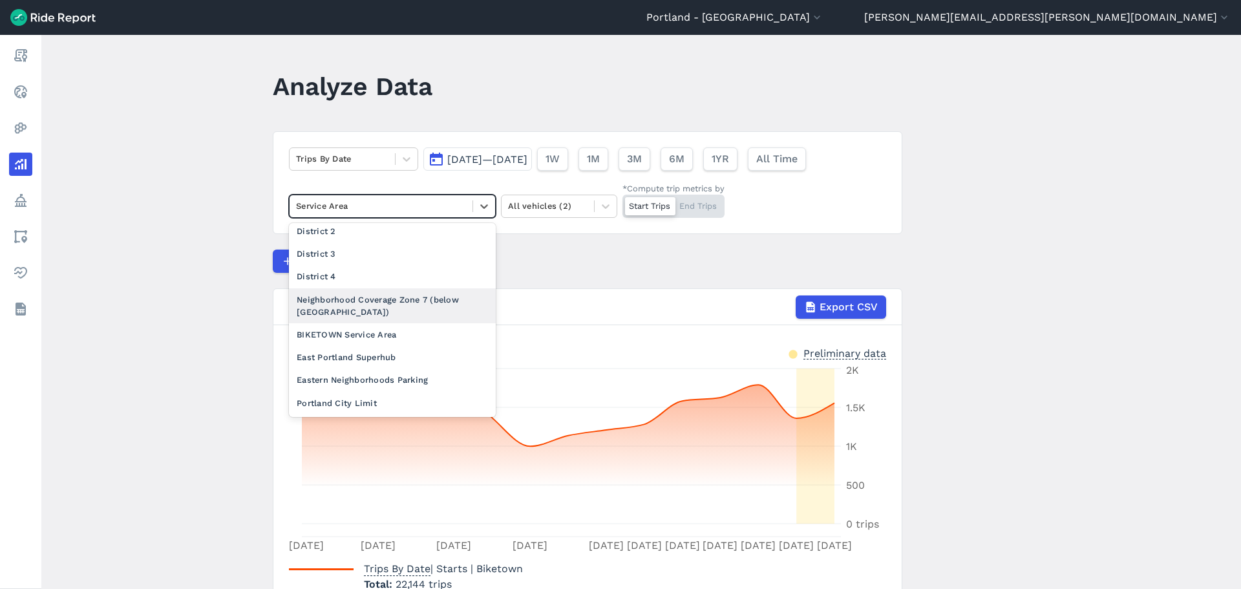
scroll to position [237, 0]
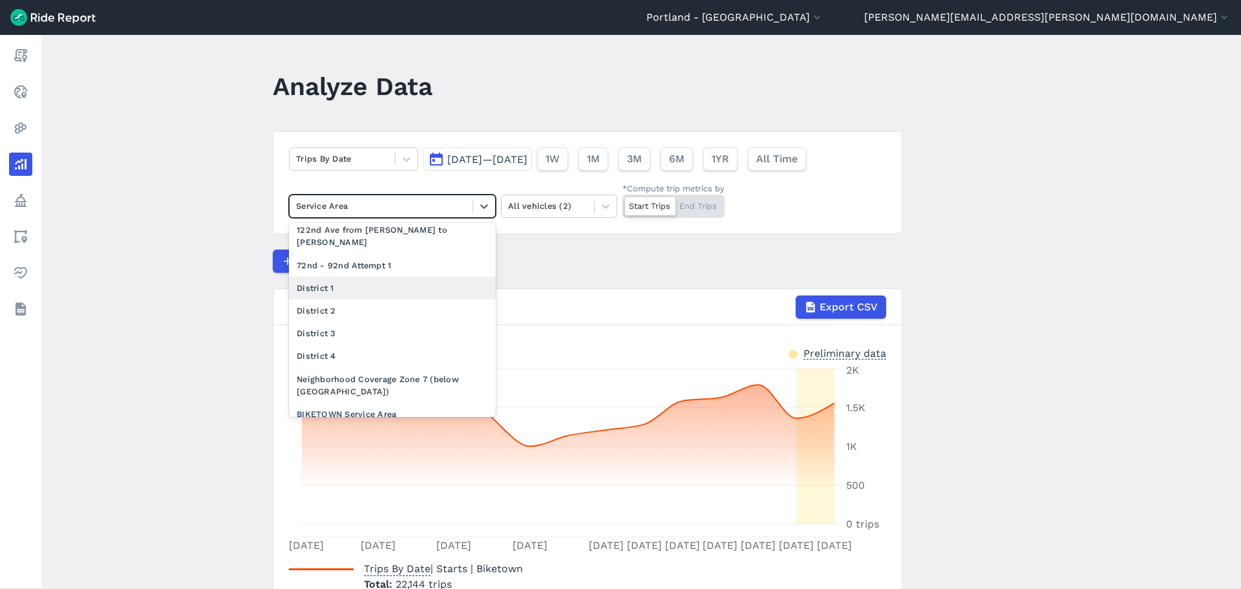
click at [397, 299] on div "District 1" at bounding box center [392, 288] width 207 height 23
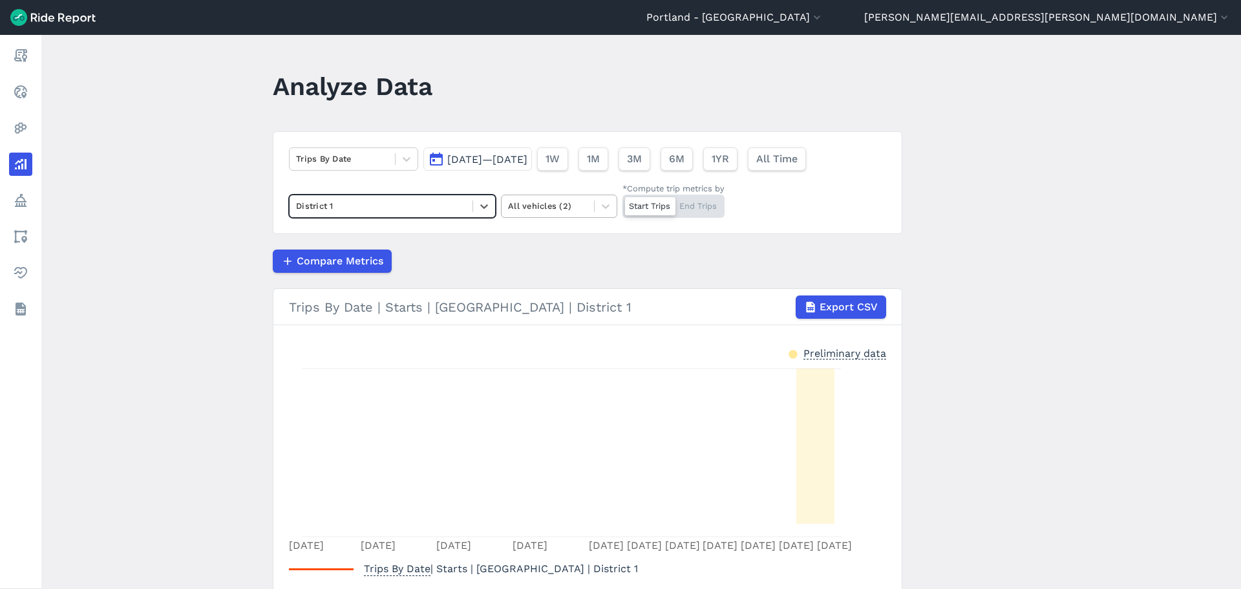
click at [578, 207] on div at bounding box center [547, 205] width 79 height 15
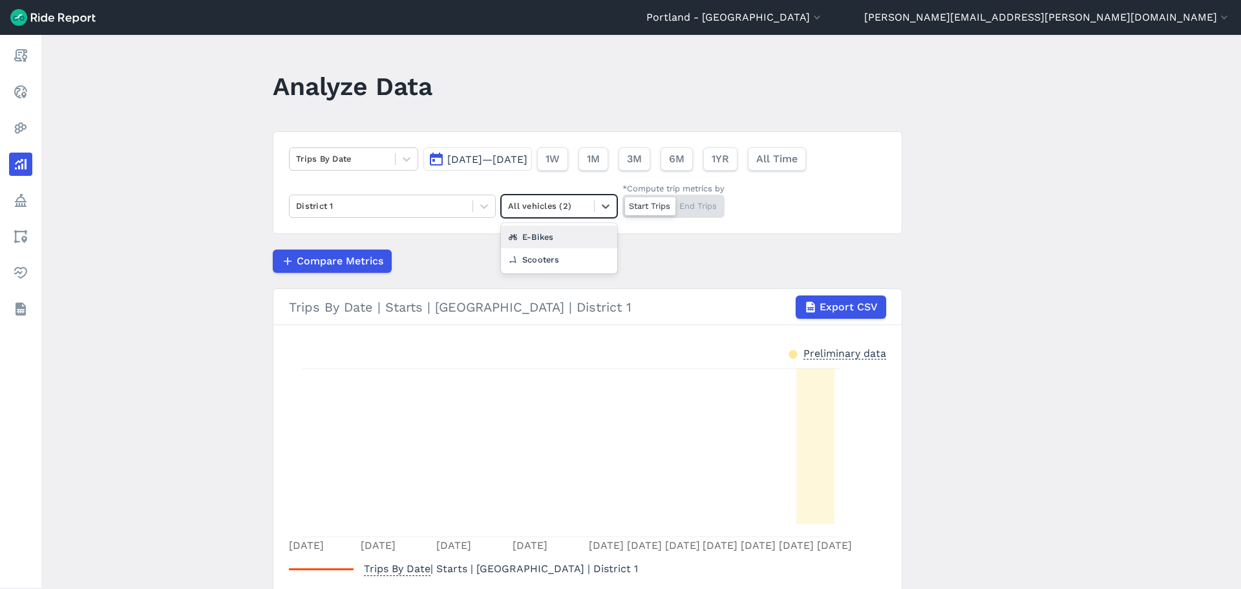
click at [567, 241] on div "E-Bikes" at bounding box center [559, 237] width 116 height 23
click at [511, 158] on span "[DATE]—[DATE]" at bounding box center [487, 159] width 80 height 12
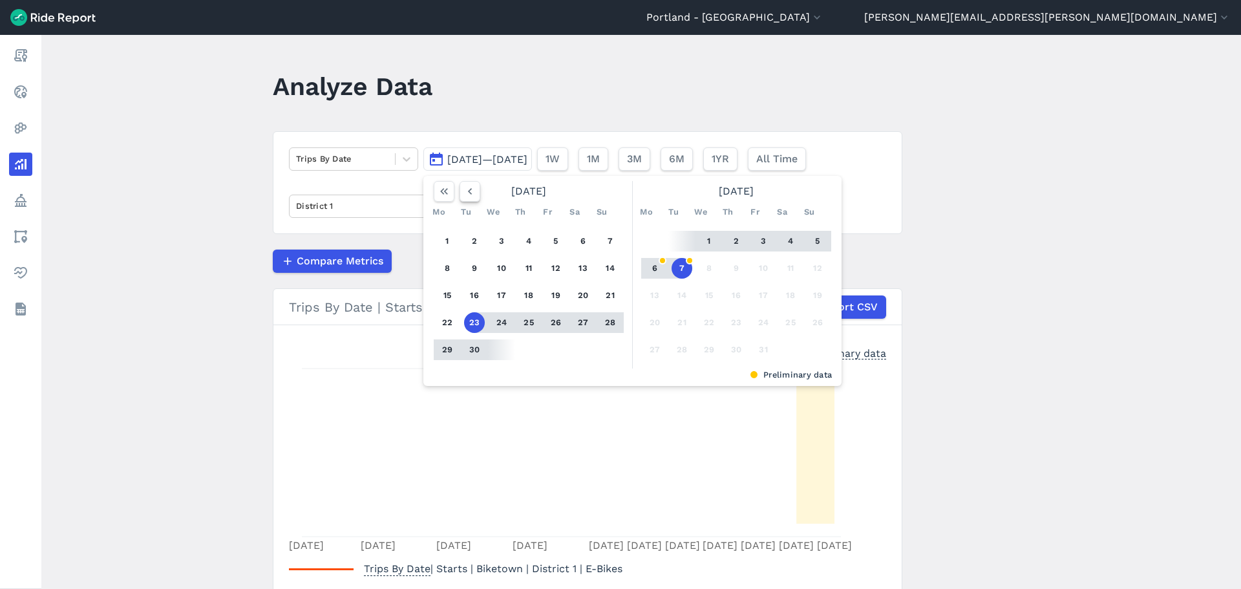
click at [466, 196] on icon "button" at bounding box center [469, 191] width 13 height 13
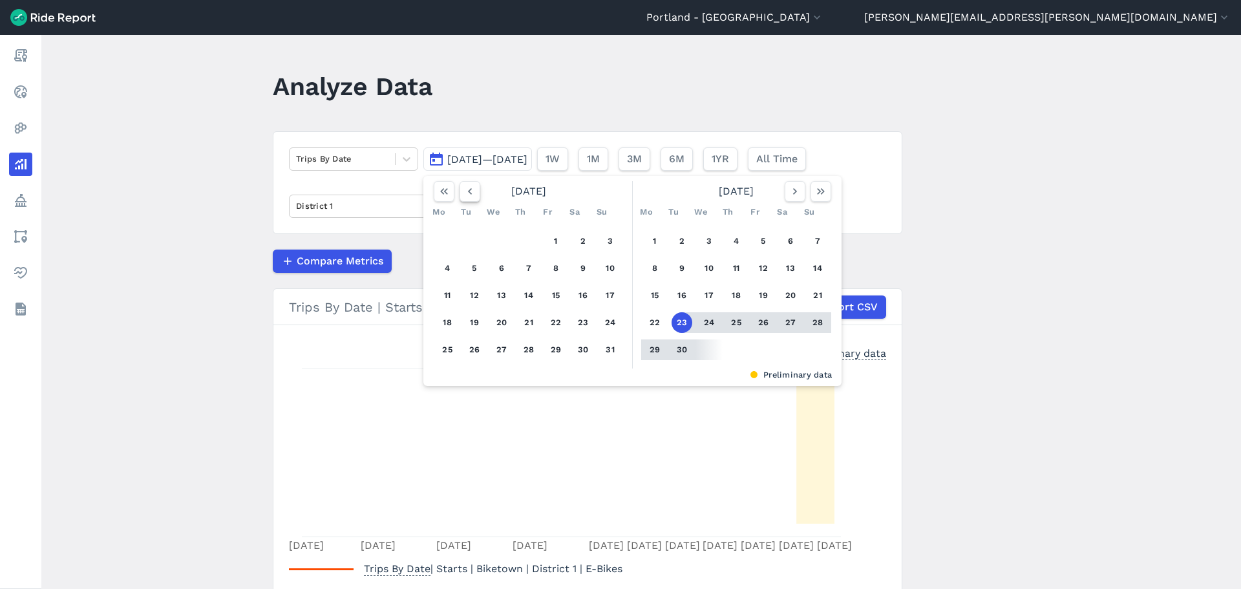
click at [466, 196] on icon "button" at bounding box center [469, 191] width 13 height 13
click at [467, 196] on icon "button" at bounding box center [469, 191] width 13 height 13
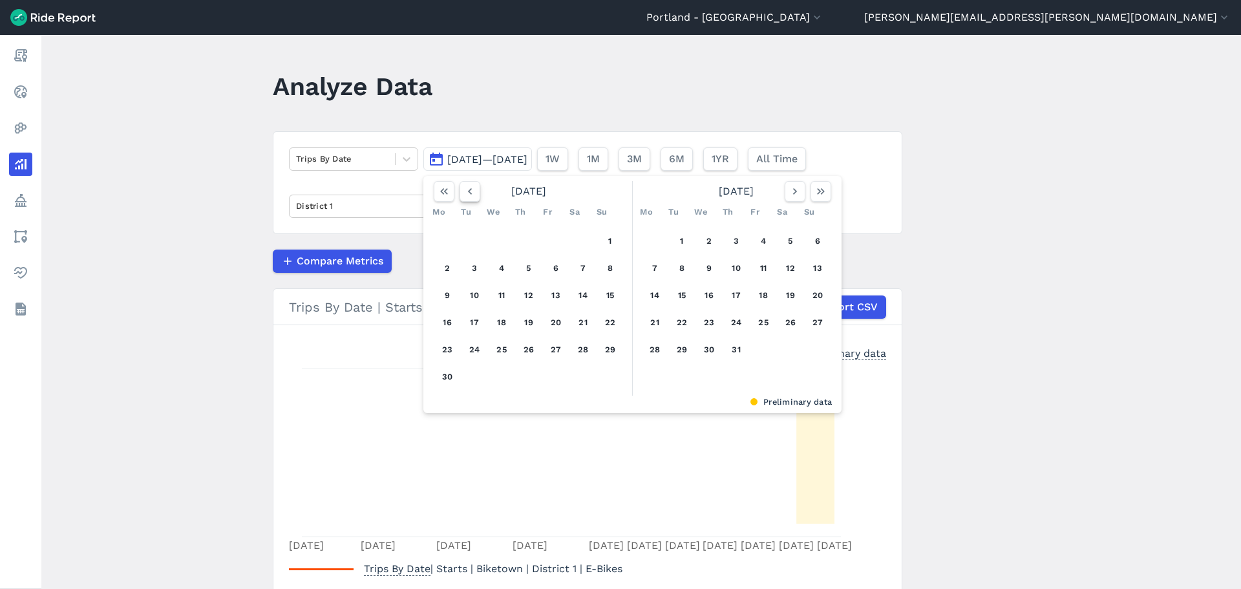
click at [467, 196] on icon "button" at bounding box center [469, 191] width 13 height 13
click at [575, 244] on button "1" at bounding box center [583, 241] width 21 height 21
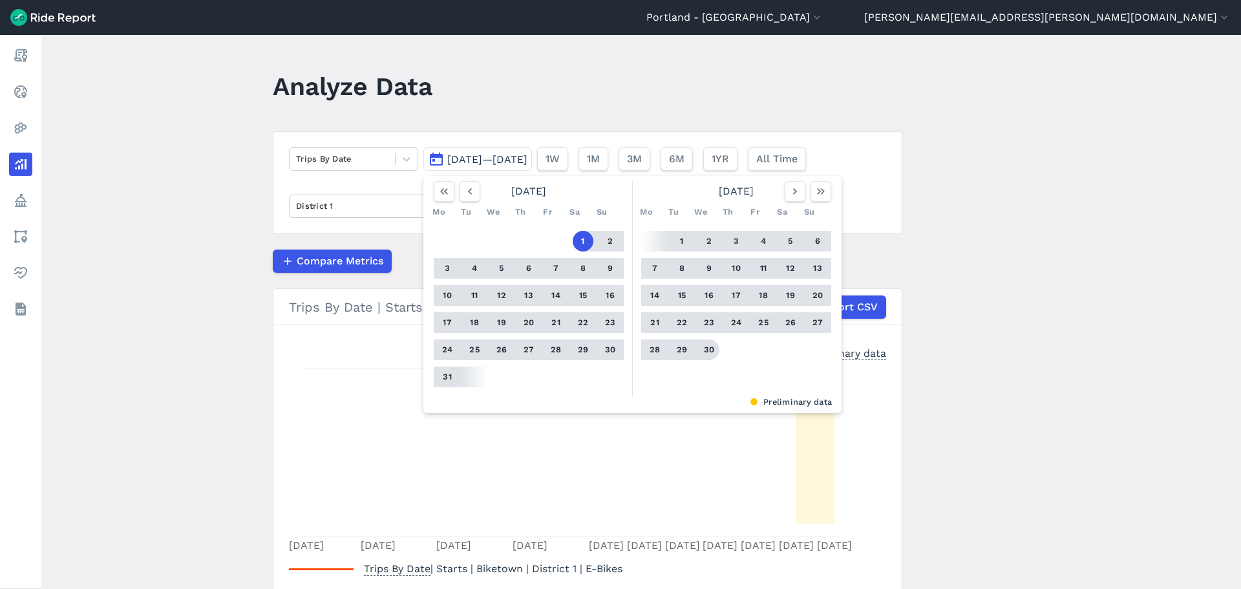
click at [714, 346] on button "30" at bounding box center [709, 349] width 21 height 21
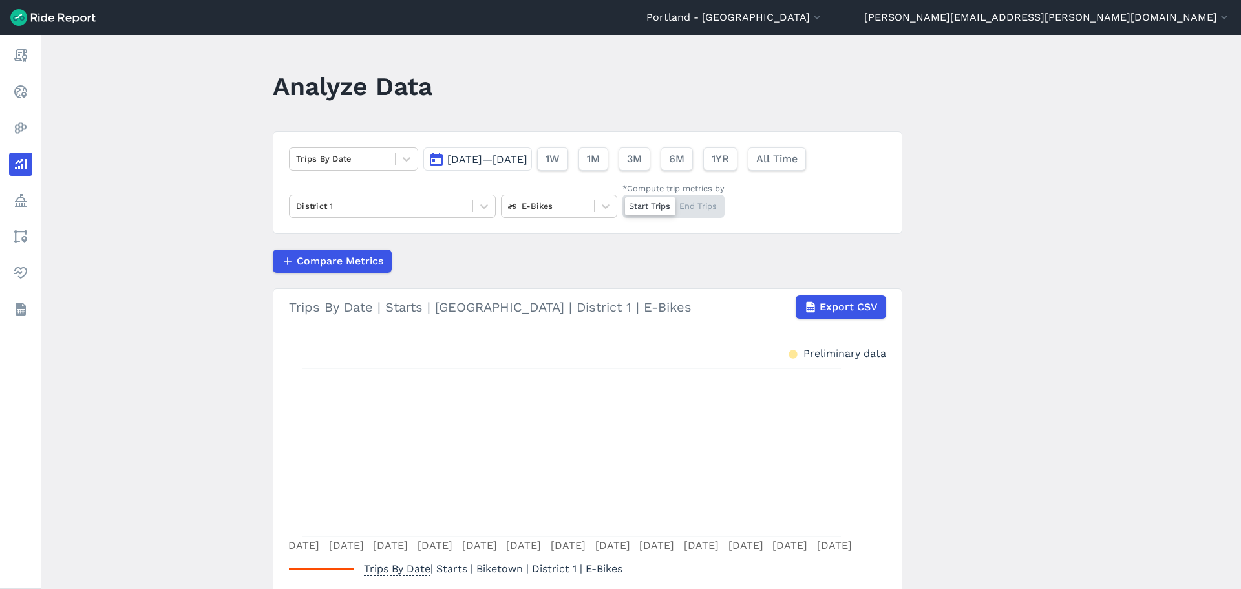
click at [1089, 26] on header "[GEOGRAPHIC_DATA] - [GEOGRAPHIC_DATA] [GEOGRAPHIC_DATA] - [GEOGRAPHIC_DATA] [GE…" at bounding box center [620, 17] width 1241 height 35
click at [1088, 14] on button "[PERSON_NAME][EMAIL_ADDRESS][PERSON_NAME][DOMAIN_NAME]" at bounding box center [1047, 18] width 366 height 16
click at [1104, 90] on button "Sign Out" at bounding box center [1153, 89] width 140 height 21
